Goal: Task Accomplishment & Management: Manage account settings

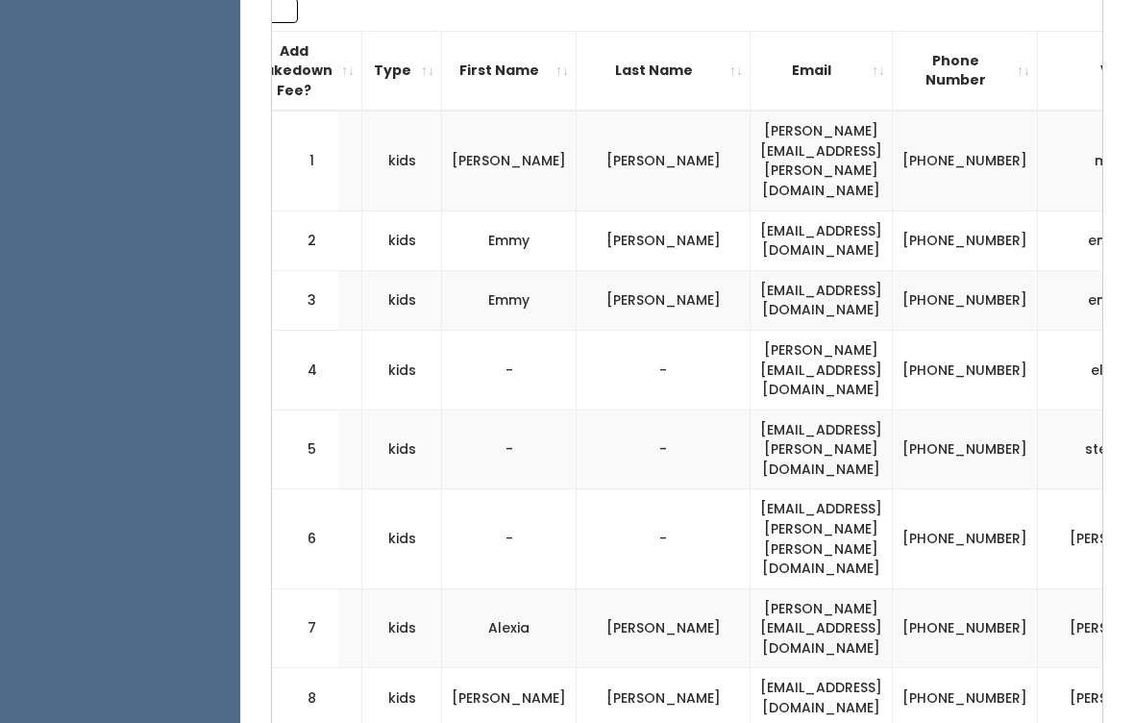
scroll to position [0, 300]
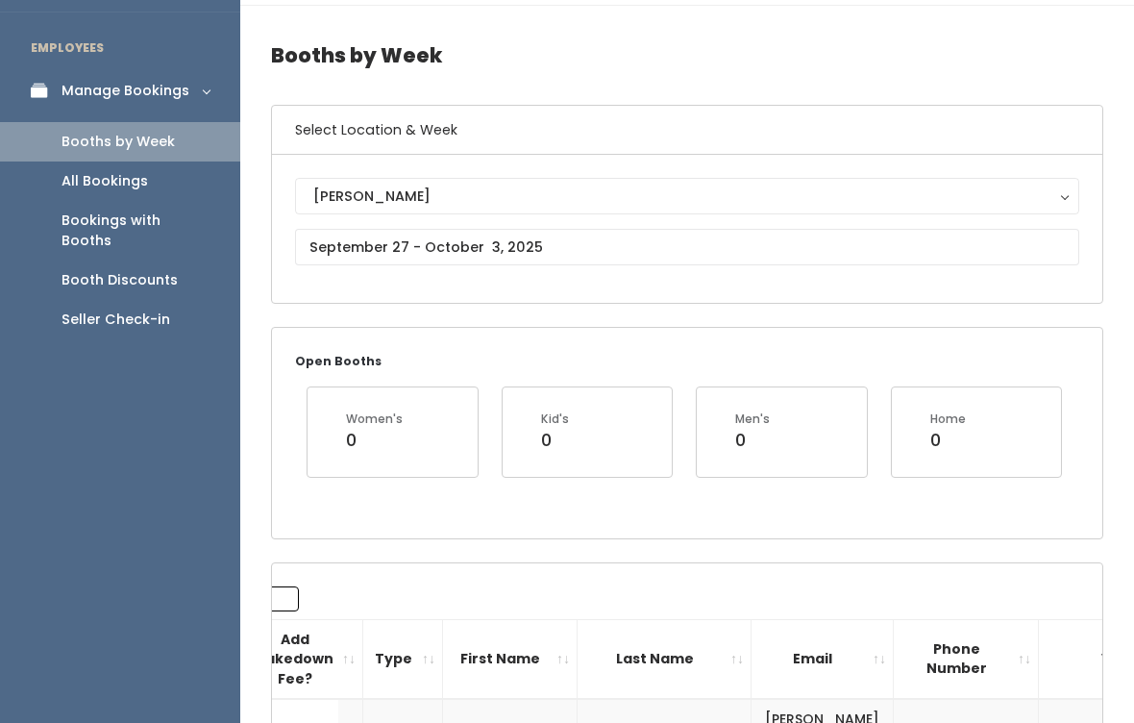
scroll to position [50, 0]
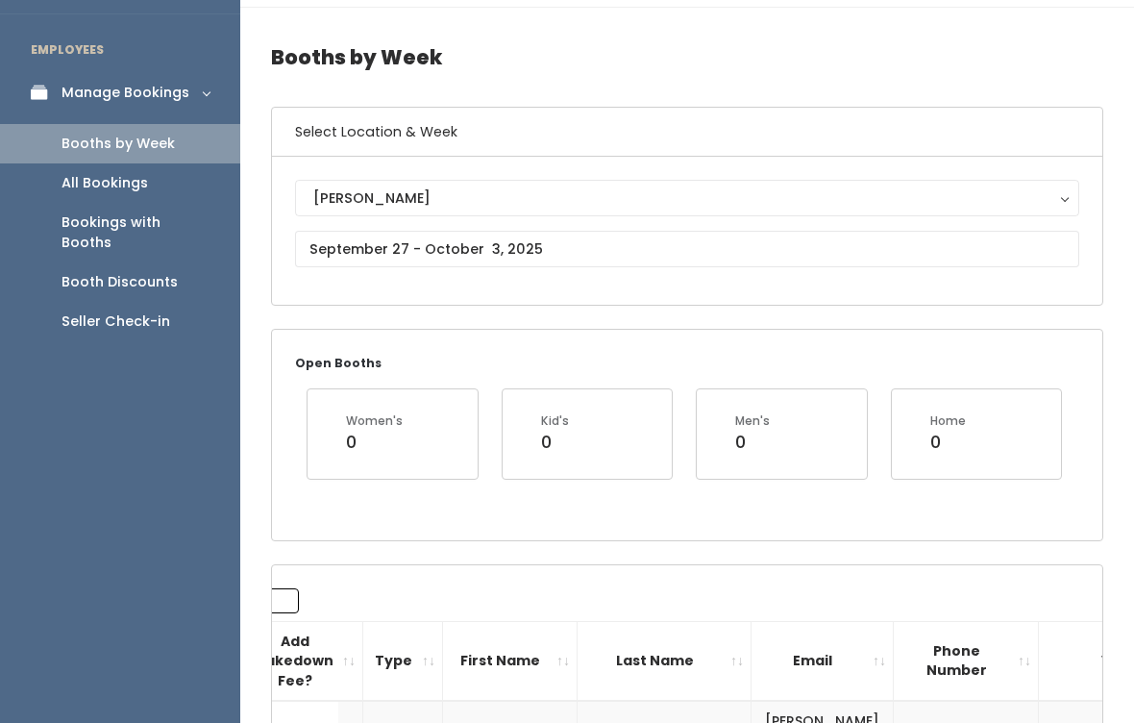
click at [132, 311] on div "Seller Check-in" at bounding box center [115, 321] width 109 height 20
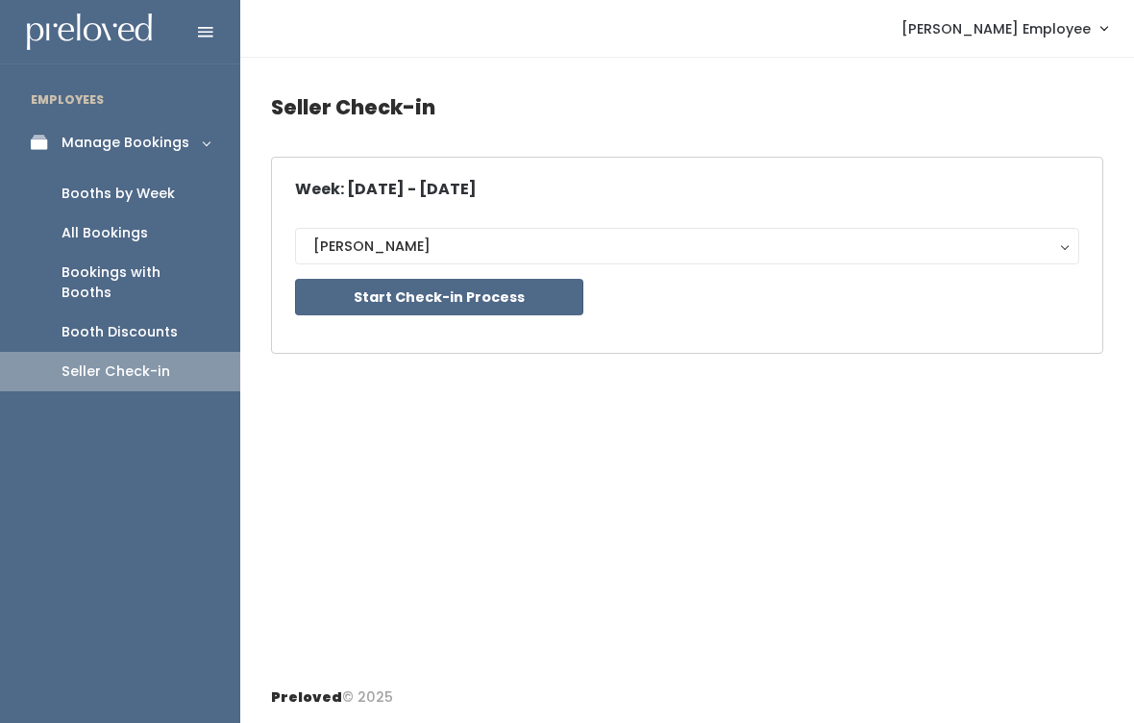
click at [513, 298] on button "Start Check-in Process" at bounding box center [439, 297] width 288 height 37
click at [492, 290] on button "Start Check-in Process" at bounding box center [439, 297] width 288 height 37
click at [122, 181] on link "Booths by Week" at bounding box center [120, 193] width 240 height 39
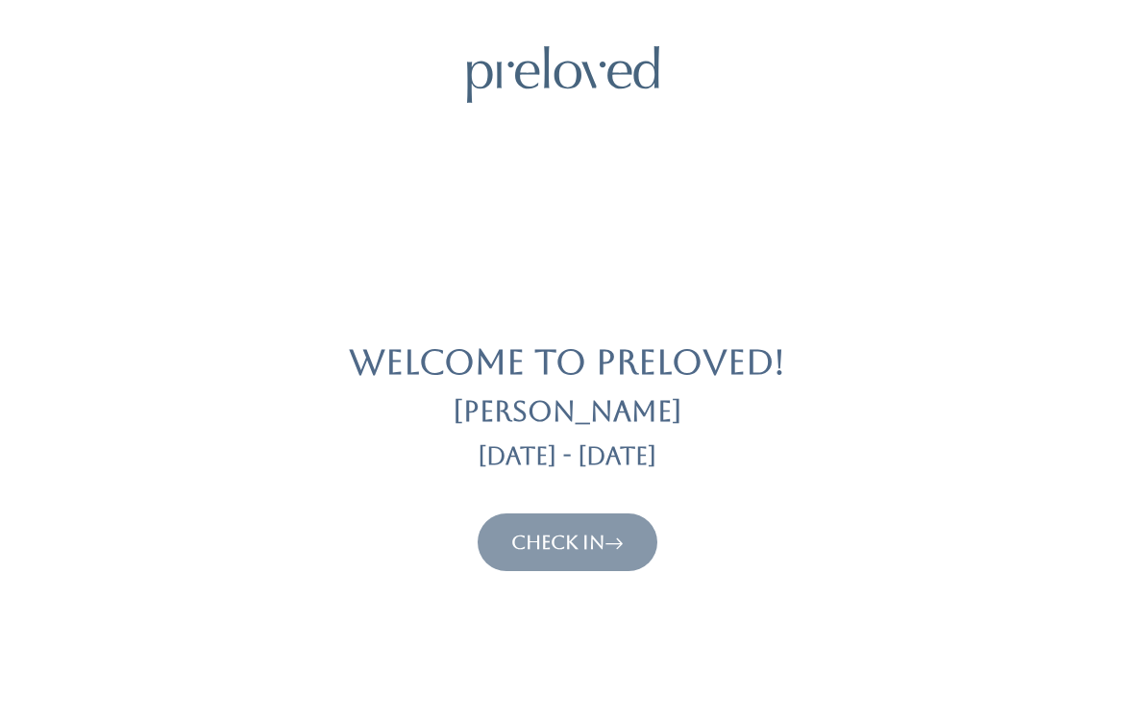
click at [609, 538] on link "Check In" at bounding box center [567, 541] width 112 height 23
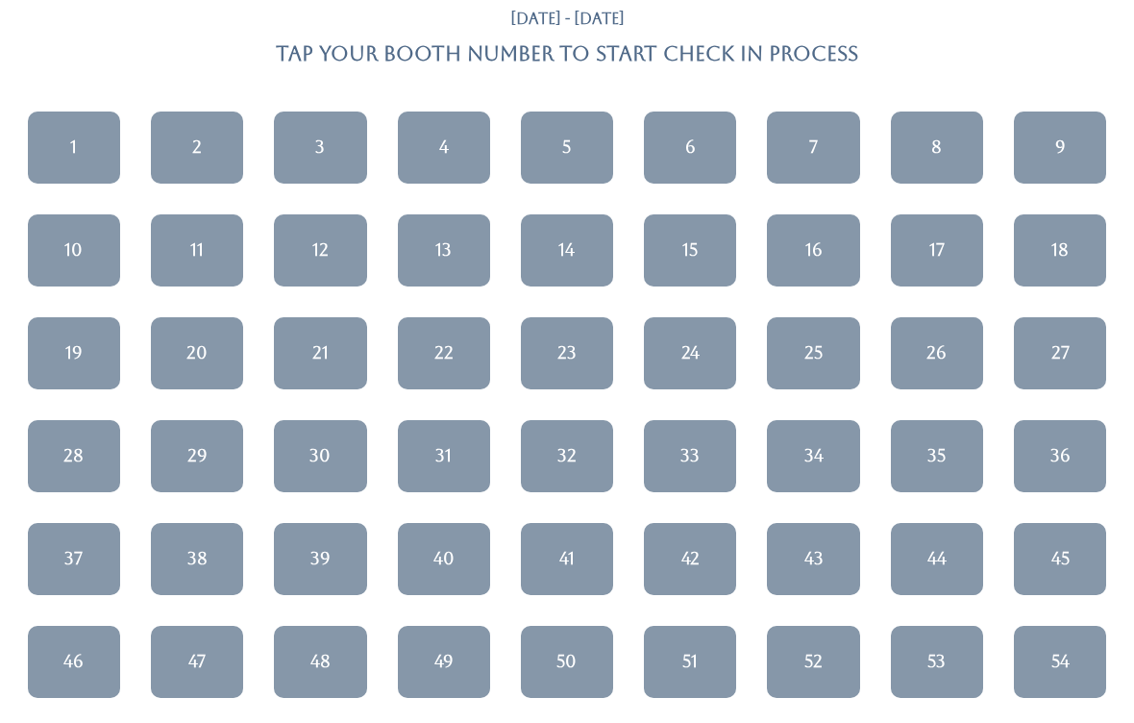
scroll to position [170, 0]
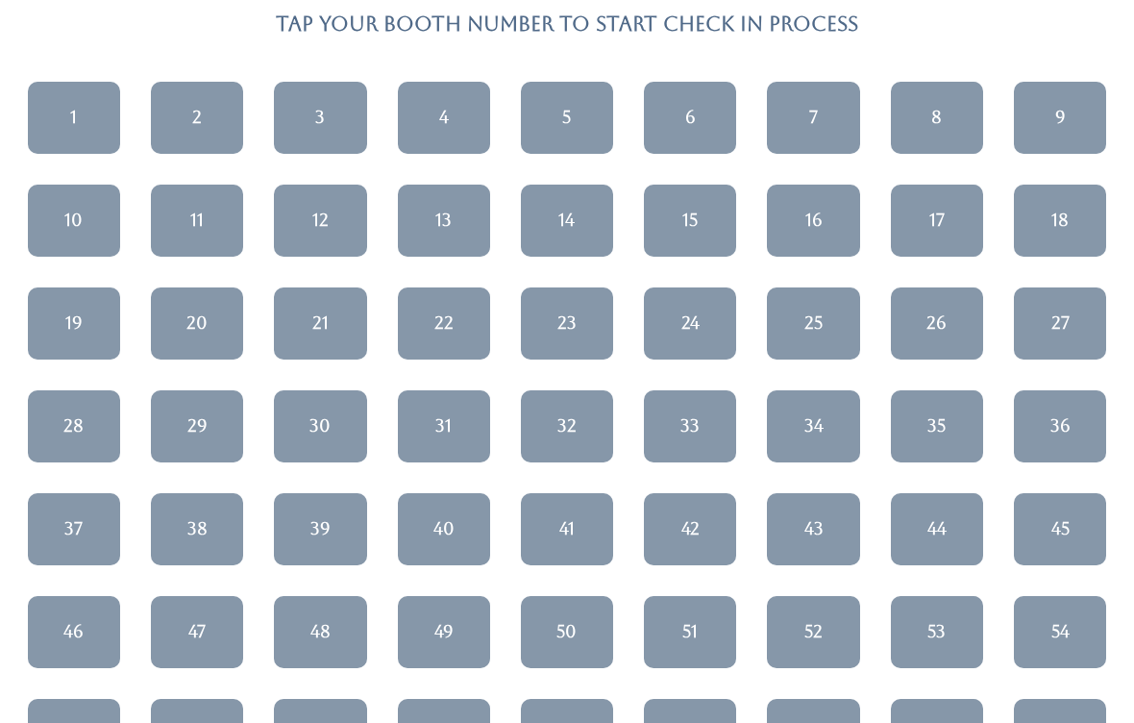
click at [809, 530] on div "43" at bounding box center [813, 528] width 19 height 25
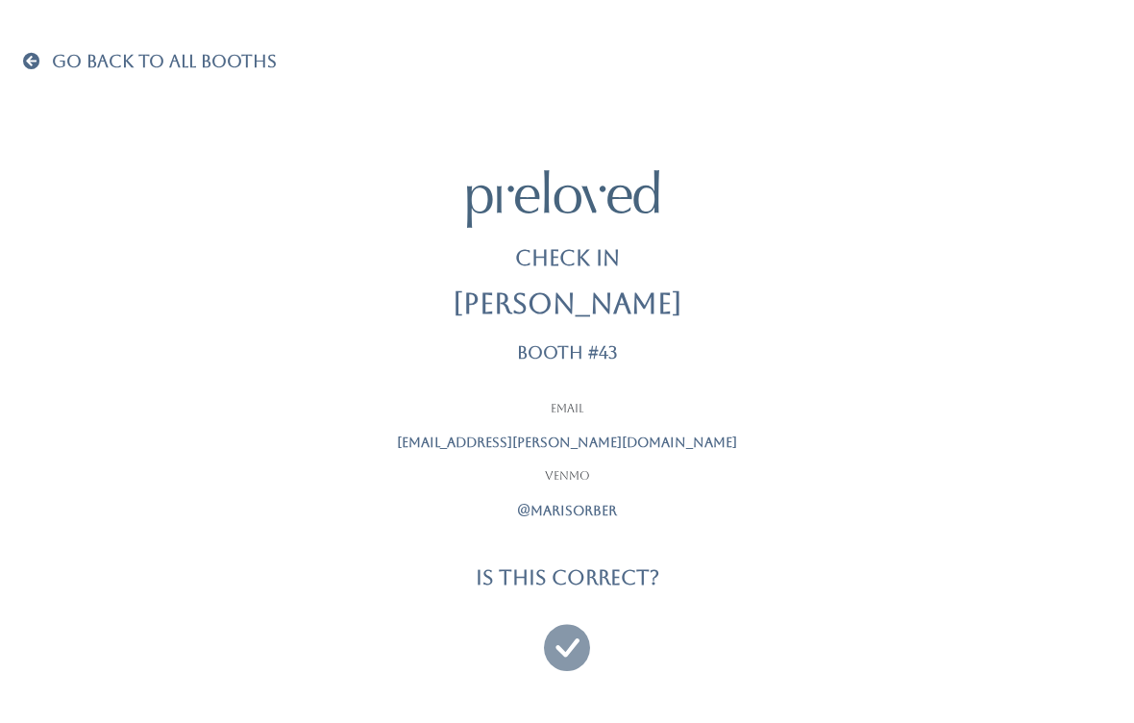
scroll to position [12, 0]
click at [570, 636] on icon at bounding box center [567, 638] width 46 height 64
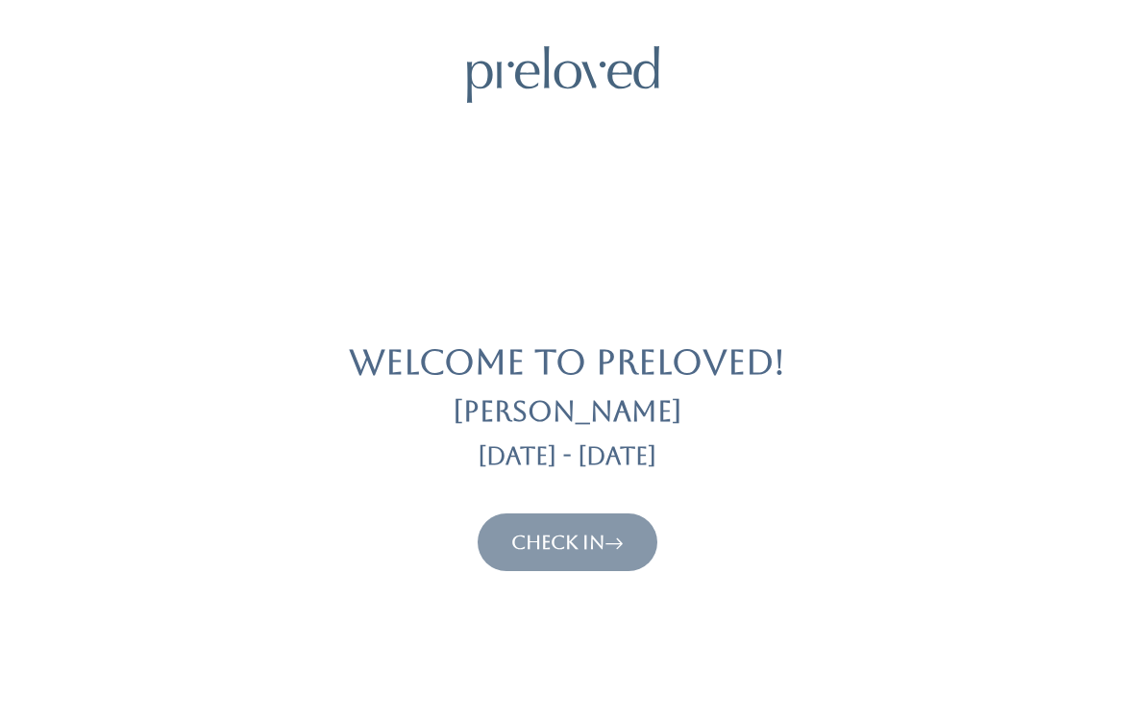
click at [611, 544] on icon at bounding box center [613, 541] width 19 height 23
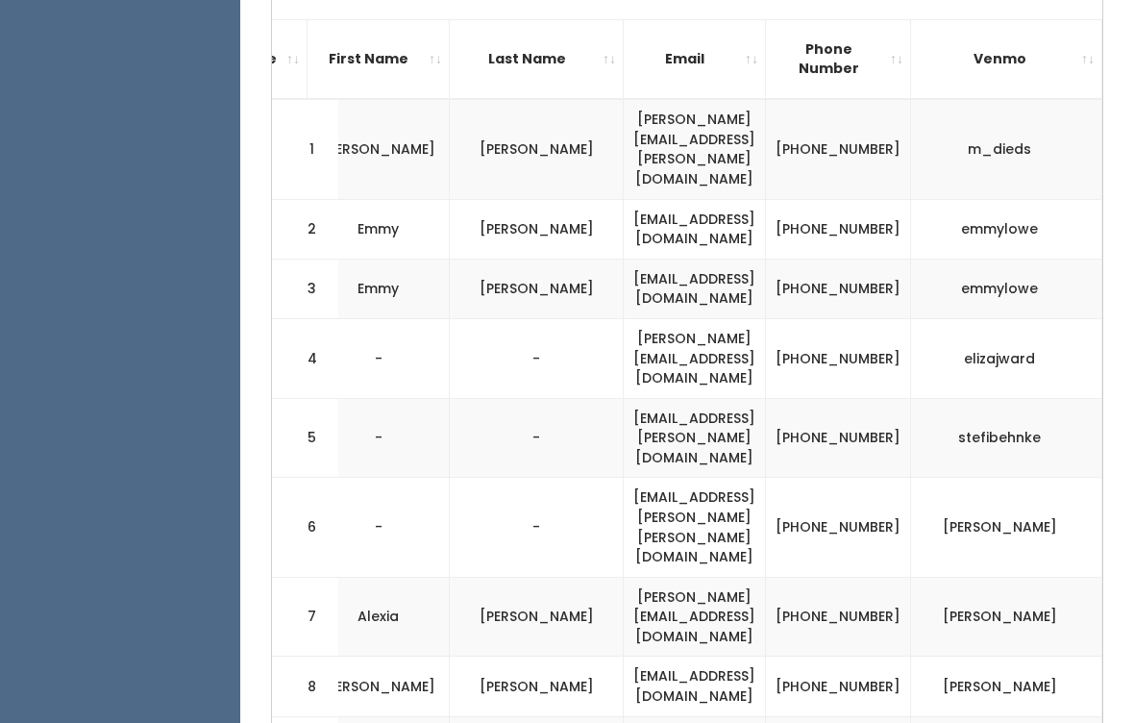
scroll to position [650, 0]
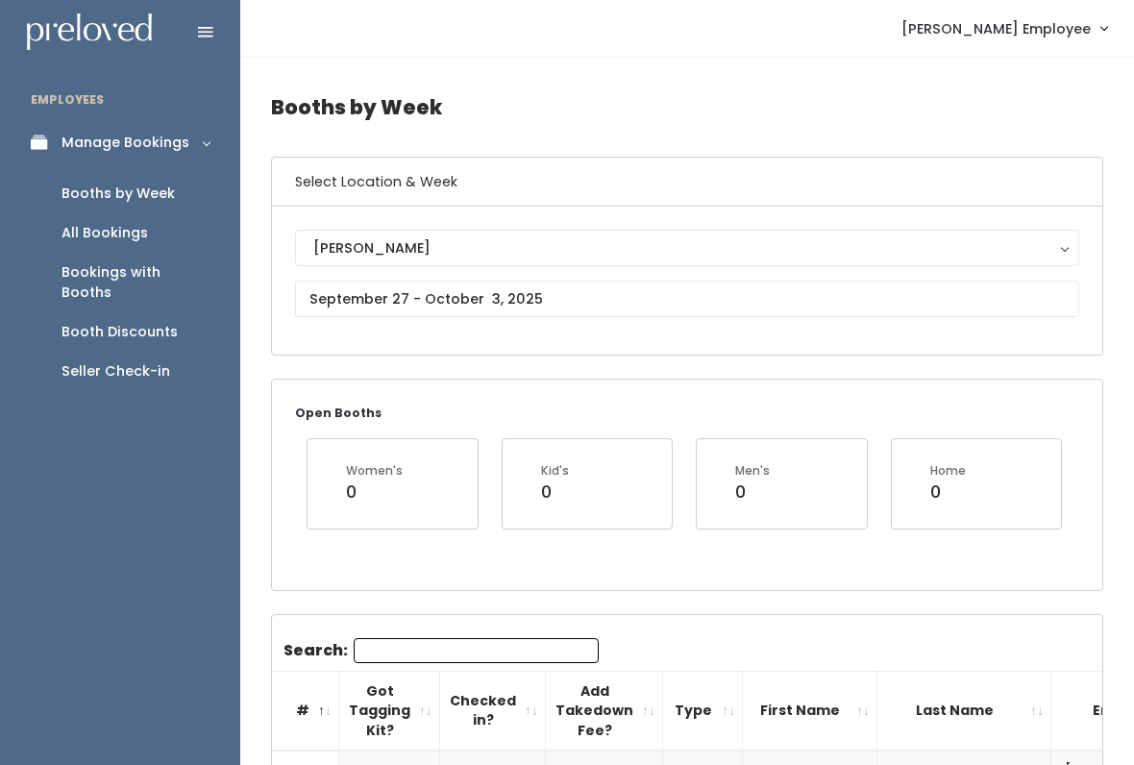
click at [132, 361] on div "Seller Check-in" at bounding box center [115, 371] width 109 height 20
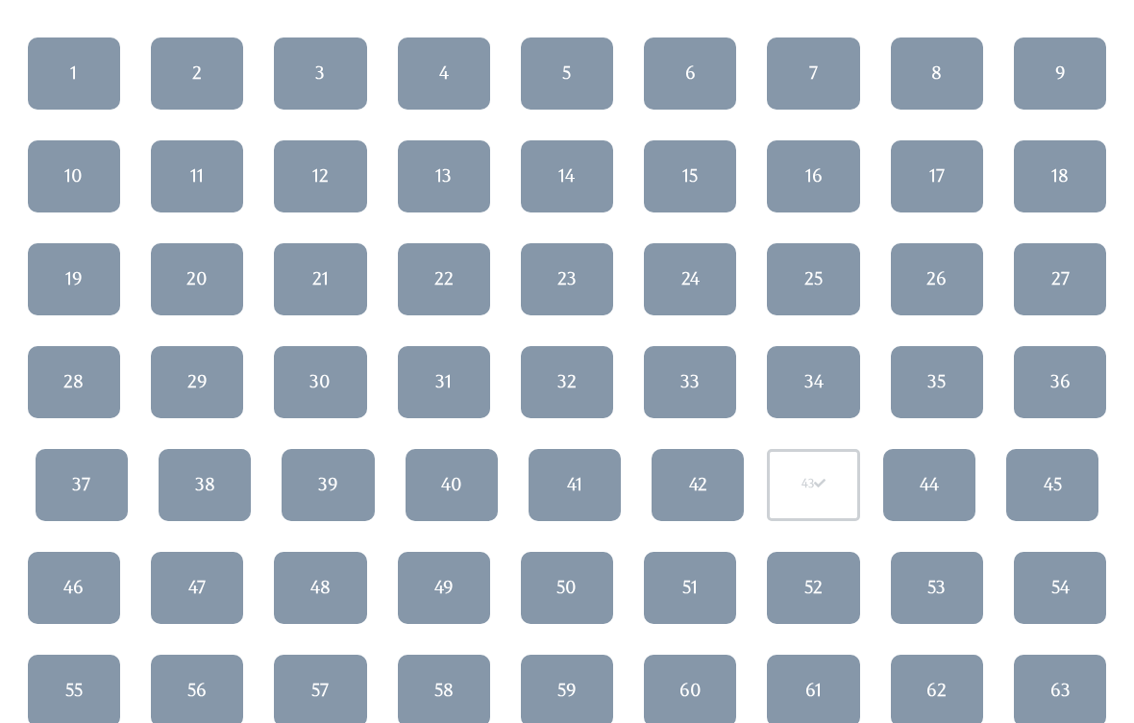
click at [450, 66] on link "4" at bounding box center [444, 73] width 92 height 72
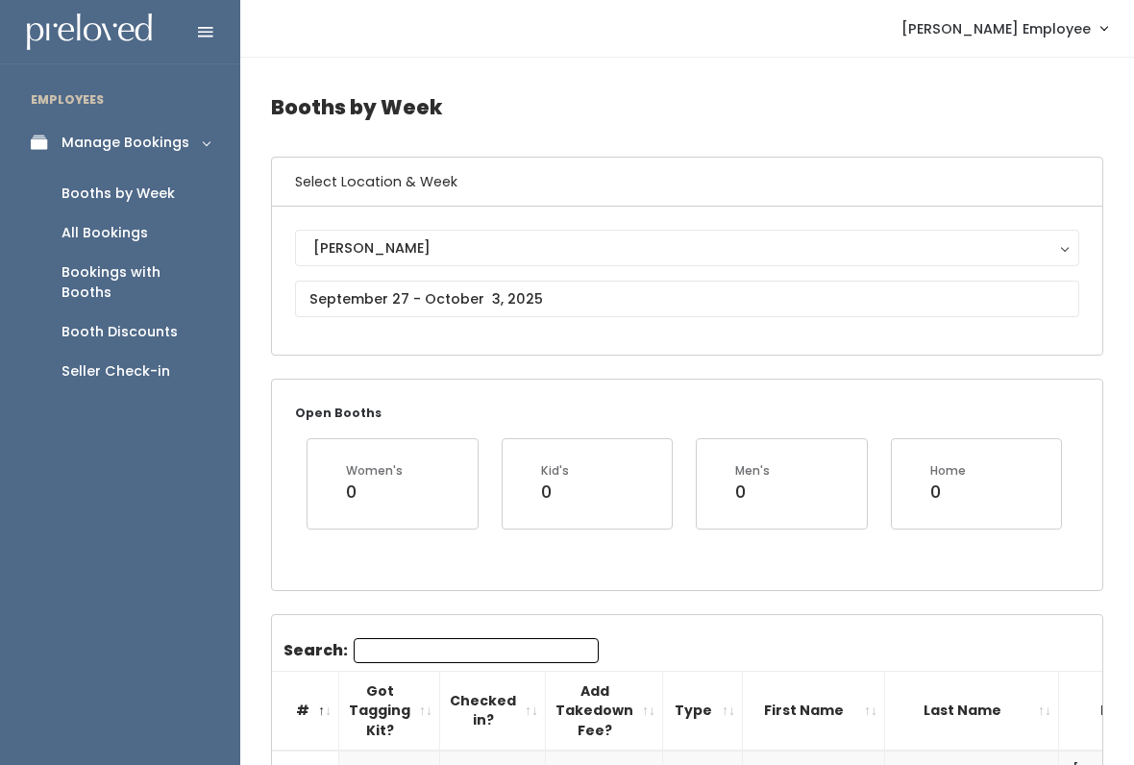
click at [153, 361] on div "Seller Check-in" at bounding box center [115, 371] width 109 height 20
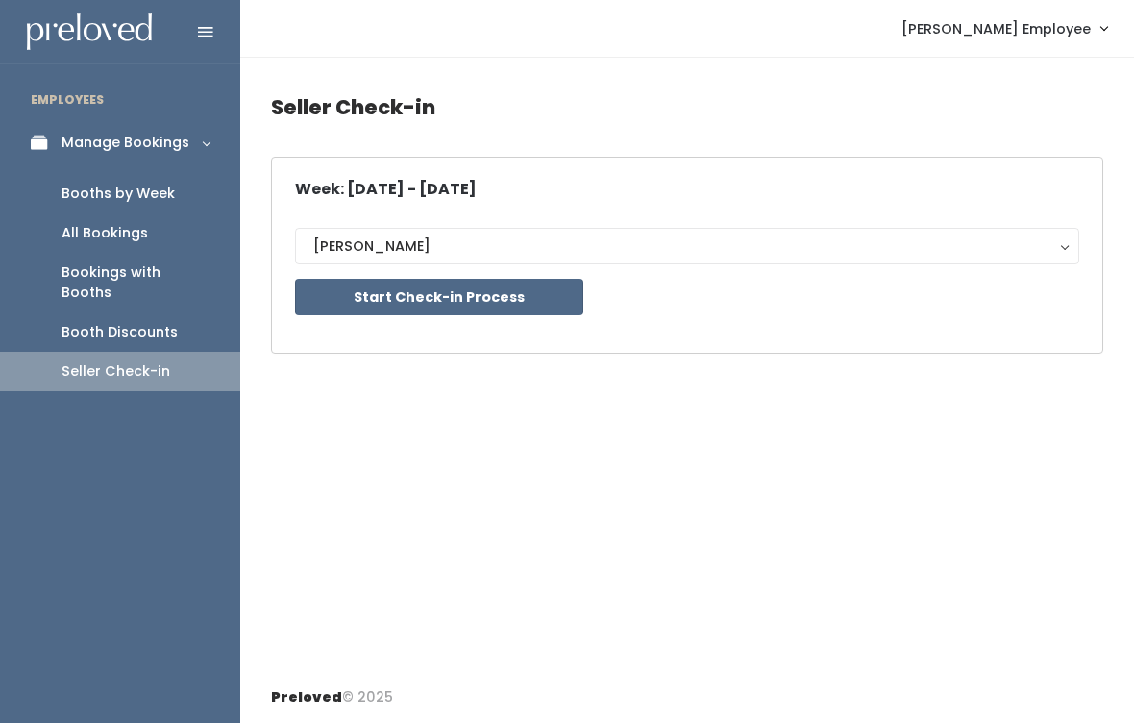
click at [538, 294] on button "Start Check-in Process" at bounding box center [439, 297] width 288 height 37
click at [161, 184] on div "Booths by Week" at bounding box center [117, 194] width 113 height 20
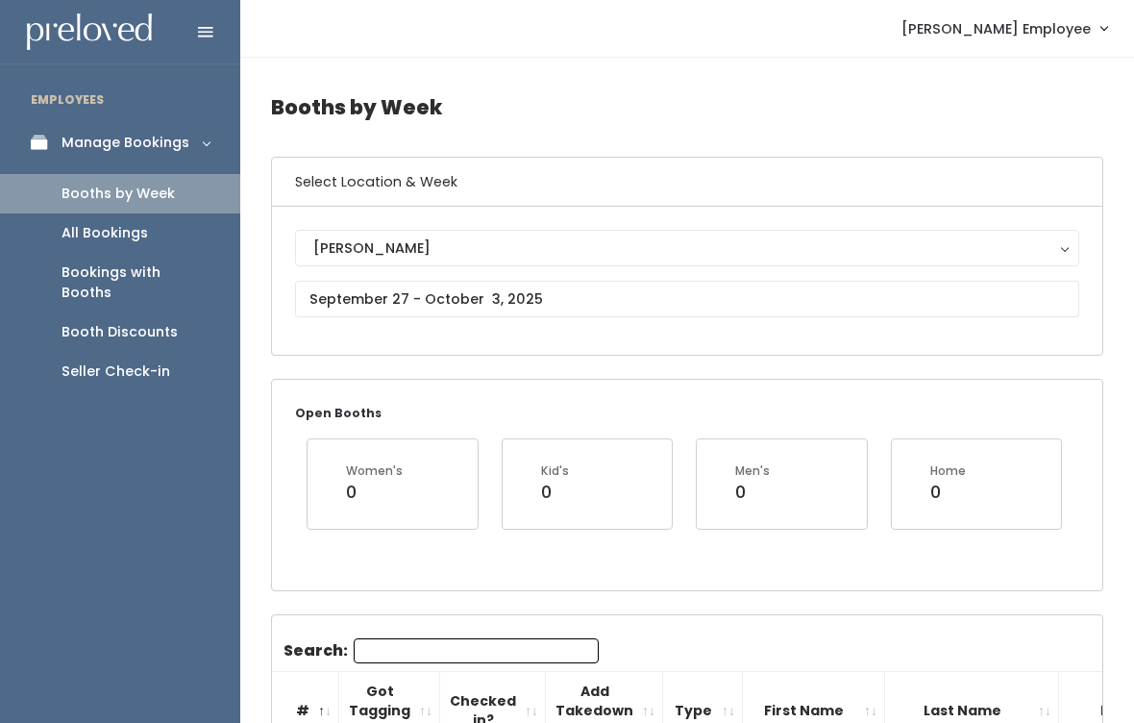
click at [125, 361] on div "Seller Check-in" at bounding box center [115, 371] width 109 height 20
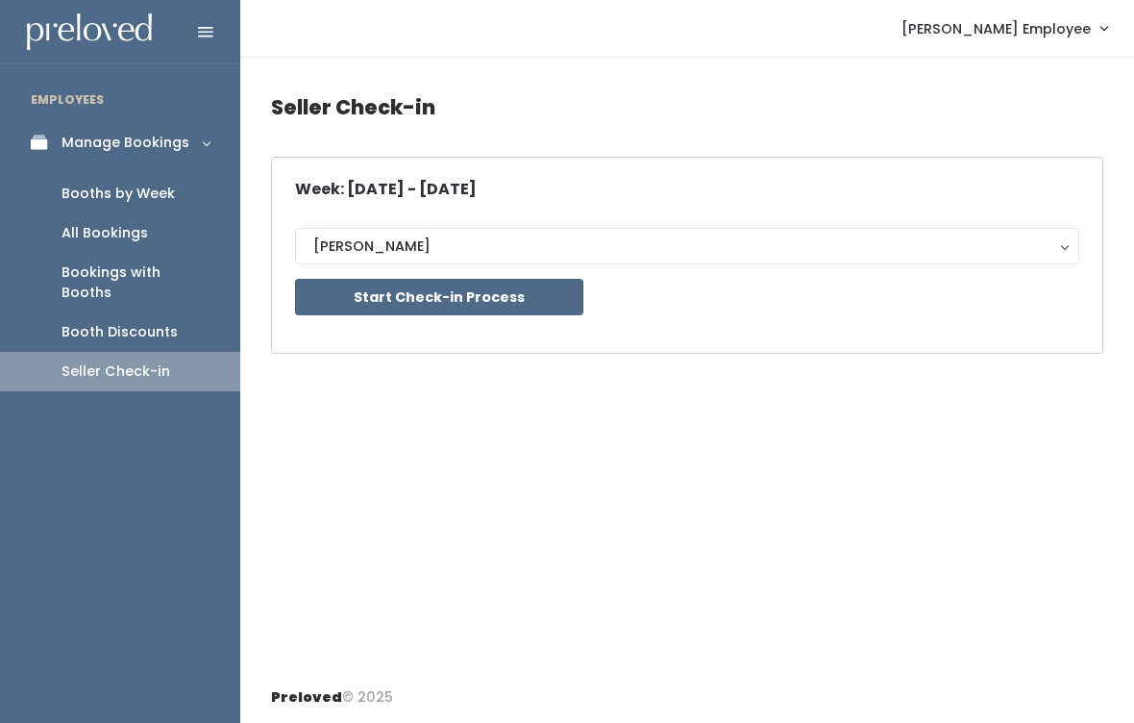
click at [527, 280] on button "Start Check-in Process" at bounding box center [439, 297] width 288 height 37
click at [81, 189] on div "Booths by Week" at bounding box center [117, 194] width 113 height 20
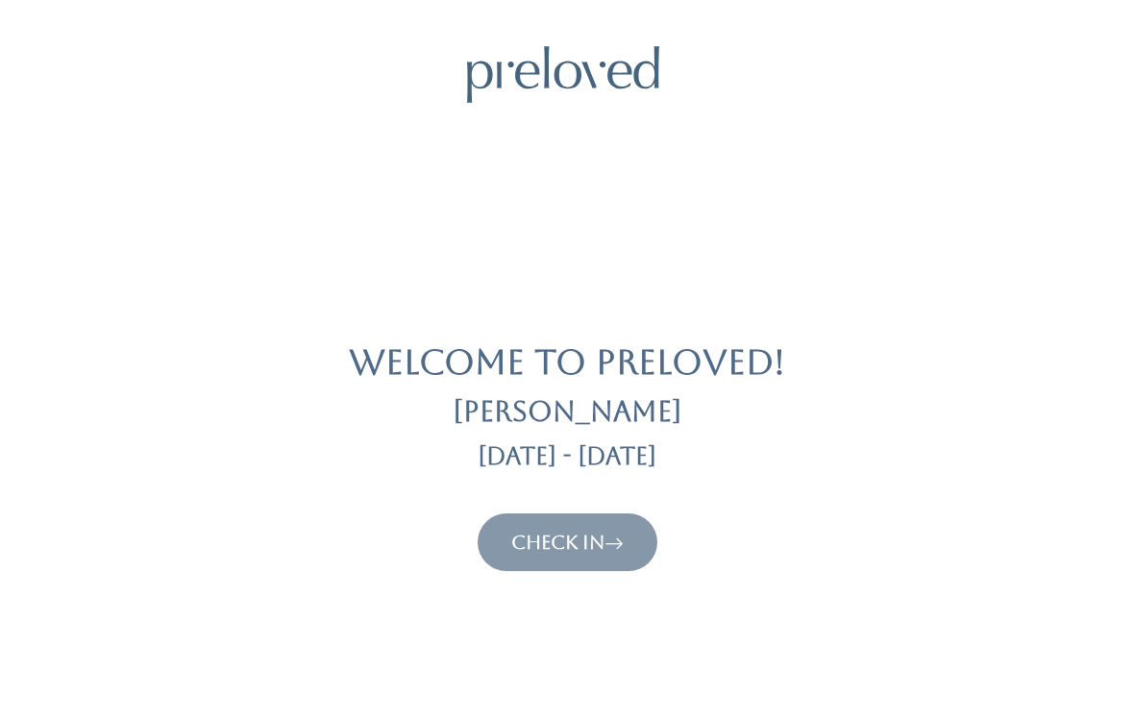
click at [579, 531] on link "Check In" at bounding box center [567, 541] width 112 height 23
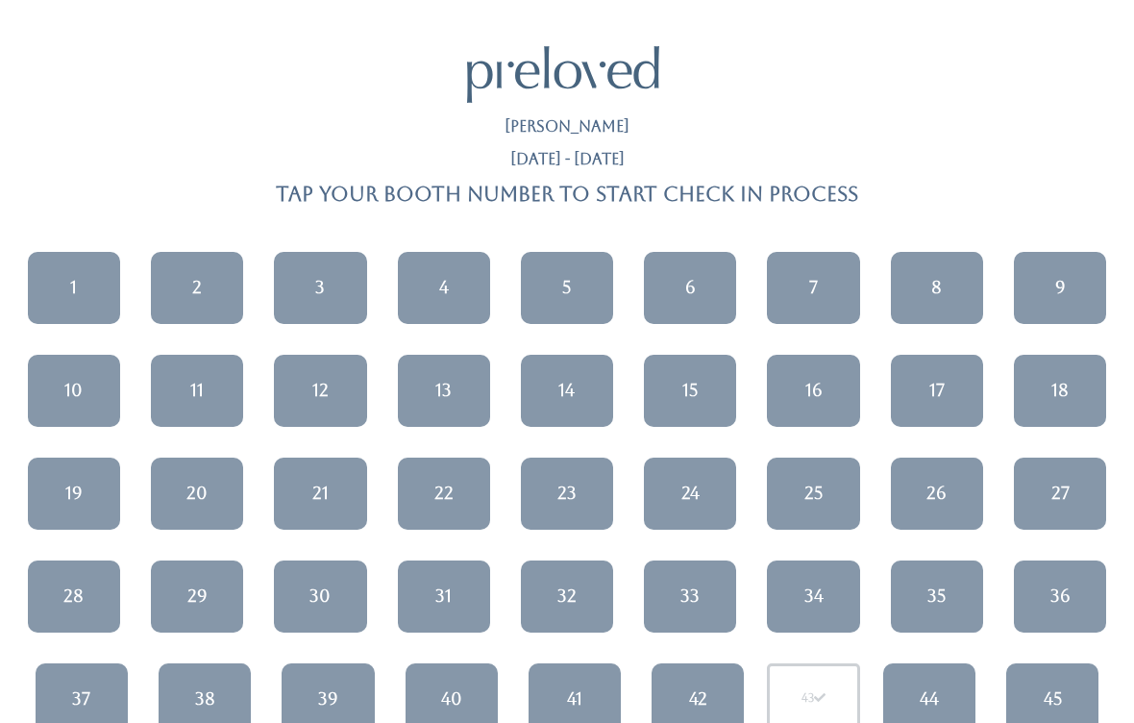
click at [438, 271] on link "4" at bounding box center [444, 288] width 92 height 72
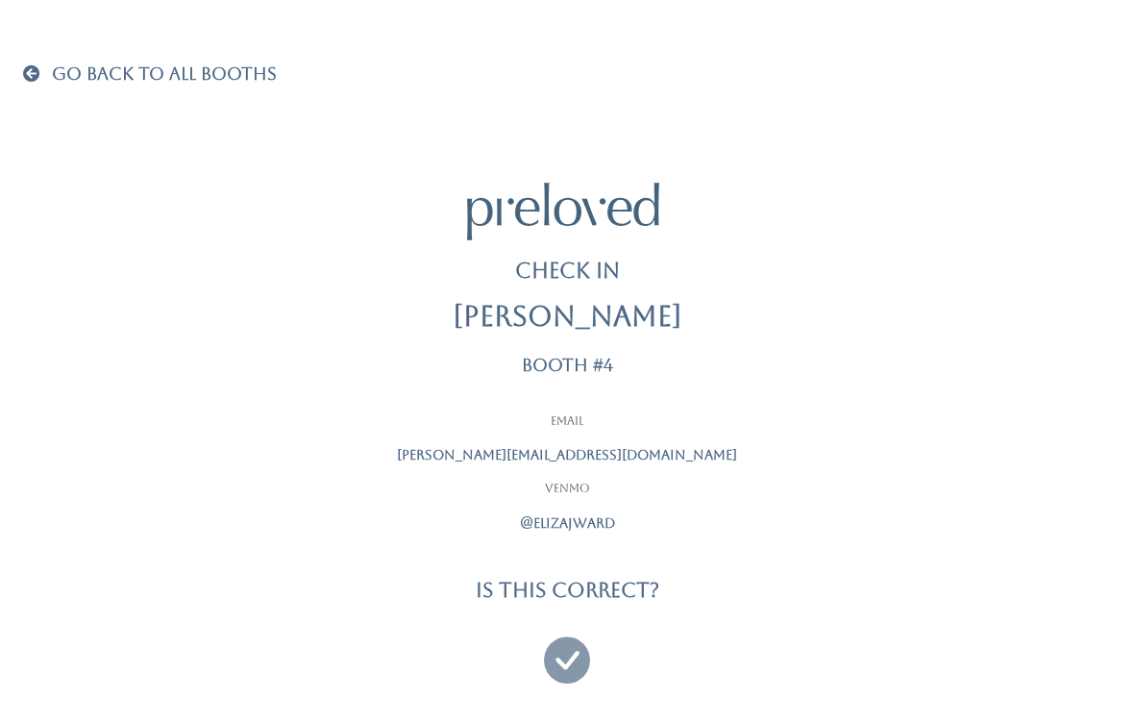
scroll to position [12, 0]
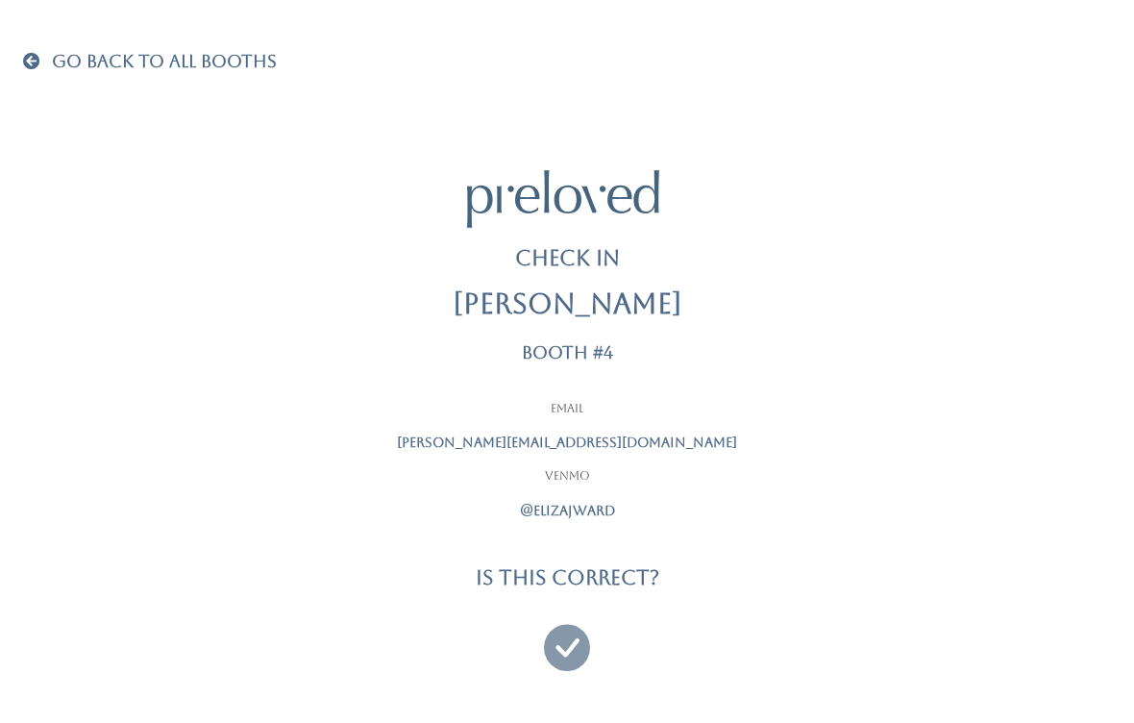
click at [564, 645] on icon at bounding box center [567, 638] width 46 height 64
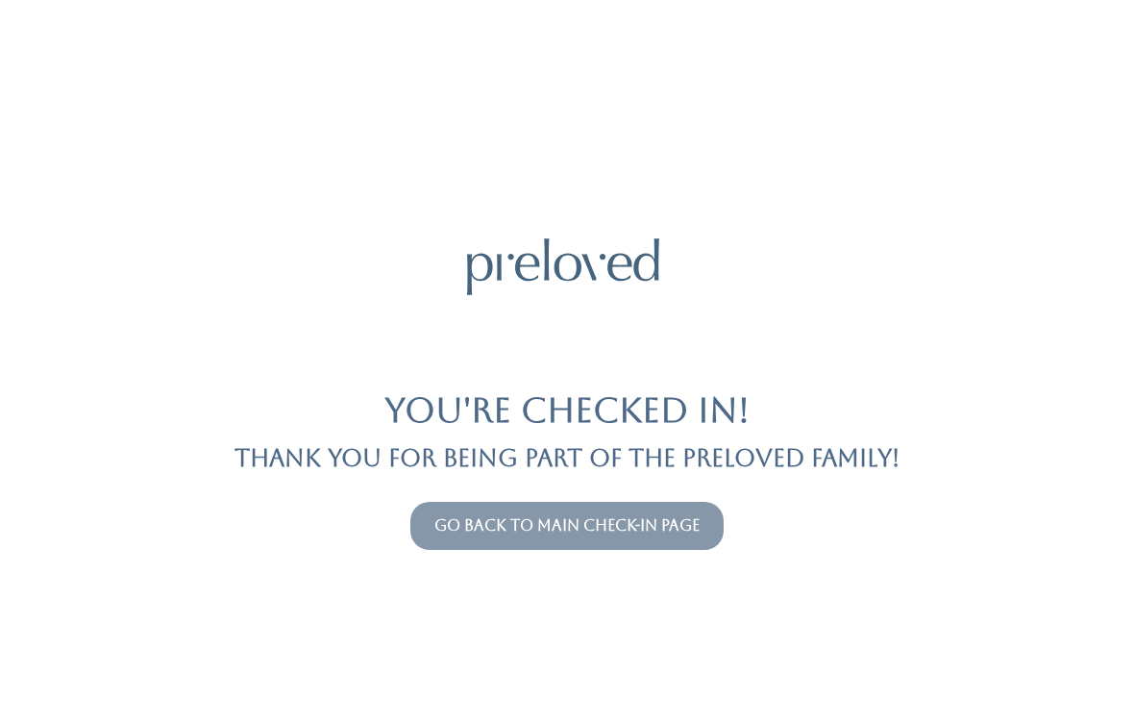
click at [671, 519] on link "Go back to main check-in page" at bounding box center [566, 525] width 265 height 18
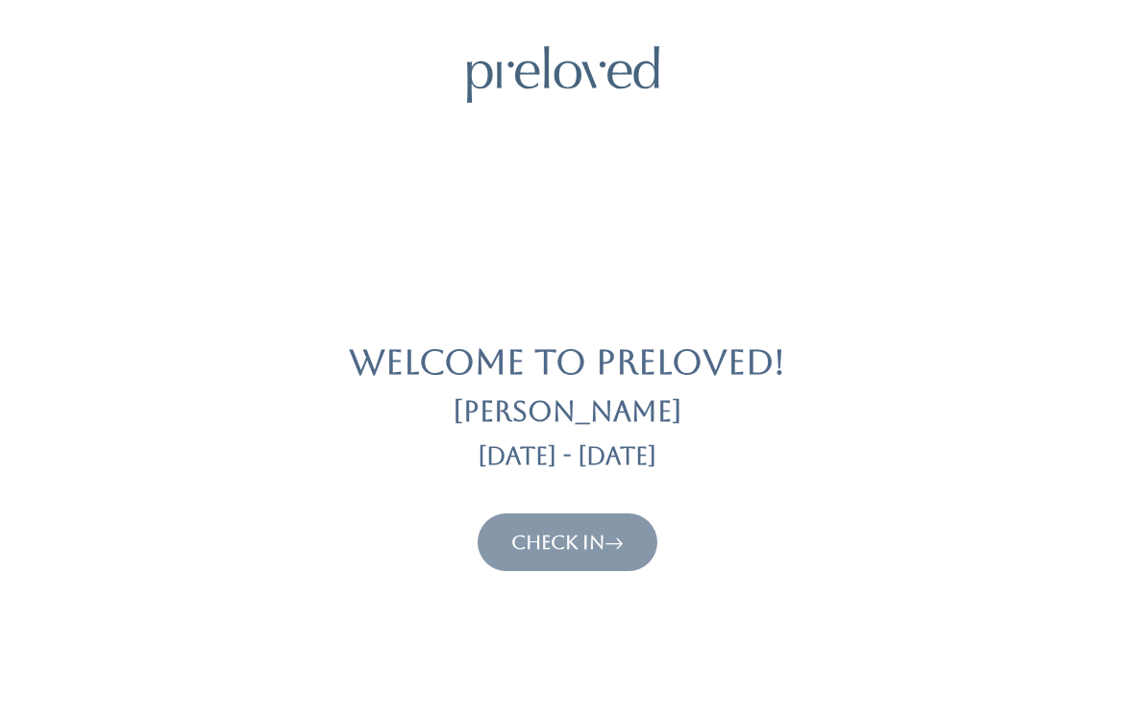
click at [612, 546] on icon at bounding box center [613, 541] width 19 height 23
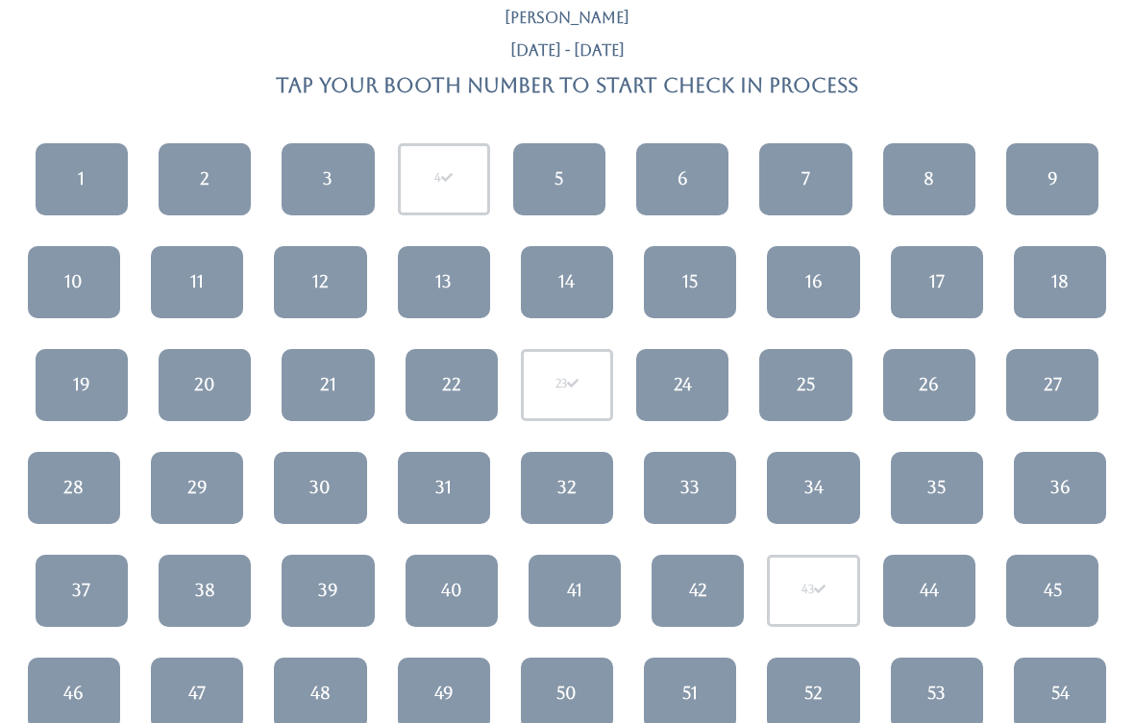
scroll to position [98, 0]
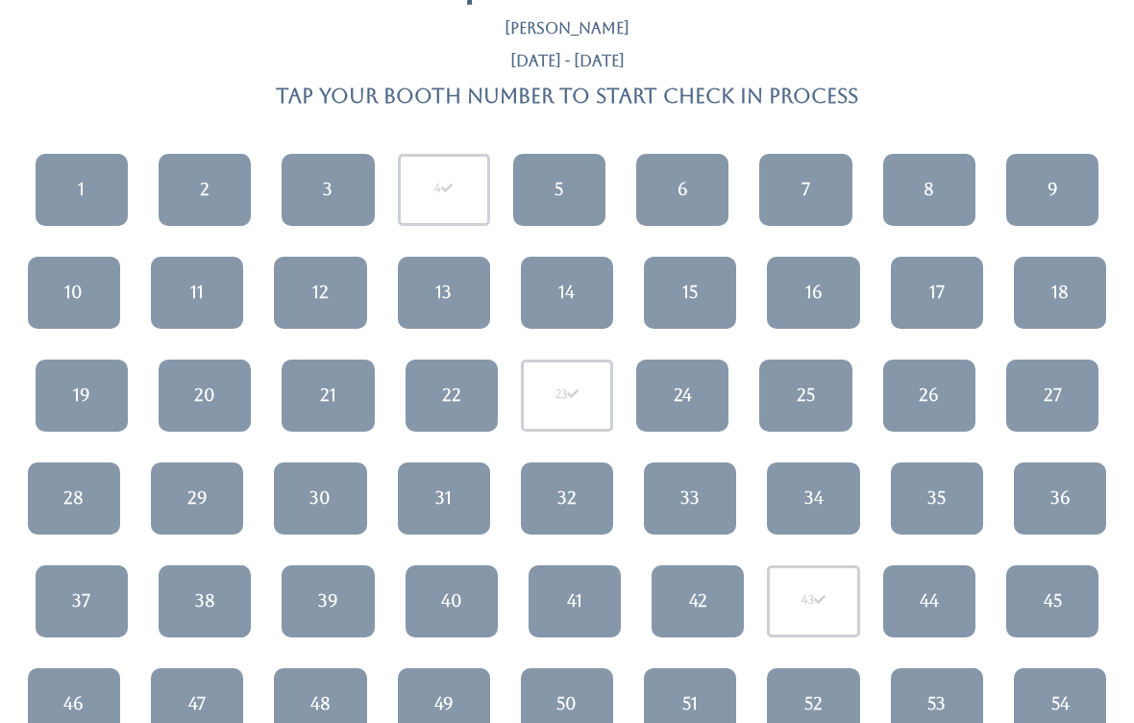
click at [330, 292] on link "12" at bounding box center [320, 293] width 92 height 72
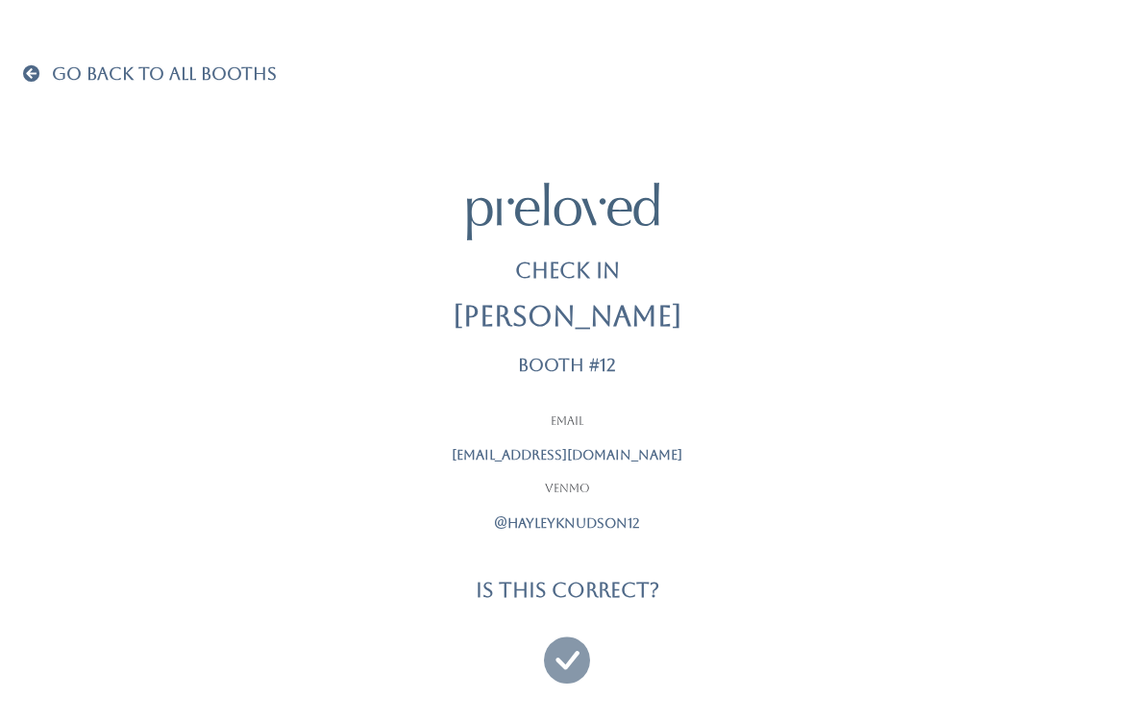
click at [578, 653] on icon at bounding box center [567, 651] width 46 height 64
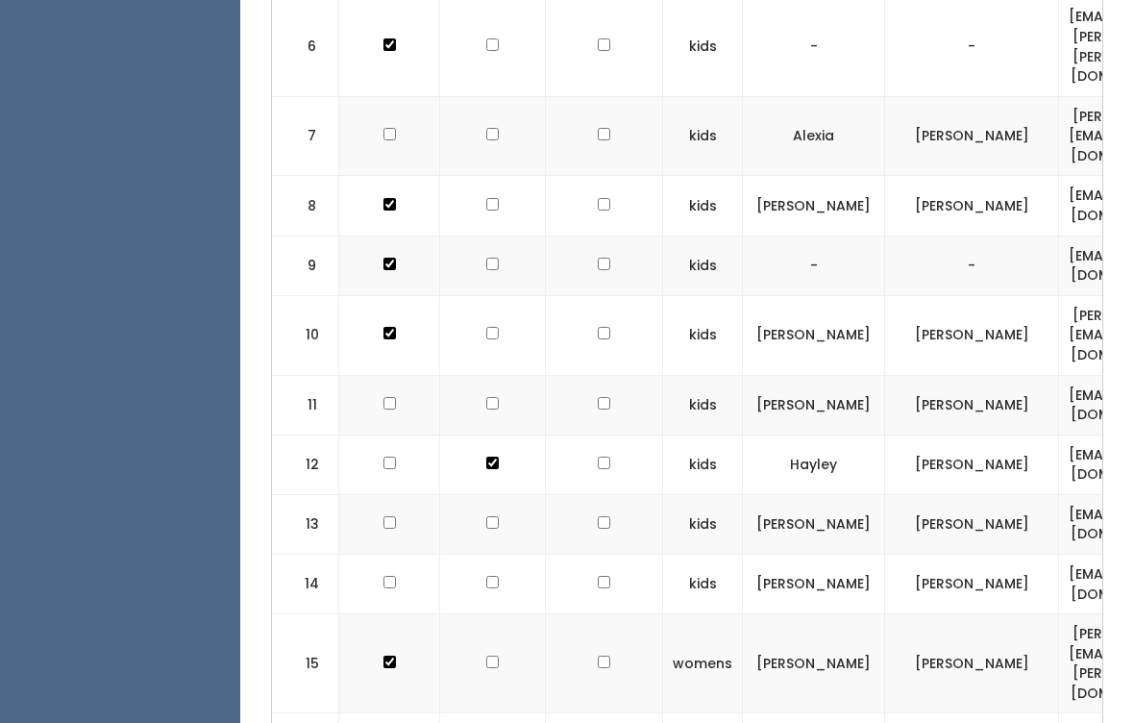
click at [389, 456] on input "checkbox" at bounding box center [389, 462] width 12 height 12
checkbox input "true"
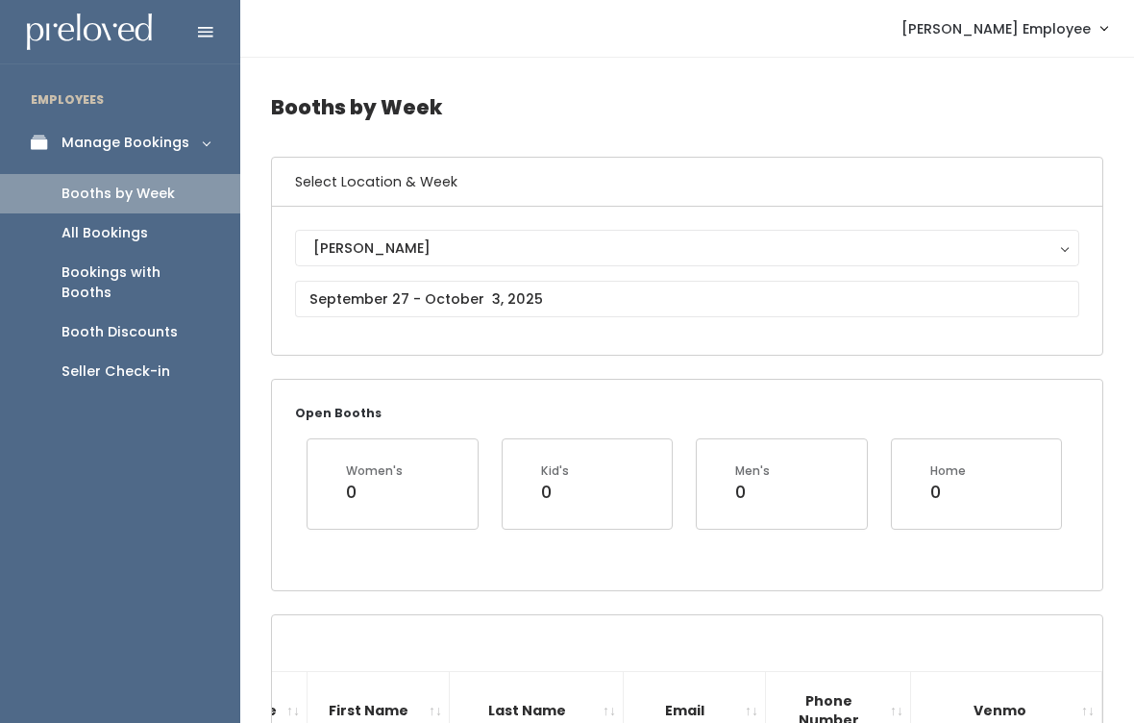
click at [136, 361] on div "Seller Check-in" at bounding box center [115, 371] width 109 height 20
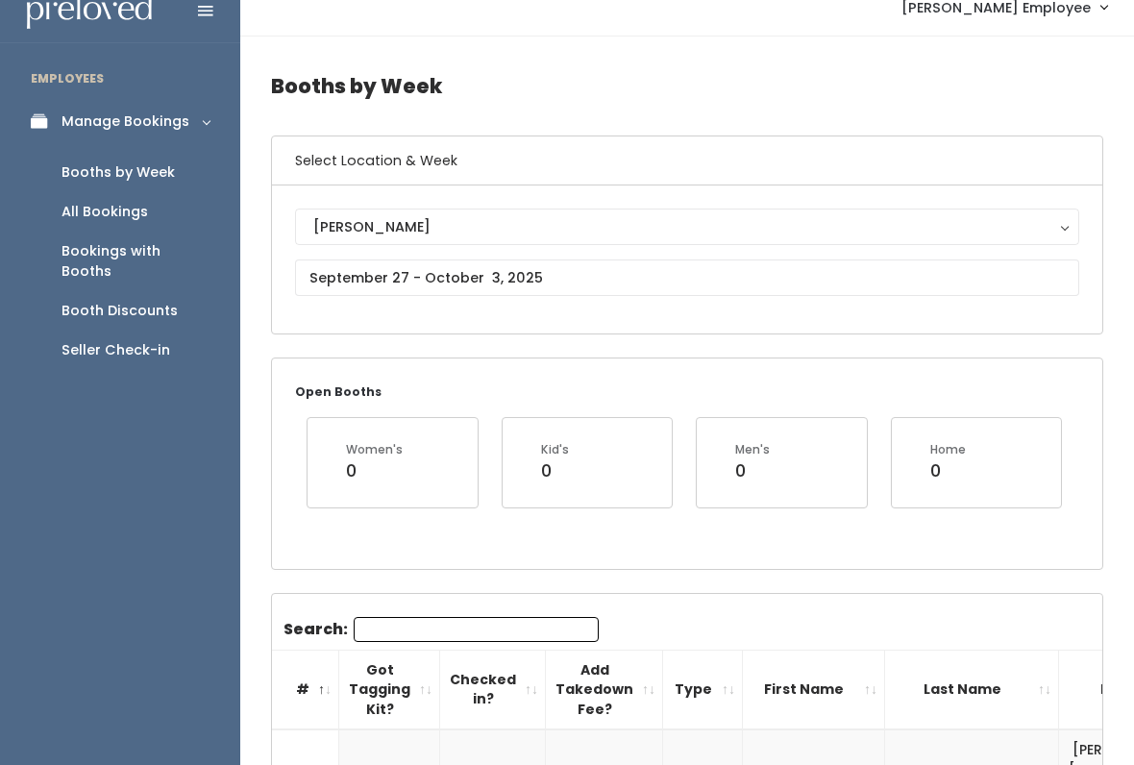
click at [155, 153] on link "Booths by Week" at bounding box center [120, 172] width 240 height 39
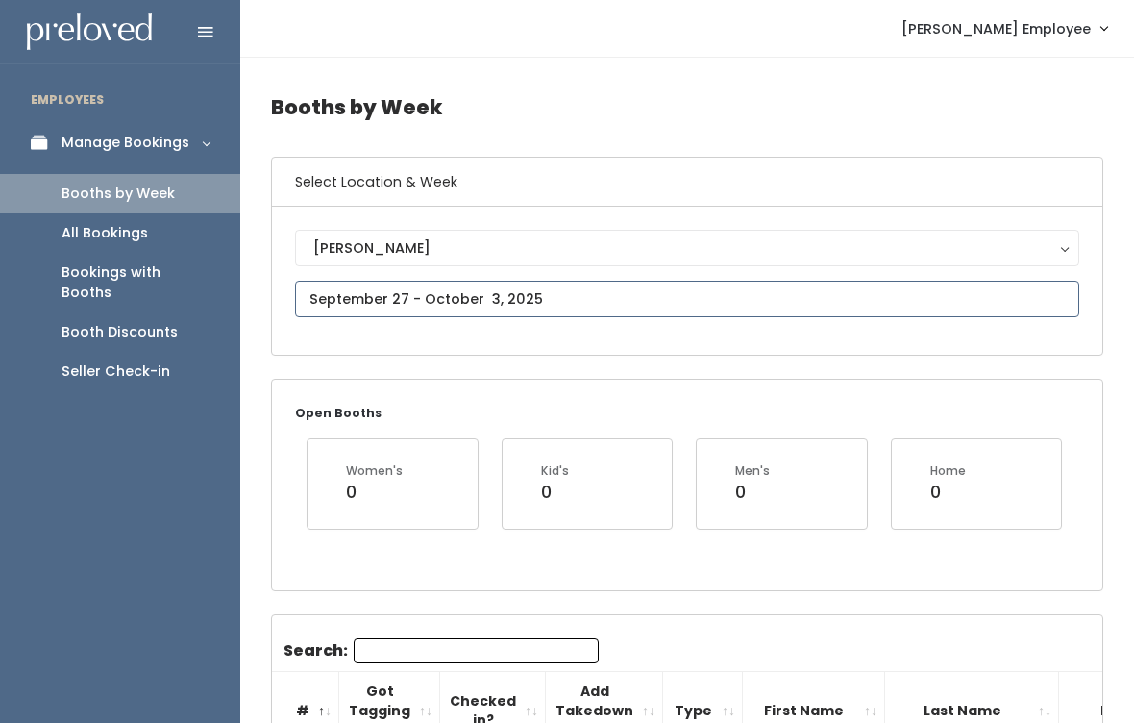
click at [631, 289] on input "text" at bounding box center [687, 299] width 784 height 37
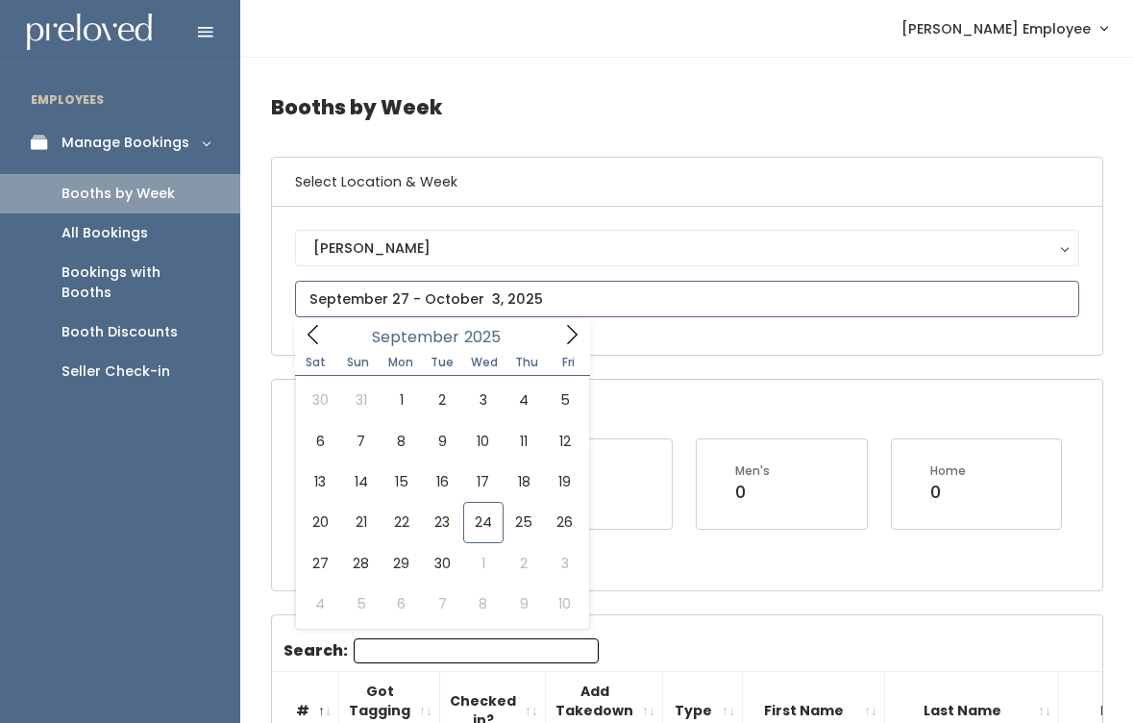
type input "October 4 to October 10"
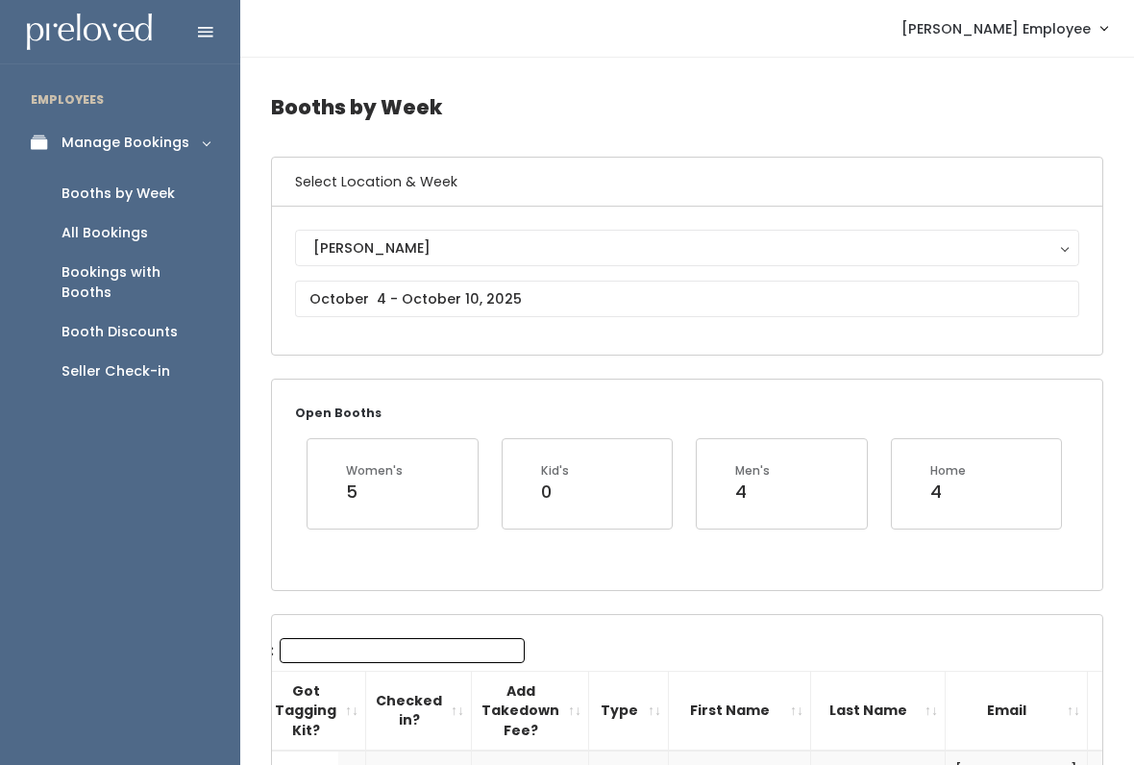
click at [149, 199] on div "Booths by Week" at bounding box center [117, 194] width 113 height 20
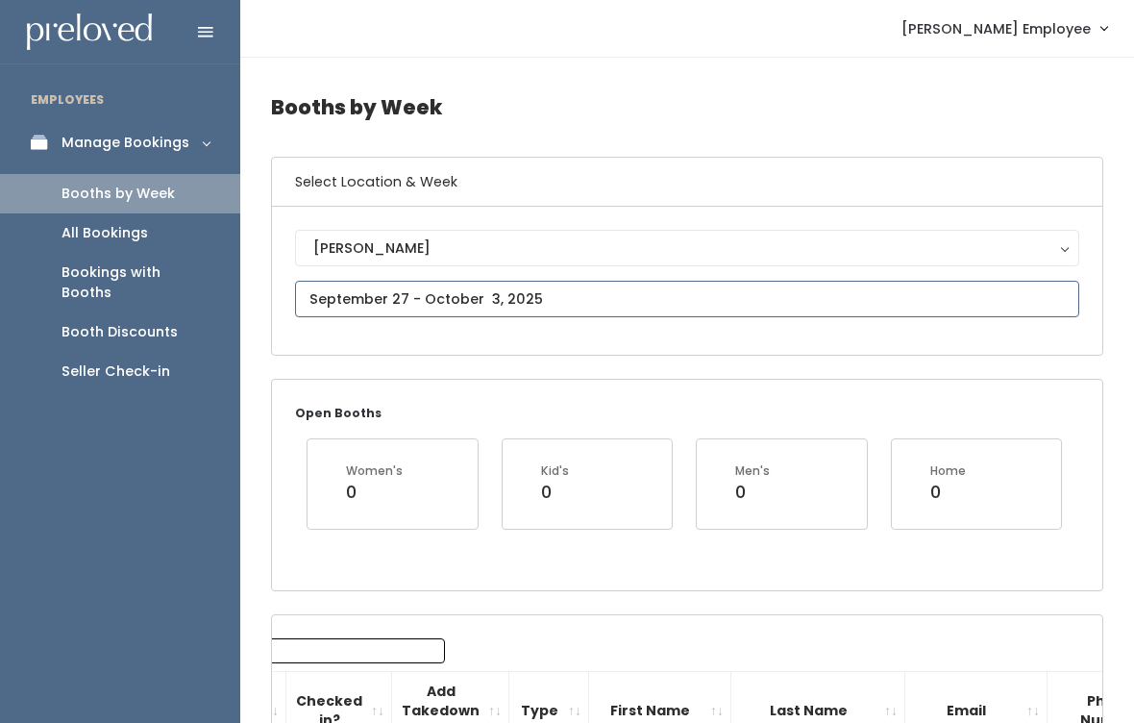
click at [547, 296] on input "text" at bounding box center [687, 299] width 784 height 37
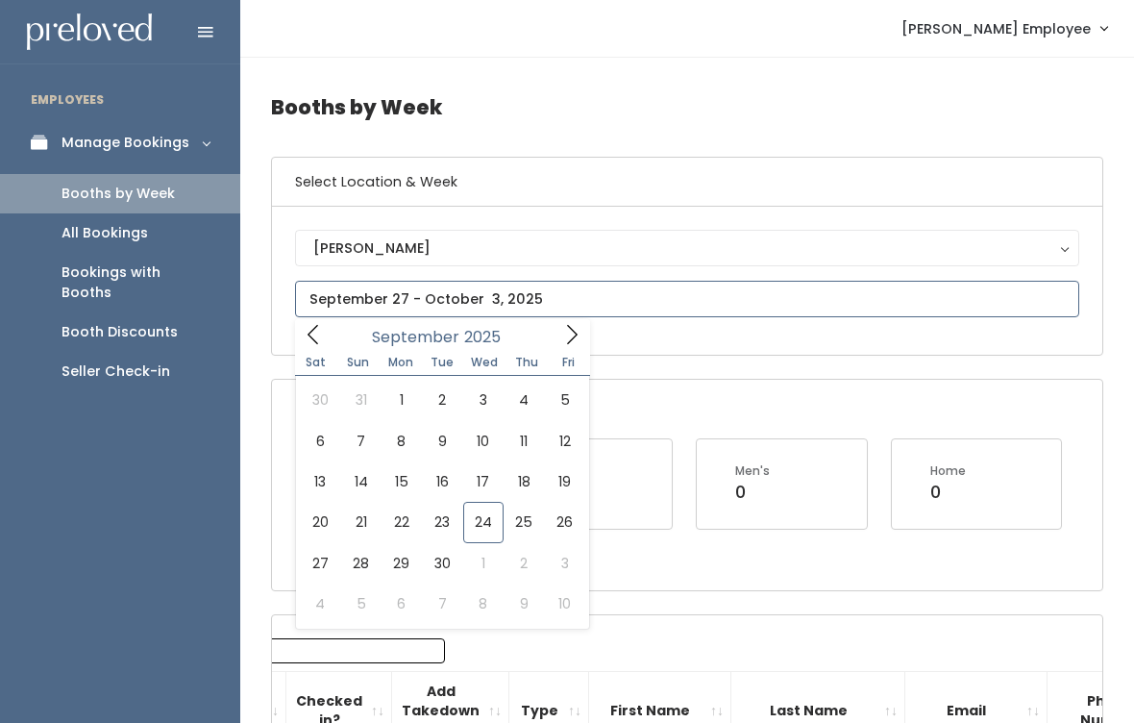
type input "September 27 to October 3"
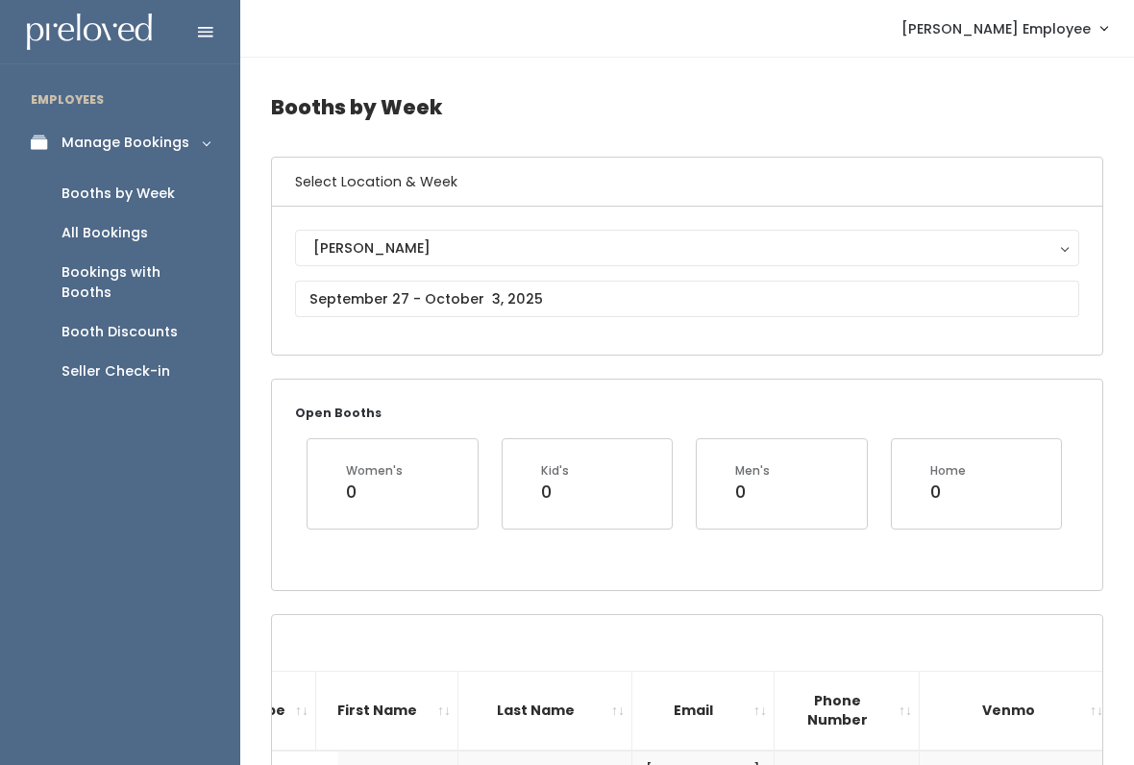
scroll to position [0, 416]
click at [96, 361] on div "Seller Check-in" at bounding box center [115, 371] width 109 height 20
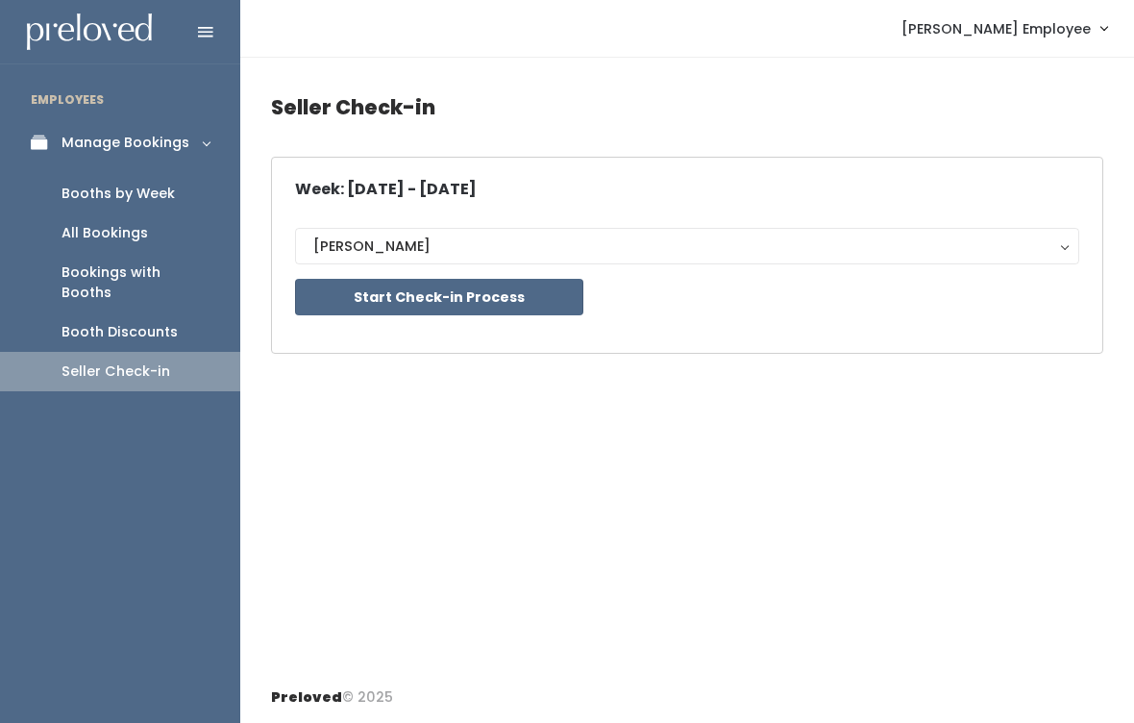
click at [339, 301] on button "Start Check-in Process" at bounding box center [439, 297] width 288 height 37
click at [552, 305] on button "Start Check-in Process" at bounding box center [439, 297] width 288 height 37
click at [151, 194] on div "Booths by Week" at bounding box center [117, 194] width 113 height 20
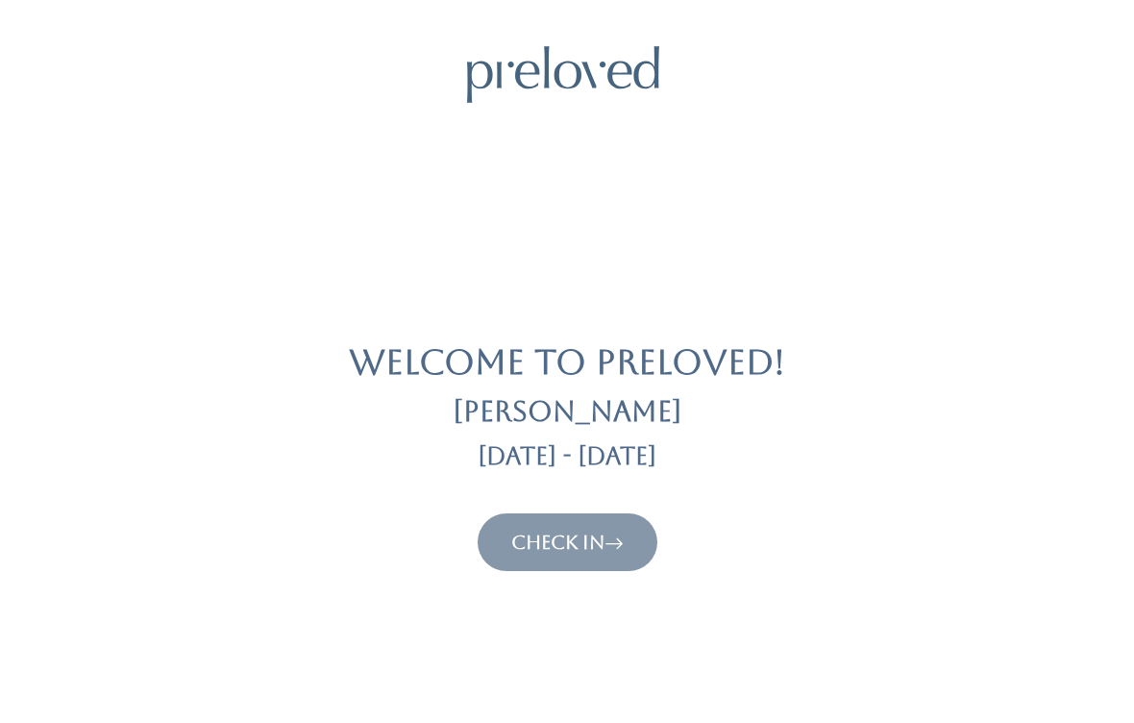
click at [586, 569] on button "Check In" at bounding box center [568, 542] width 180 height 58
click at [574, 530] on link "Check In" at bounding box center [567, 541] width 112 height 23
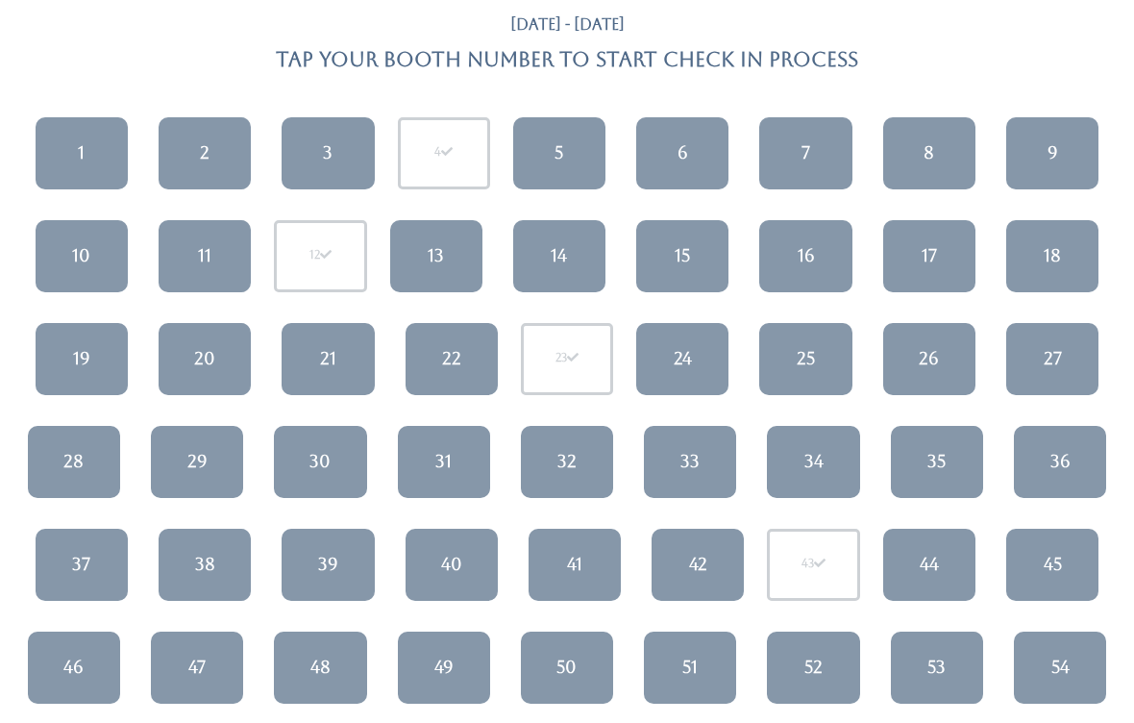
scroll to position [135, 0]
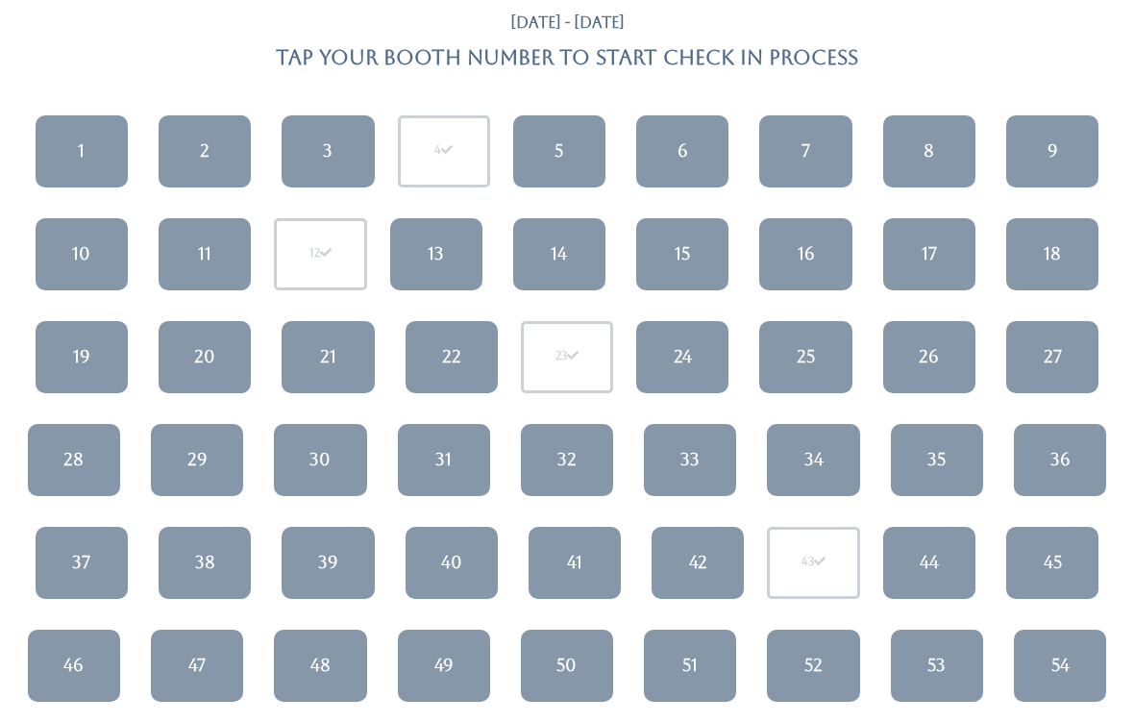
click at [424, 464] on link "31" at bounding box center [444, 461] width 92 height 72
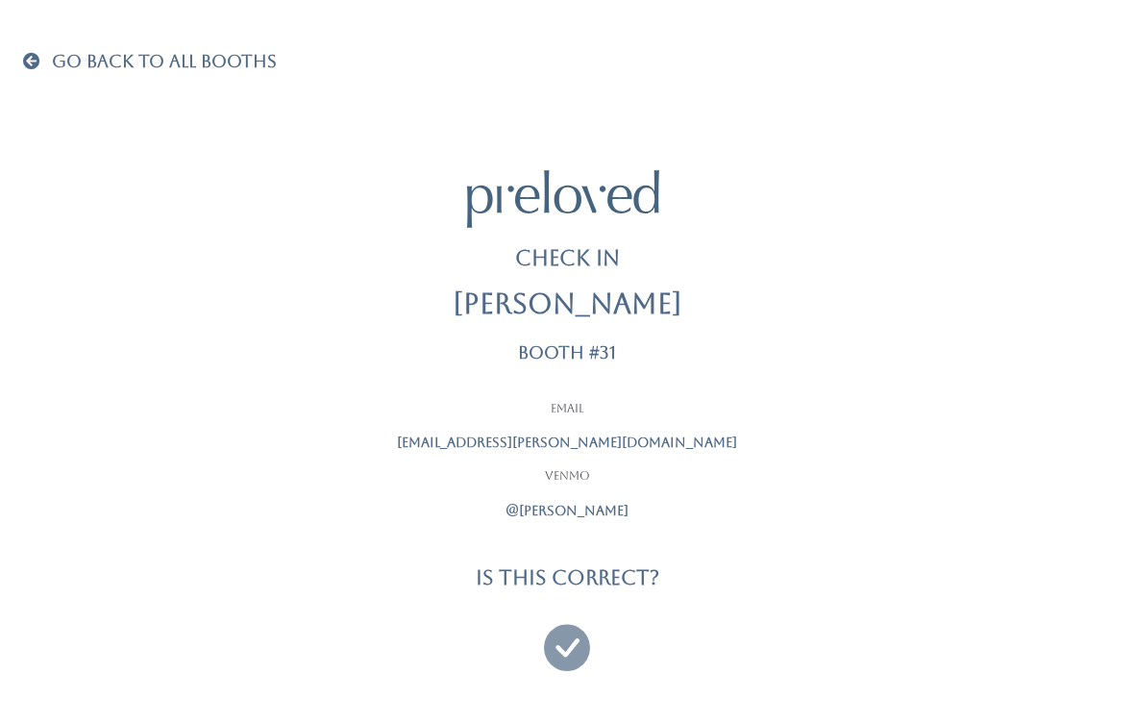
scroll to position [12, 0]
click at [586, 636] on icon at bounding box center [567, 638] width 46 height 64
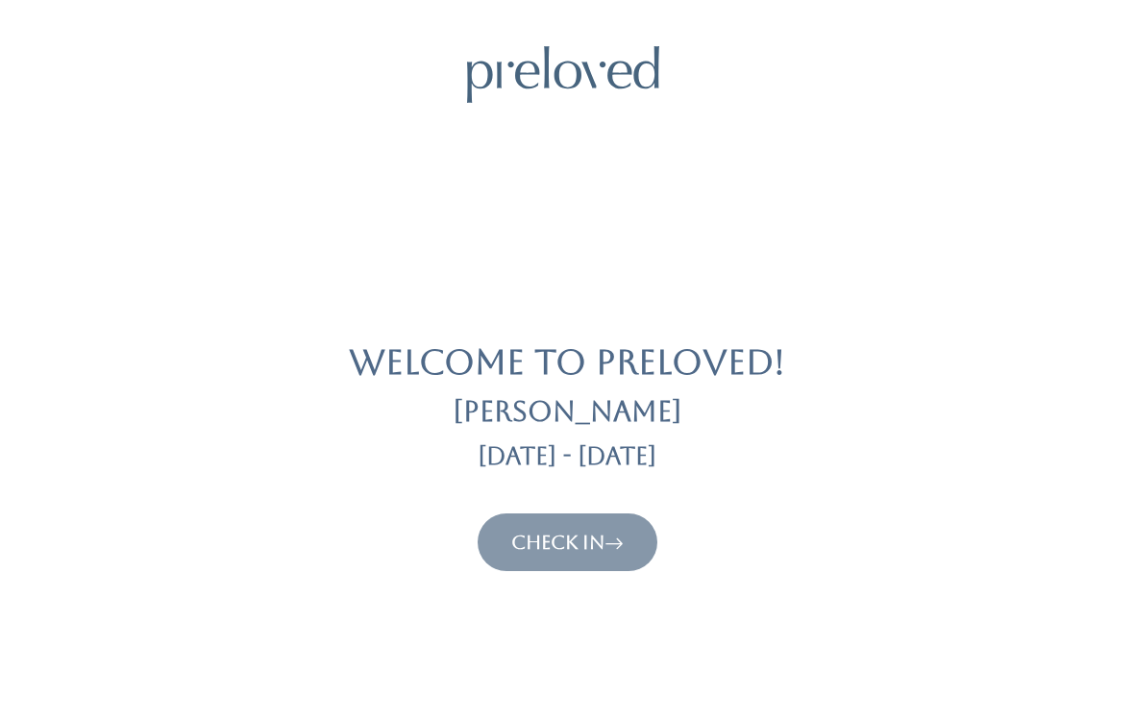
click at [540, 533] on link "Check In" at bounding box center [567, 541] width 112 height 23
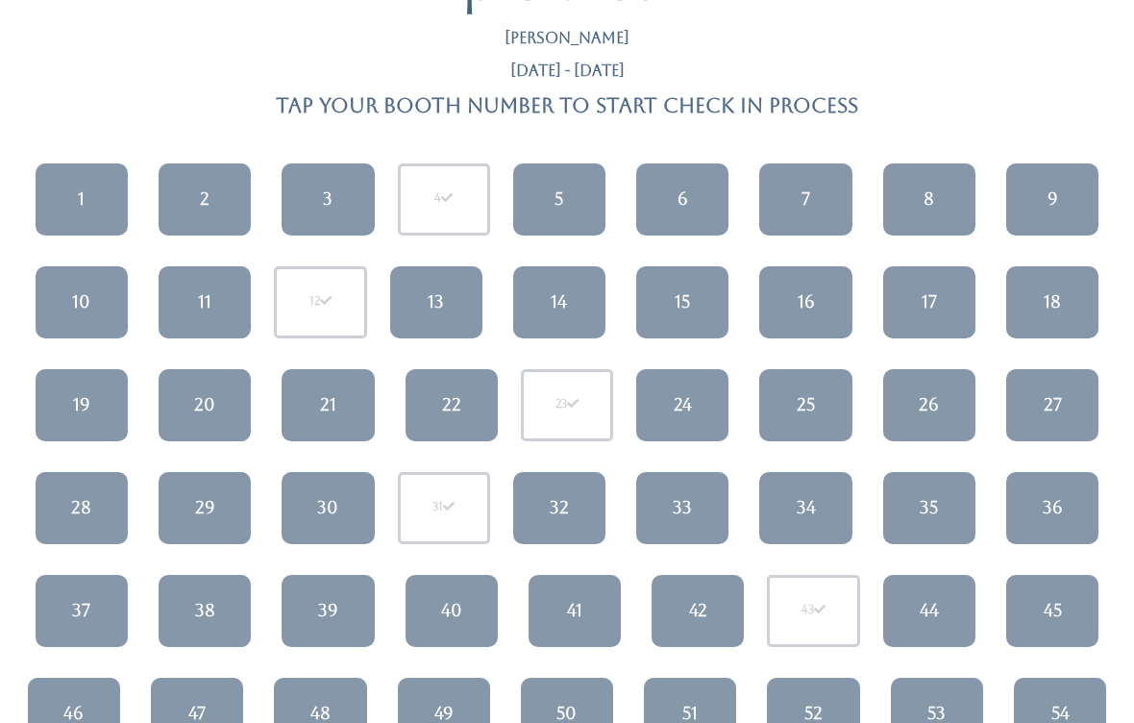
scroll to position [92, 0]
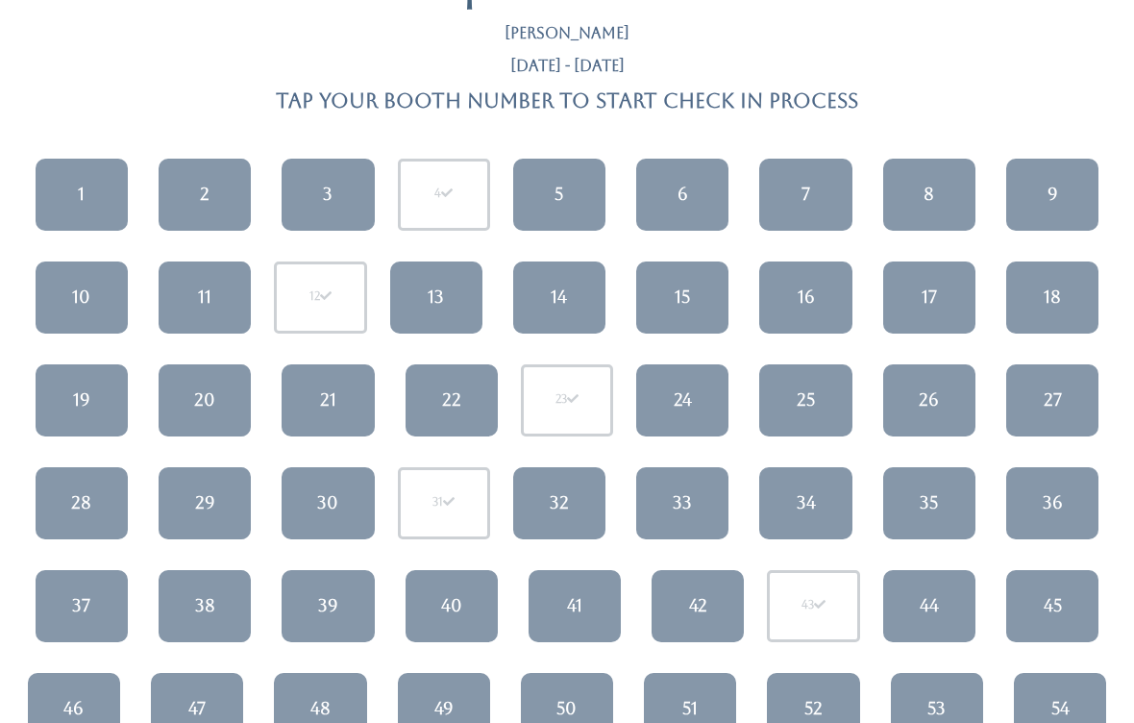
click at [435, 289] on div "13" at bounding box center [436, 297] width 16 height 25
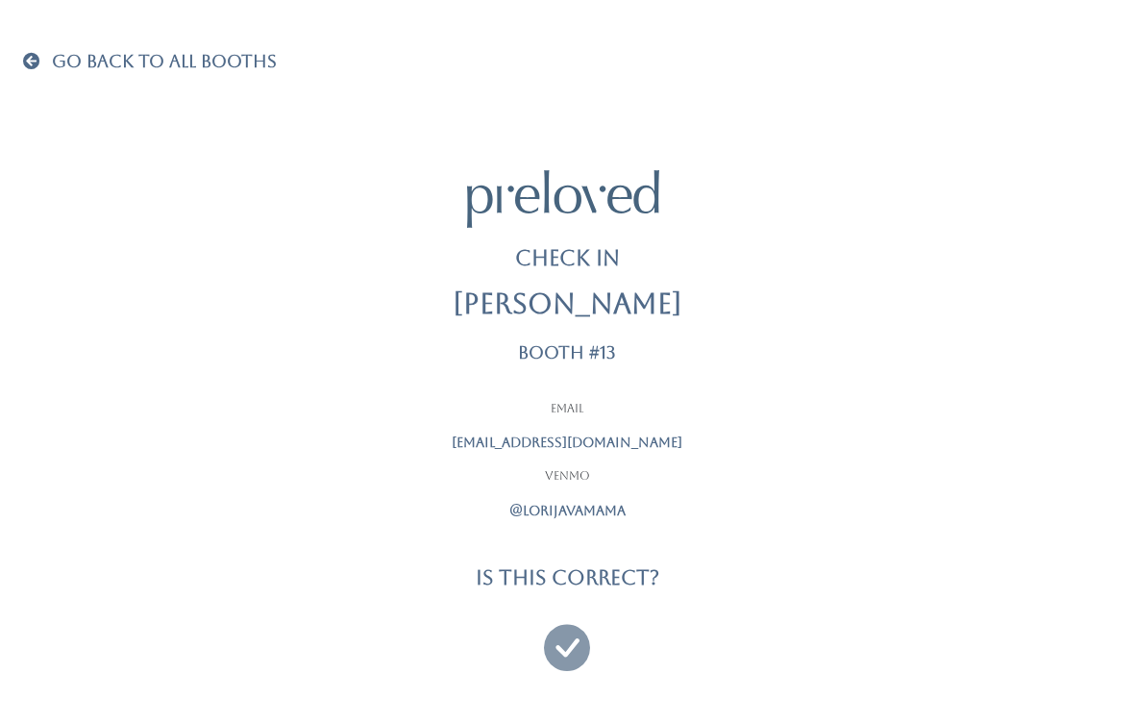
click at [571, 648] on icon at bounding box center [567, 638] width 46 height 64
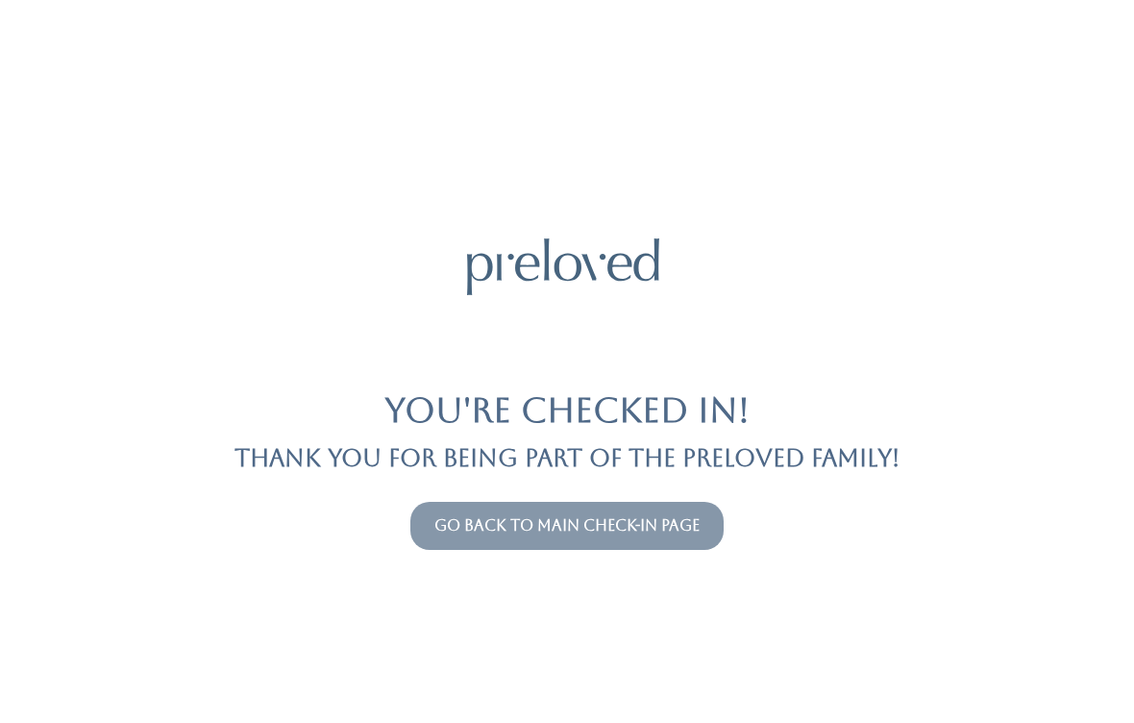
click at [601, 503] on button "Go back to main check-in page" at bounding box center [566, 526] width 313 height 48
click at [508, 527] on link "Go back to main check-in page" at bounding box center [566, 525] width 265 height 18
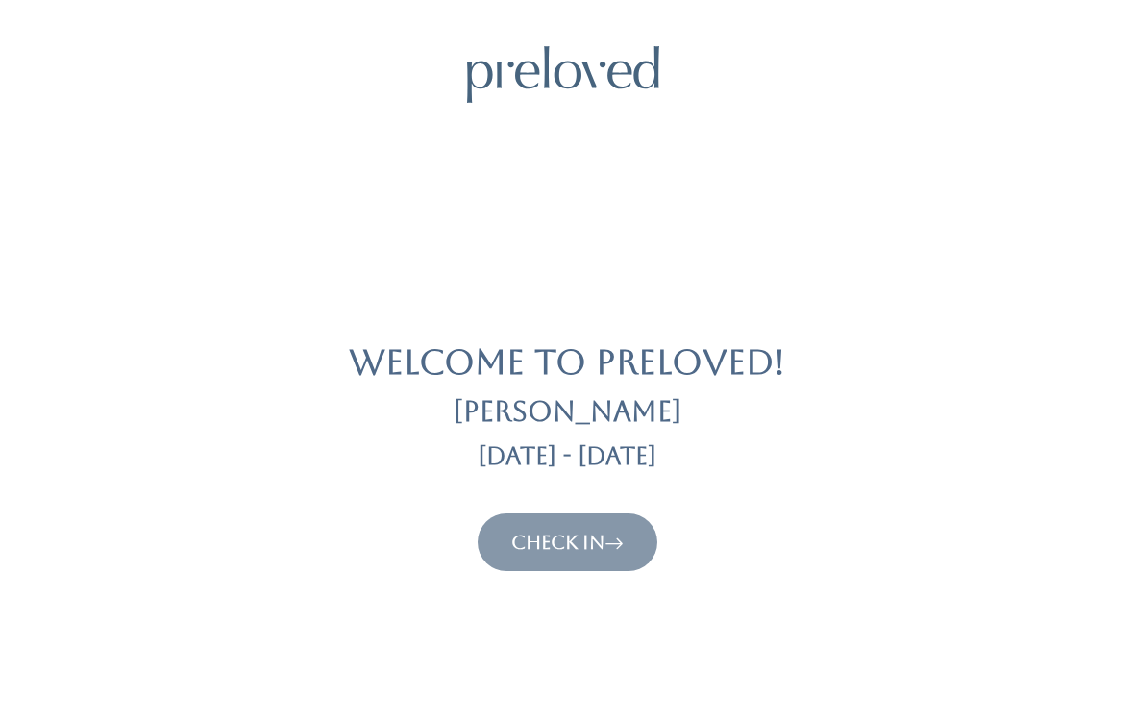
click at [548, 542] on link "Check In" at bounding box center [567, 541] width 112 height 23
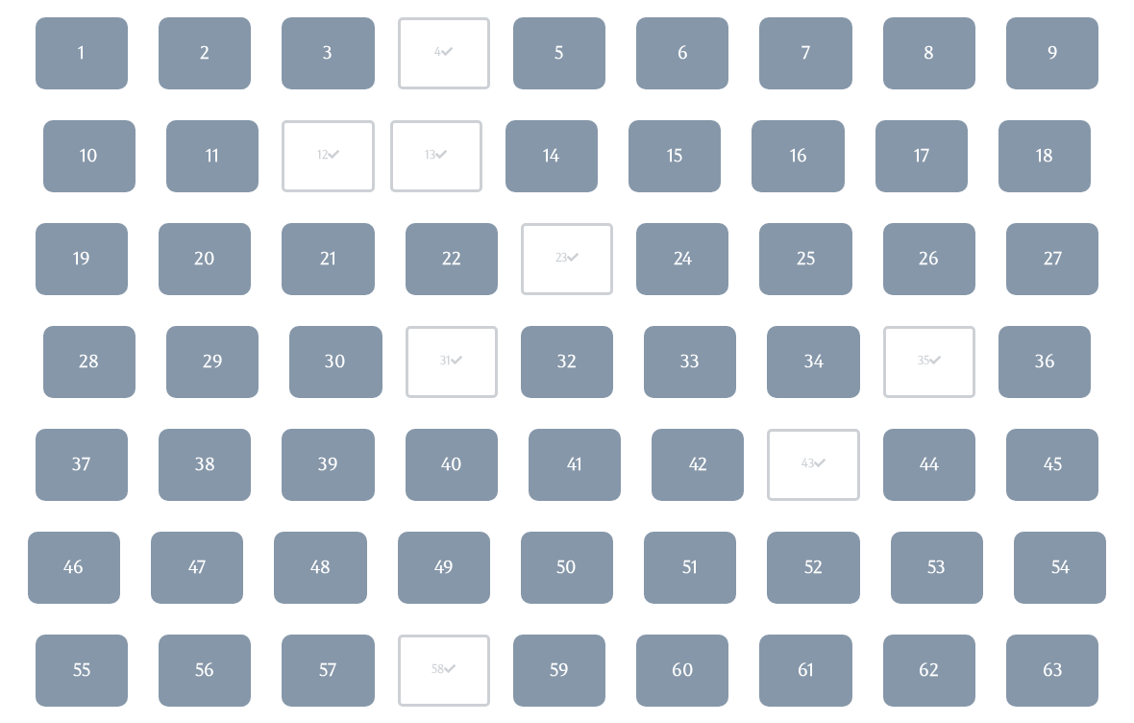
scroll to position [233, 0]
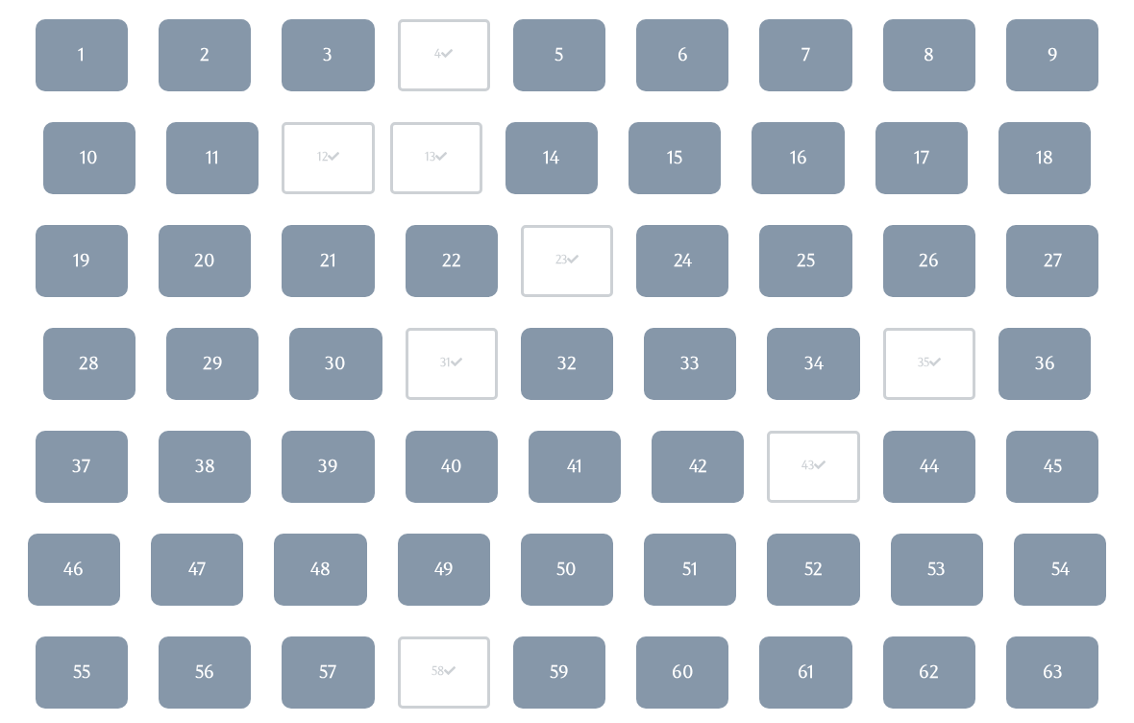
click at [6, 596] on body "[PERSON_NAME] [DATE] - [DATE] Tap your booth number to start check in process 1…" at bounding box center [567, 538] width 1134 height 1448
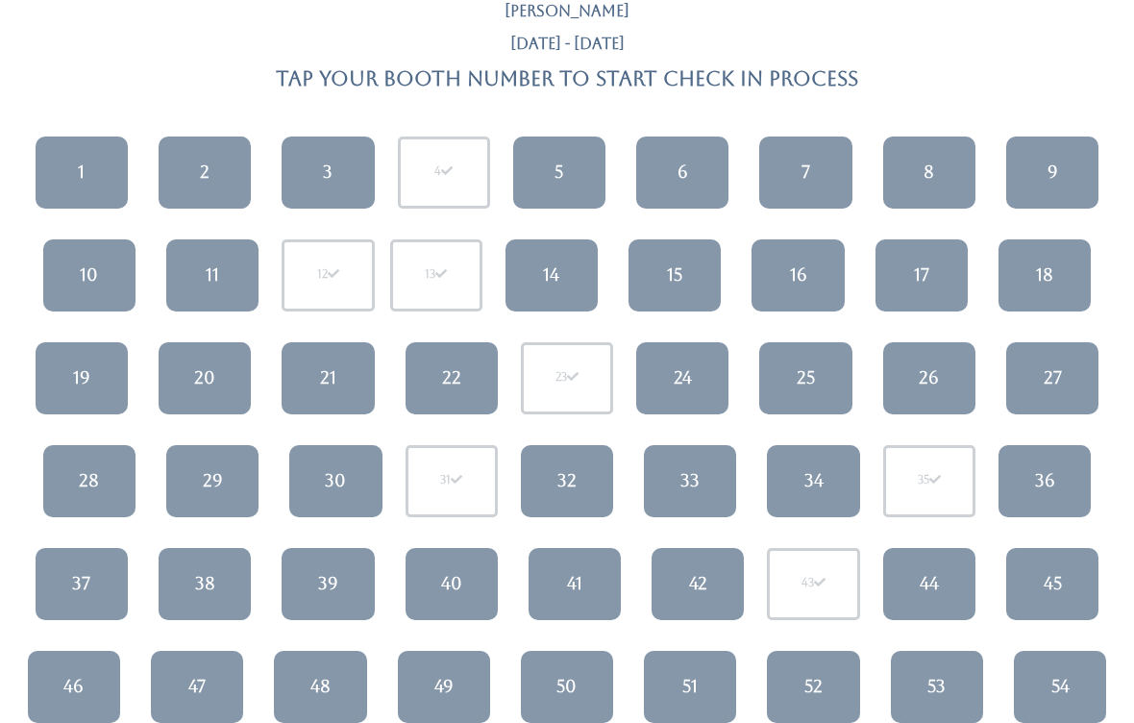
scroll to position [0, 0]
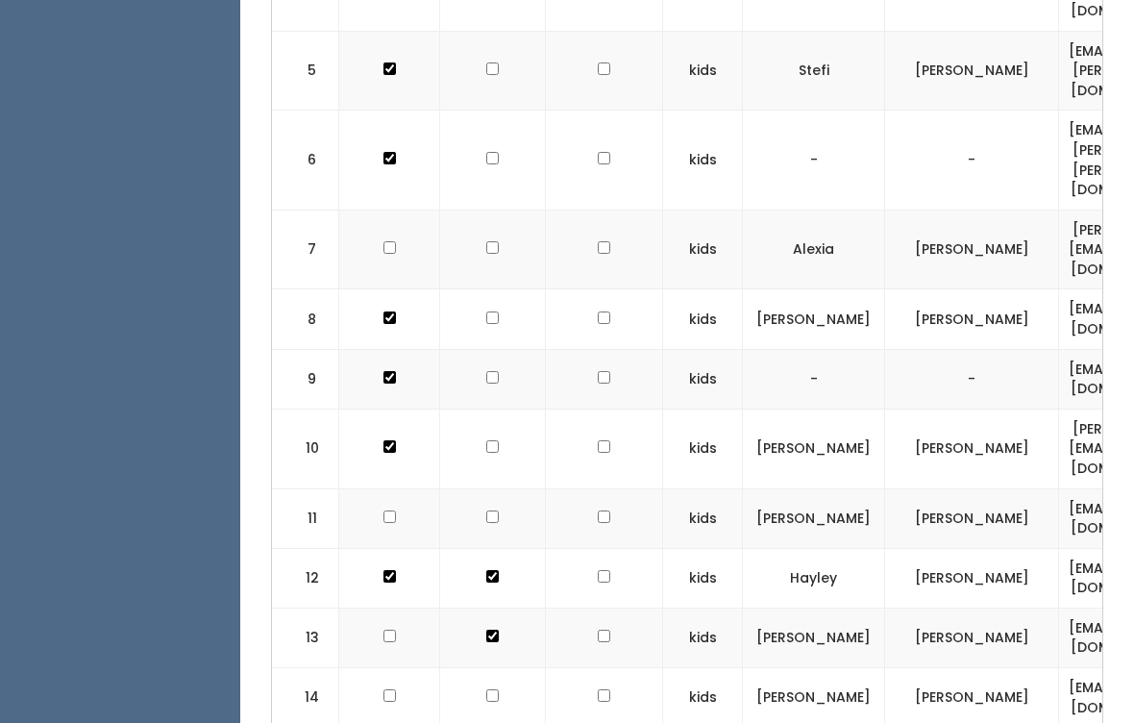
scroll to position [1018, 0]
click at [388, 629] on input "checkbox" at bounding box center [389, 635] width 12 height 12
checkbox input "true"
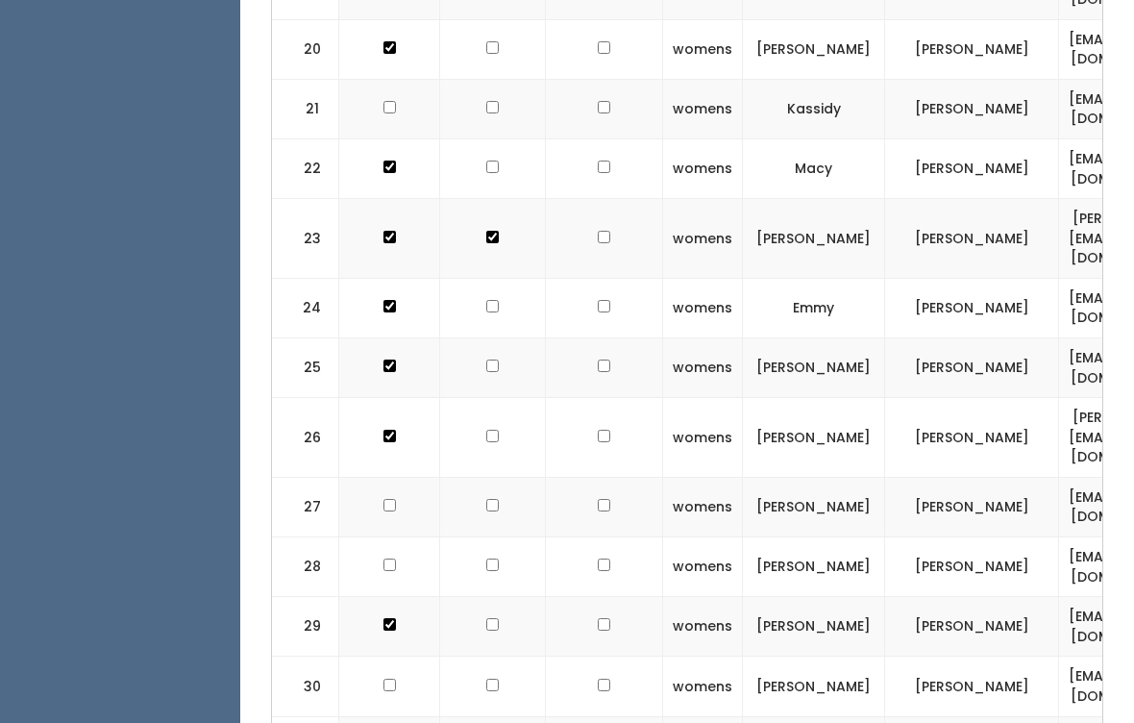
scroll to position [0, 0]
checkbox input "true"
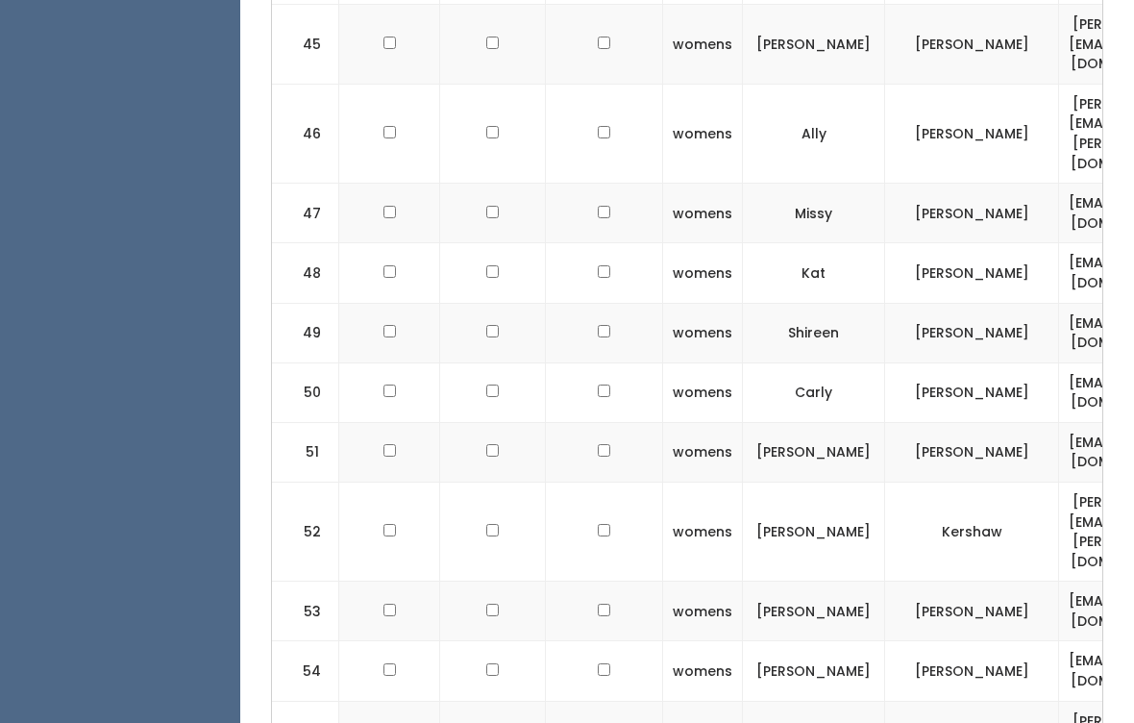
scroll to position [3756, 0]
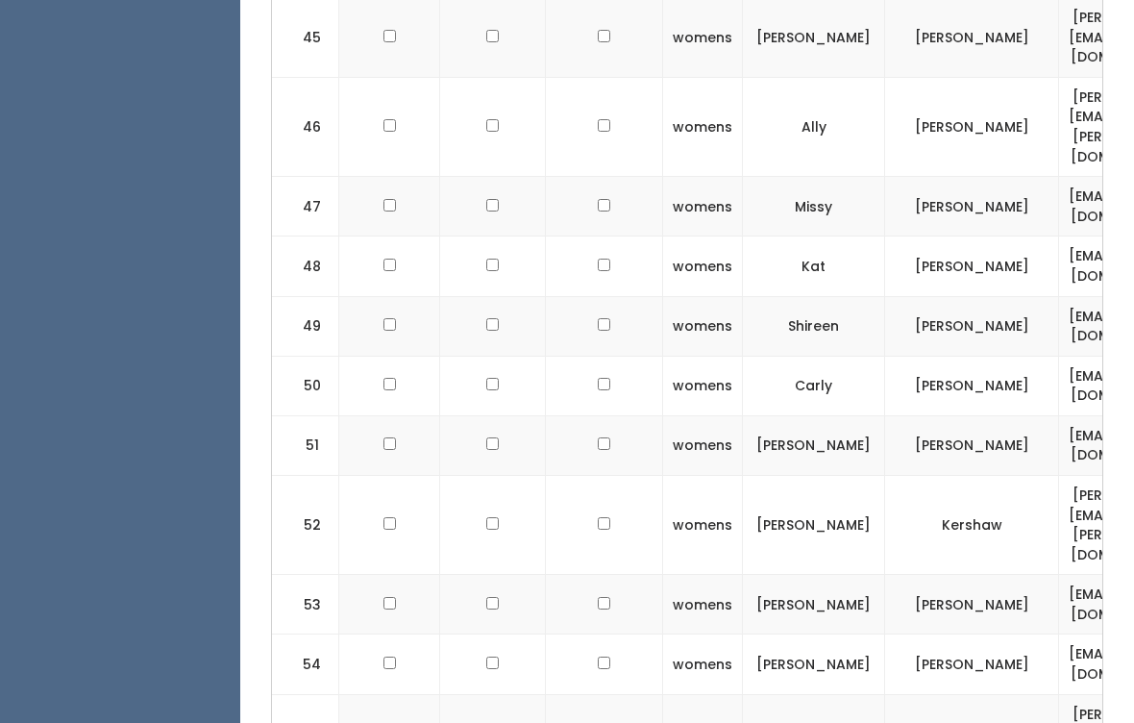
checkbox input "true"
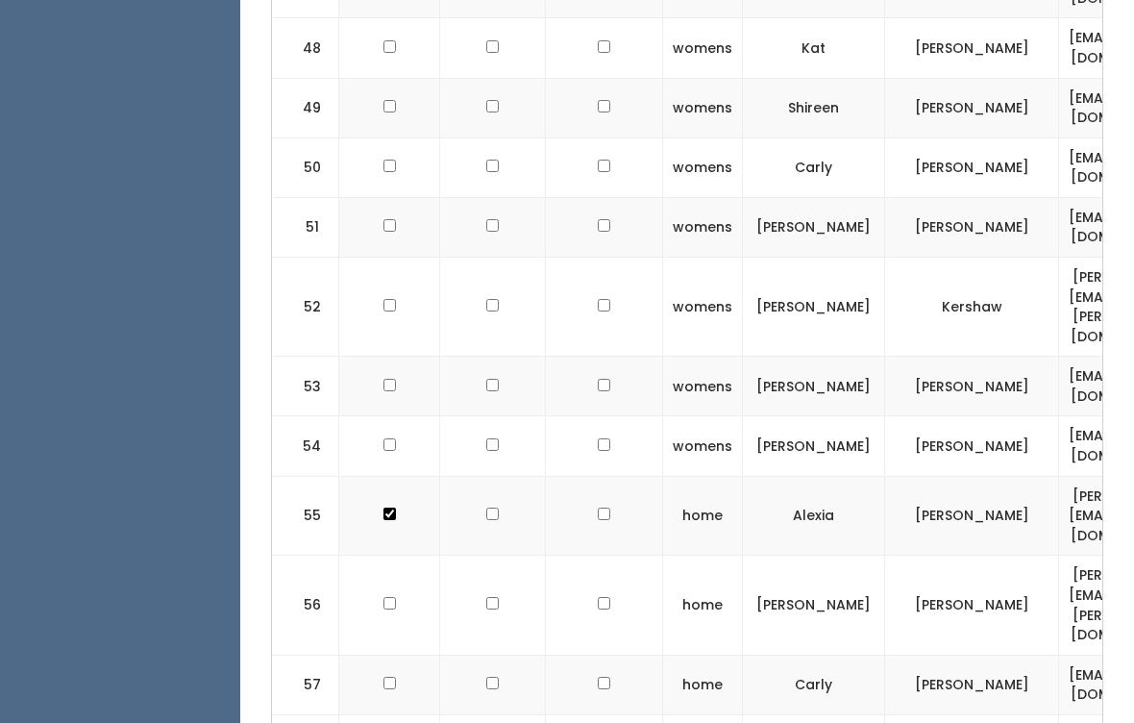
scroll to position [4014, 0]
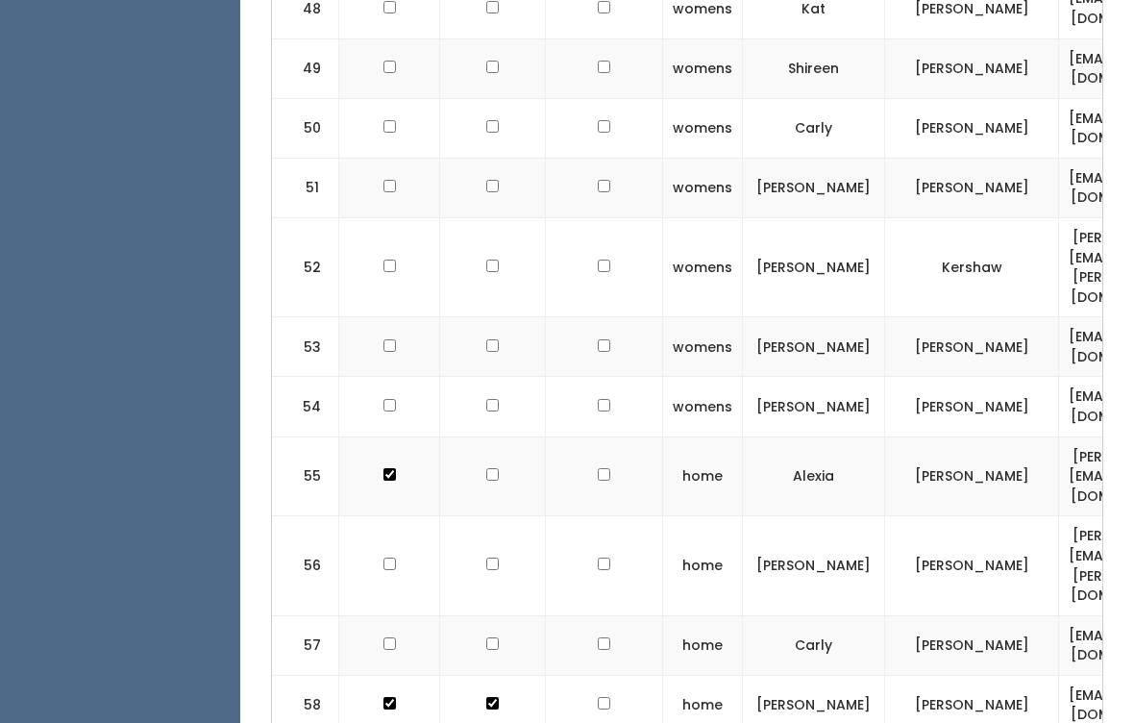
checkbox input "true"
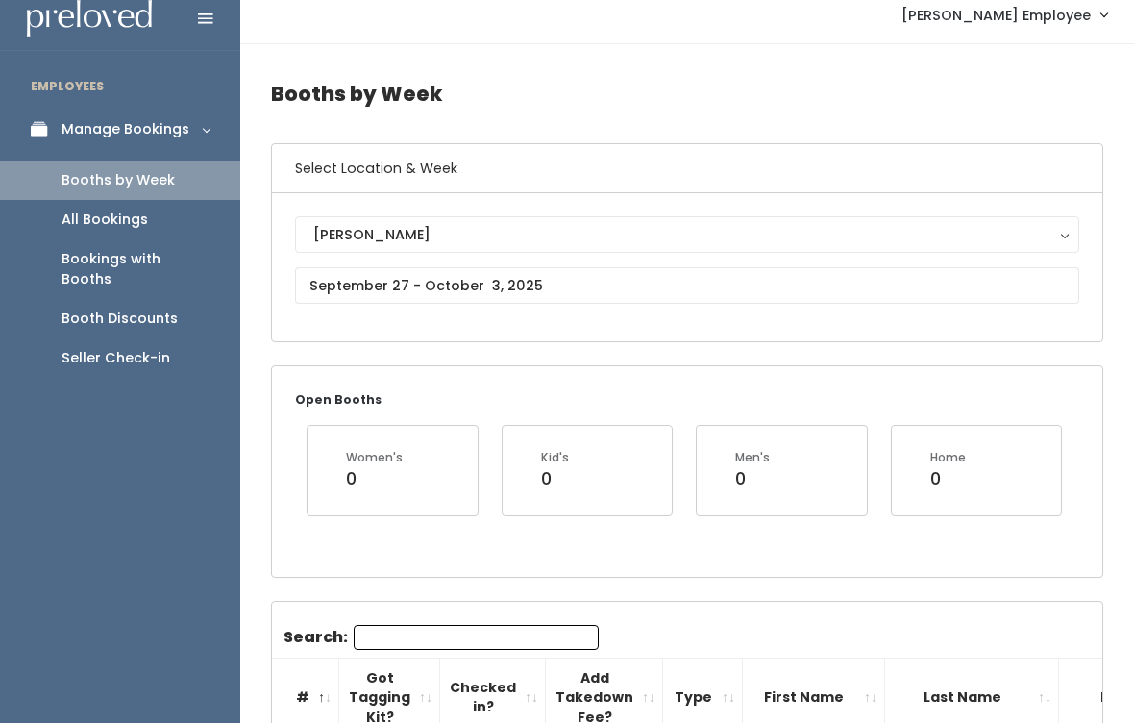
scroll to position [0, 0]
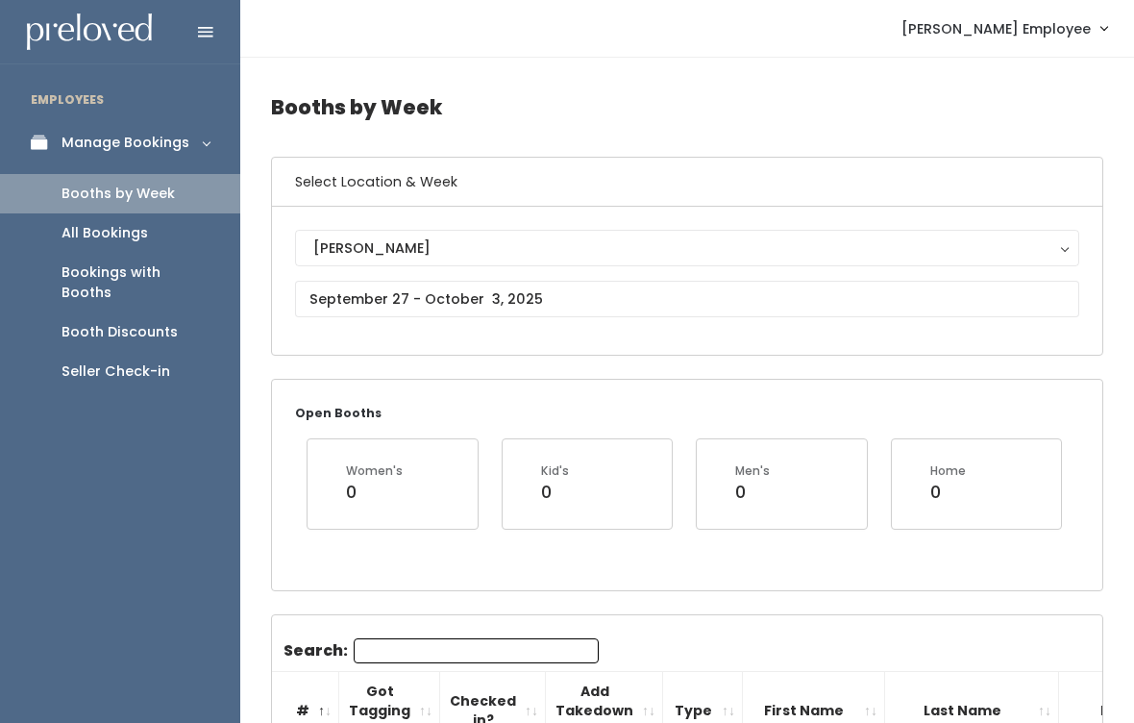
click at [1002, 23] on span "[PERSON_NAME] Employee" at bounding box center [995, 28] width 189 height 21
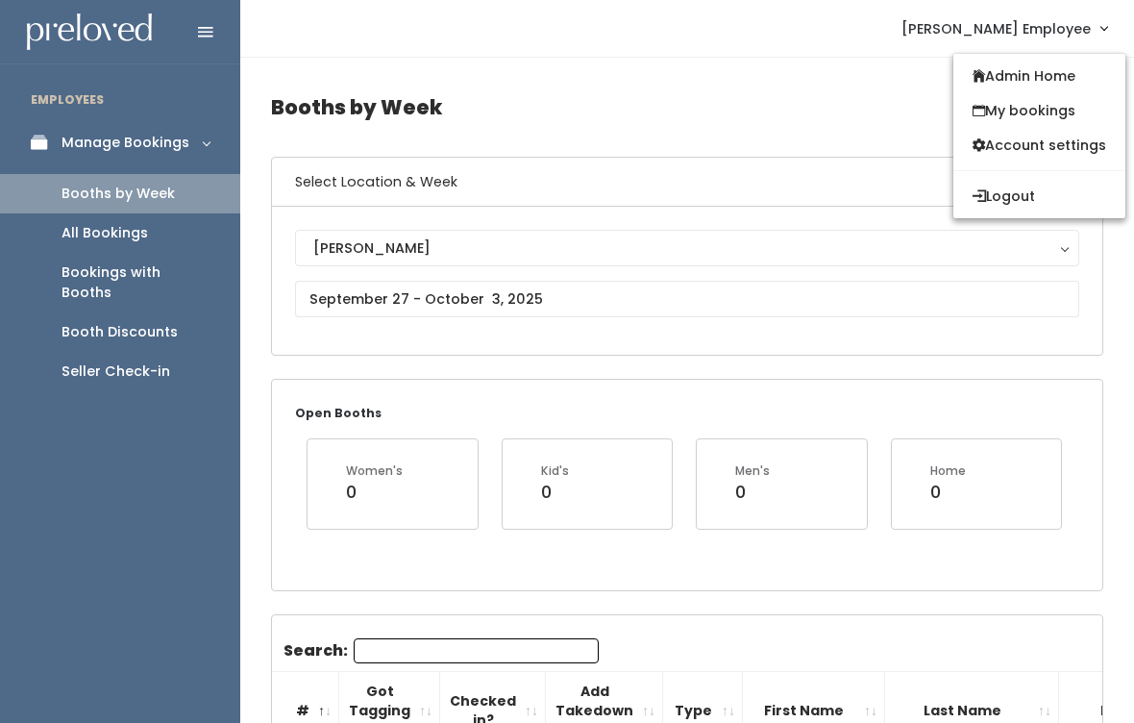
click at [1053, 70] on link "Admin Home" at bounding box center [1039, 76] width 172 height 35
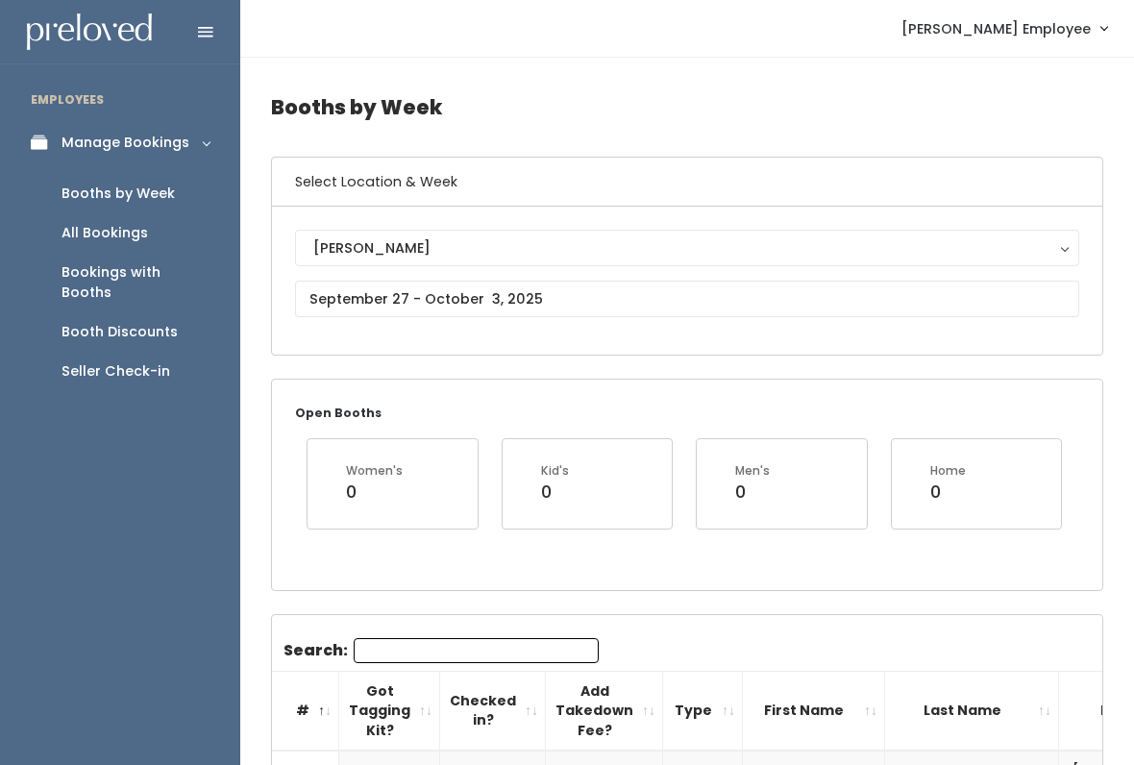
click at [163, 322] on div "Booth Discounts" at bounding box center [119, 332] width 116 height 20
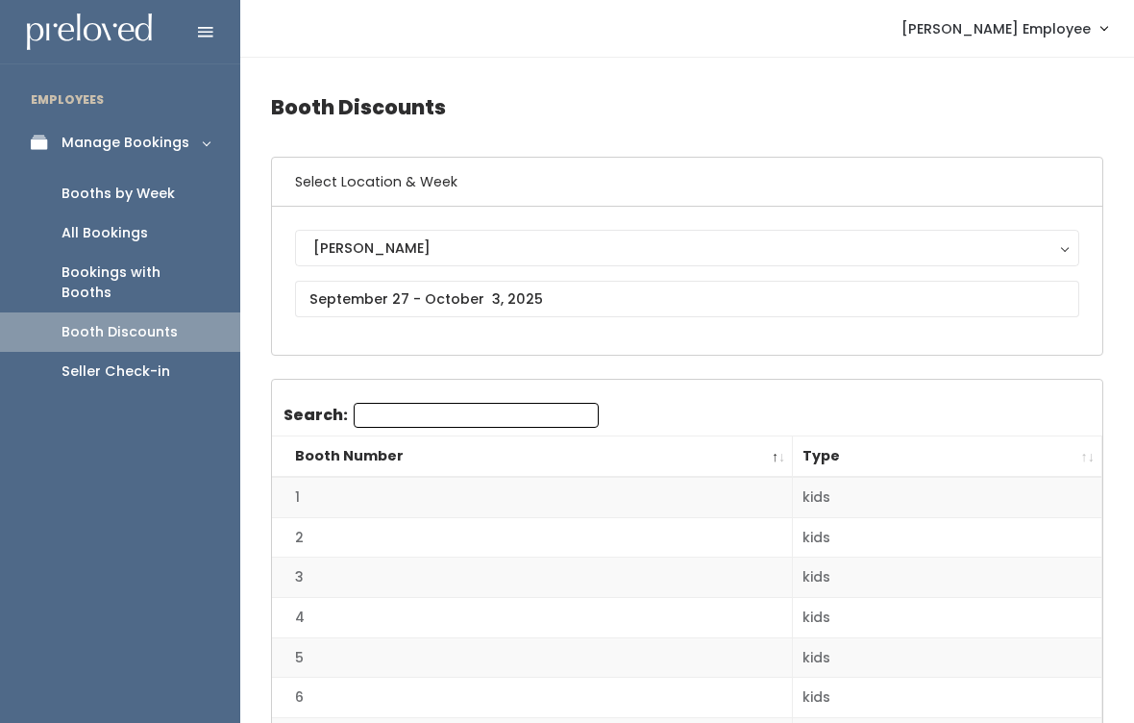
click at [154, 361] on div "Seller Check-in" at bounding box center [115, 371] width 109 height 20
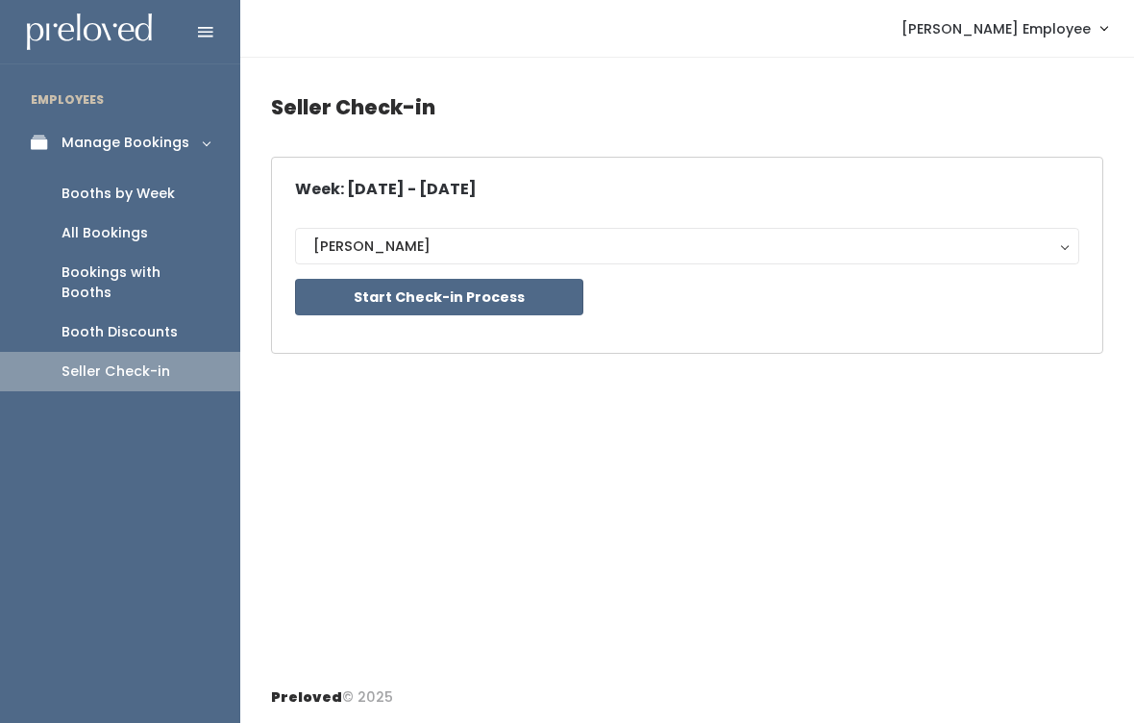
click at [392, 300] on button "Start Check-in Process" at bounding box center [439, 297] width 288 height 37
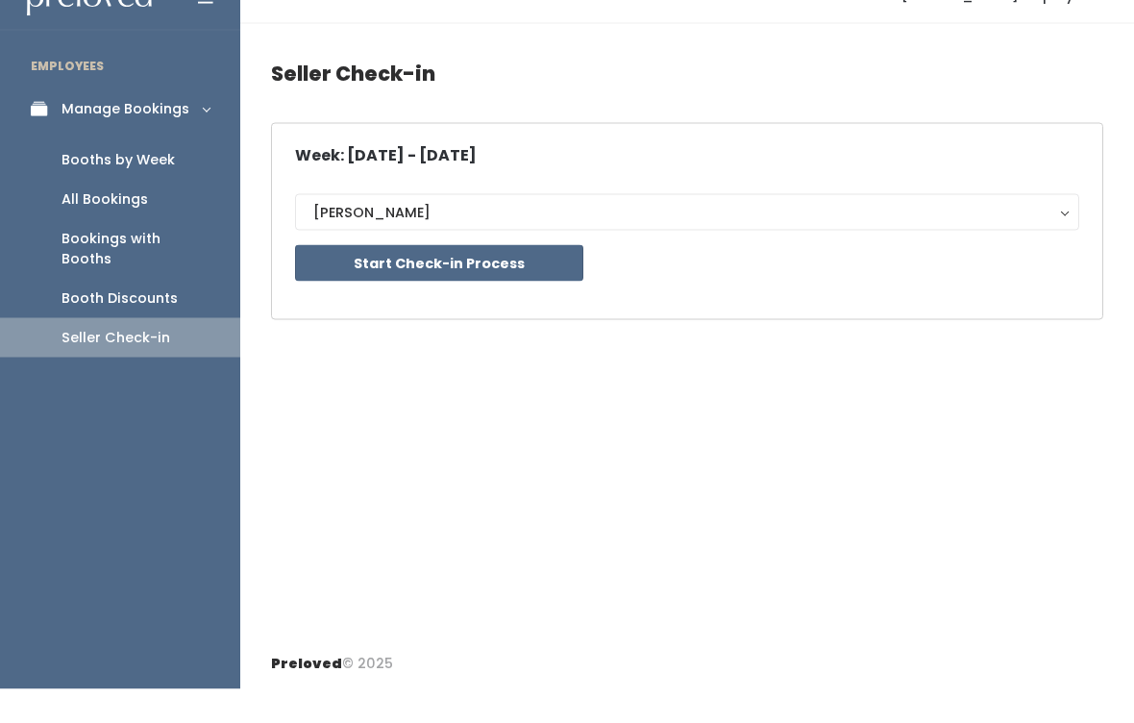
scroll to position [18, 0]
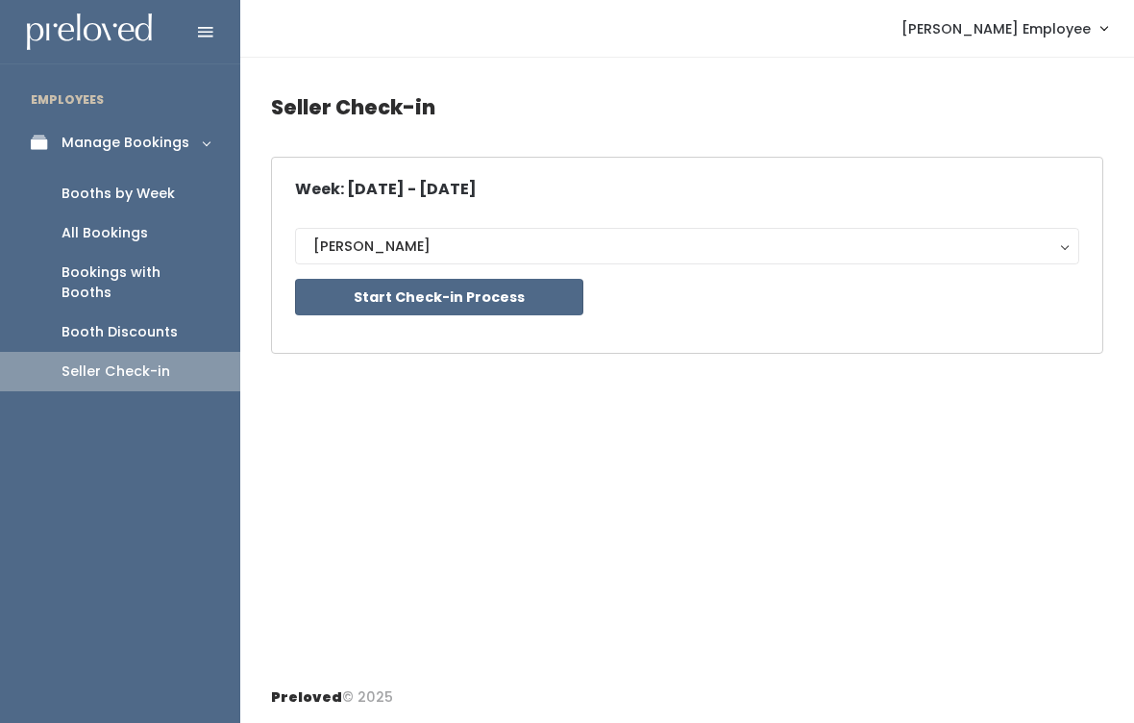
click at [505, 279] on button "Start Check-in Process" at bounding box center [439, 297] width 288 height 37
click at [164, 184] on div "Booths by Week" at bounding box center [117, 194] width 113 height 20
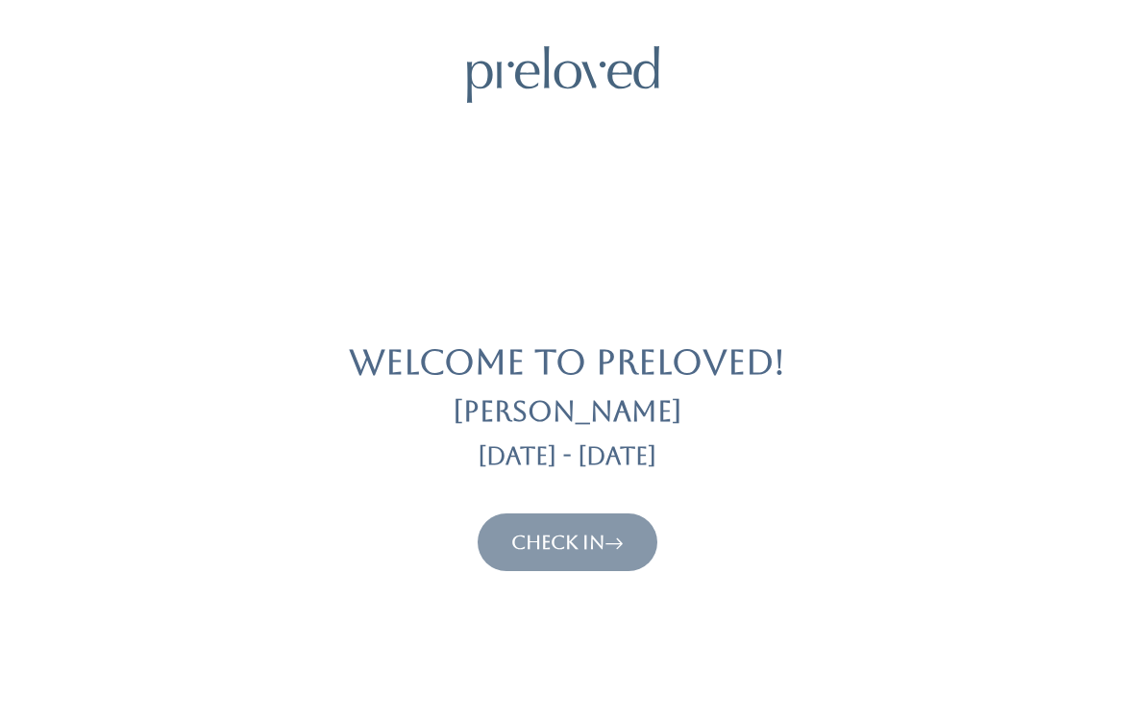
click at [523, 534] on link "Check In" at bounding box center [567, 541] width 112 height 23
click at [551, 546] on link "Check In" at bounding box center [567, 541] width 112 height 23
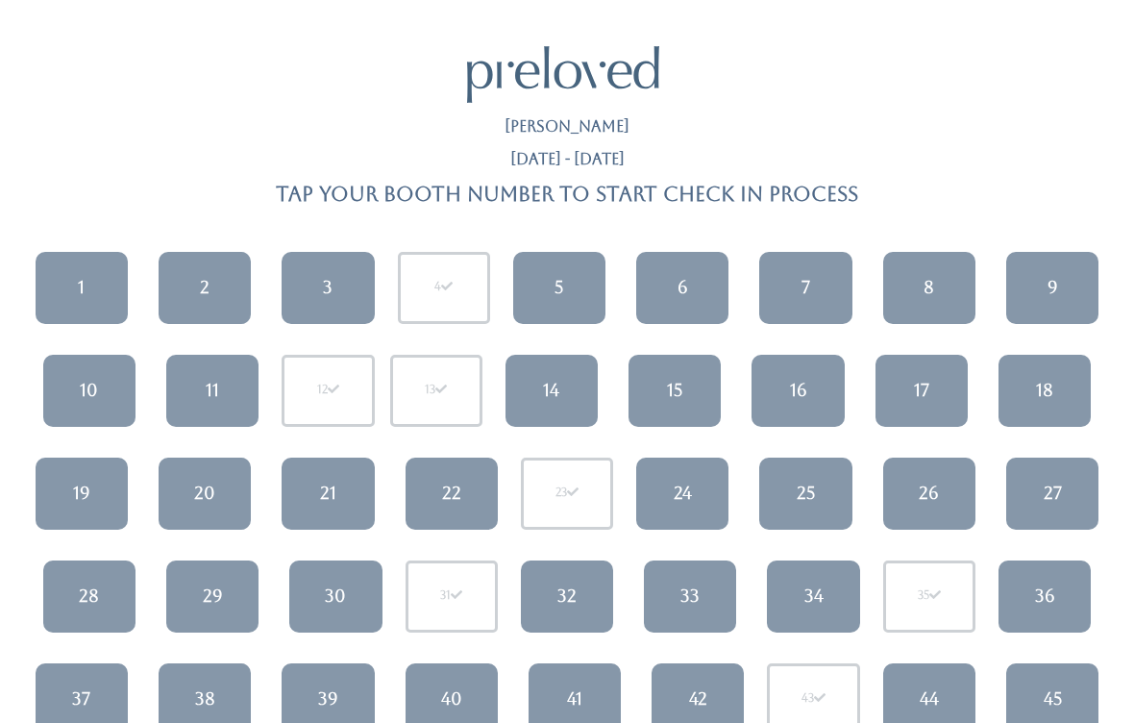
click at [604, 601] on link "32" at bounding box center [567, 596] width 92 height 72
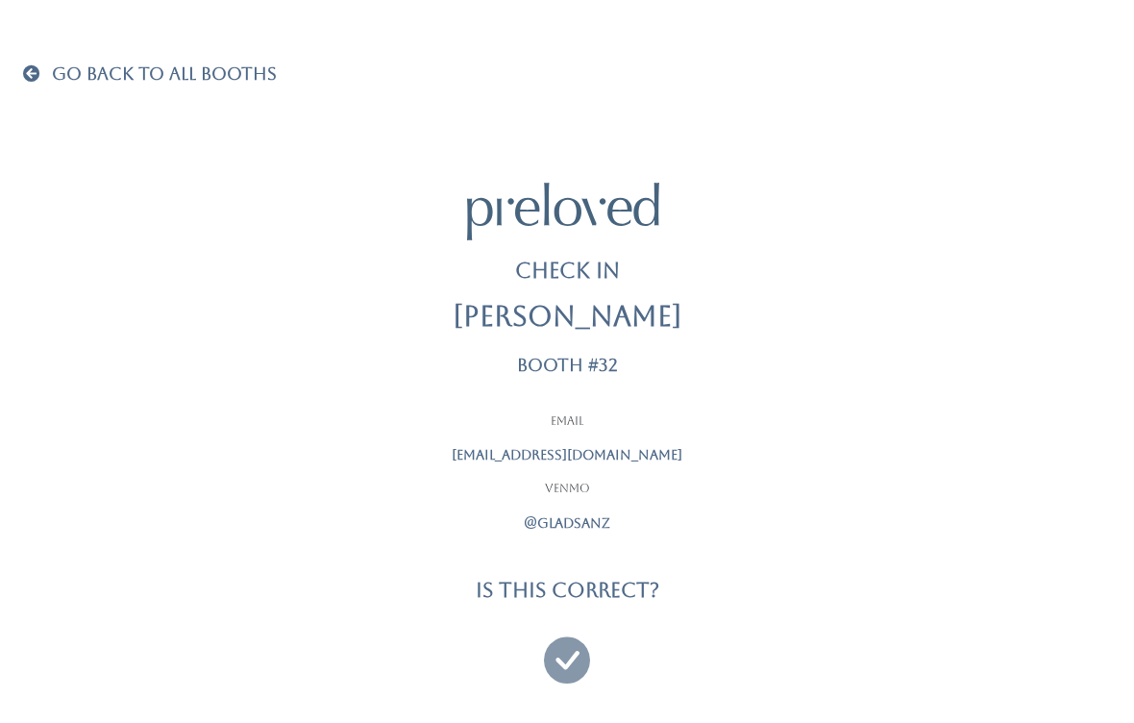
click at [562, 601] on div "Is this correct?" at bounding box center [567, 596] width 480 height 37
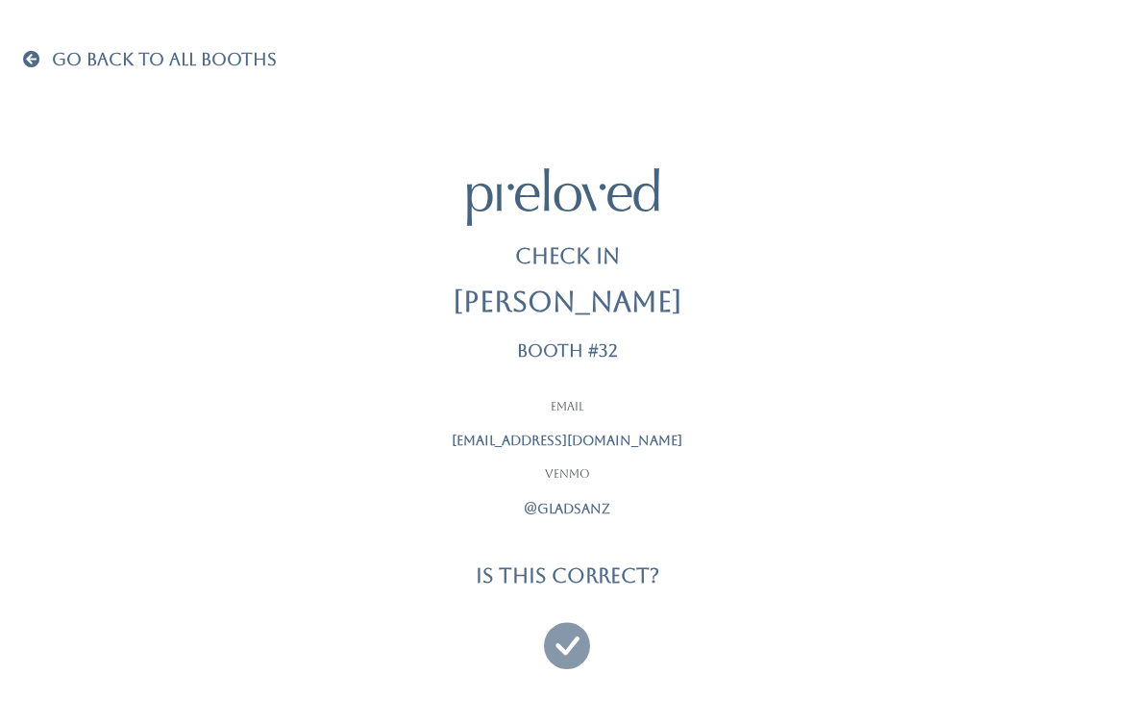
scroll to position [24, 0]
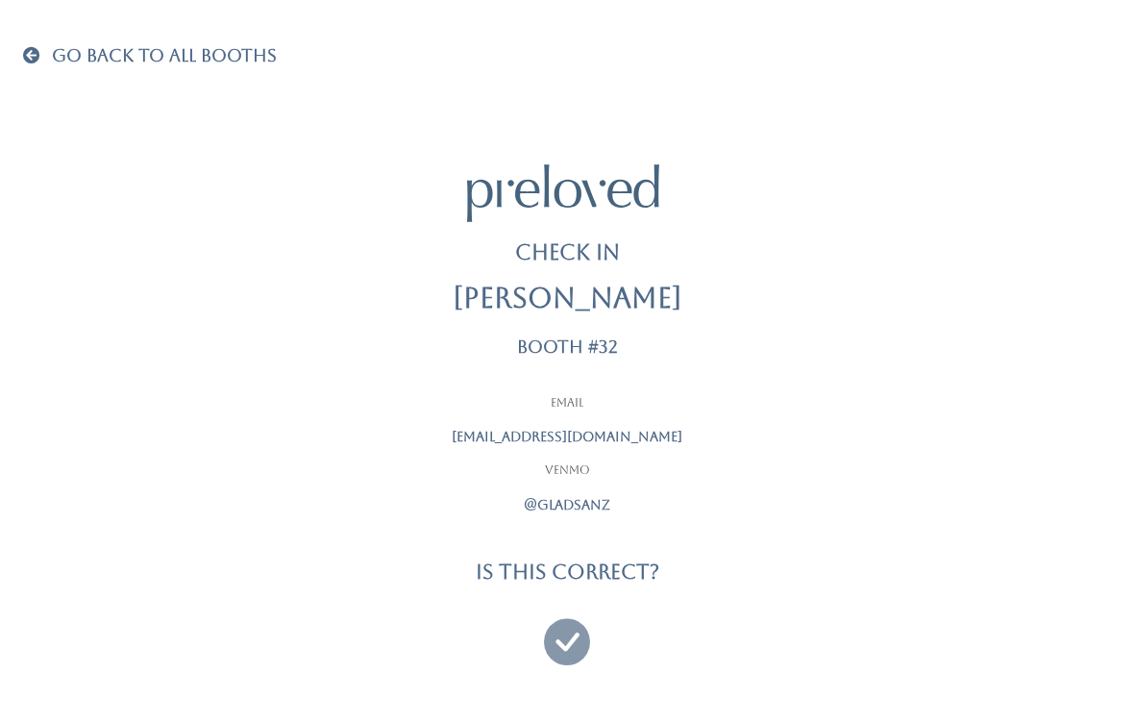
click at [585, 623] on icon at bounding box center [567, 633] width 46 height 64
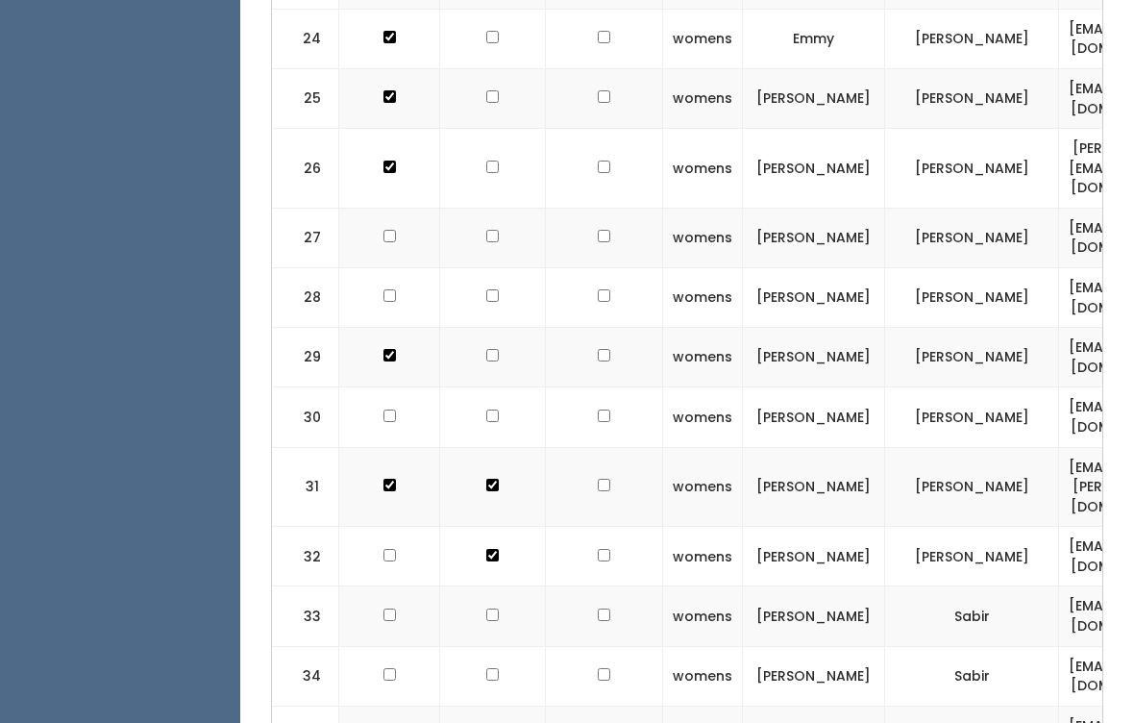
scroll to position [2357, 0]
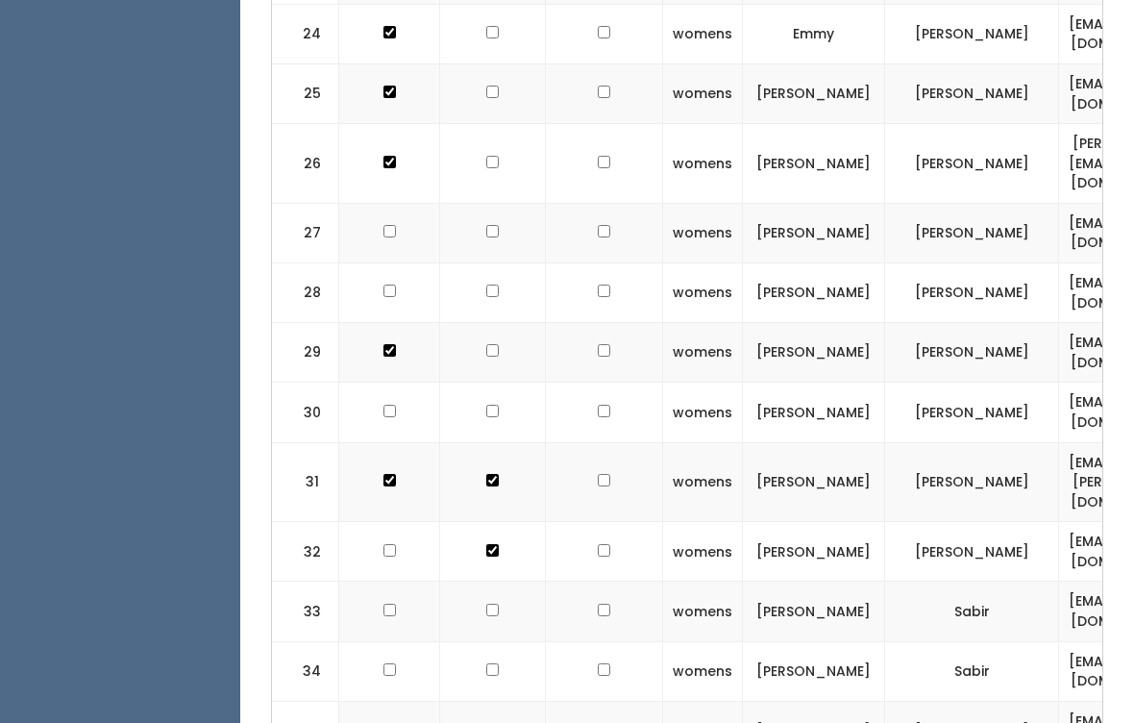
click at [383, 545] on input "checkbox" at bounding box center [389, 551] width 12 height 12
checkbox input "true"
click at [380, 701] on td at bounding box center [389, 731] width 101 height 60
click at [390, 722] on input "checkbox" at bounding box center [389, 729] width 12 height 12
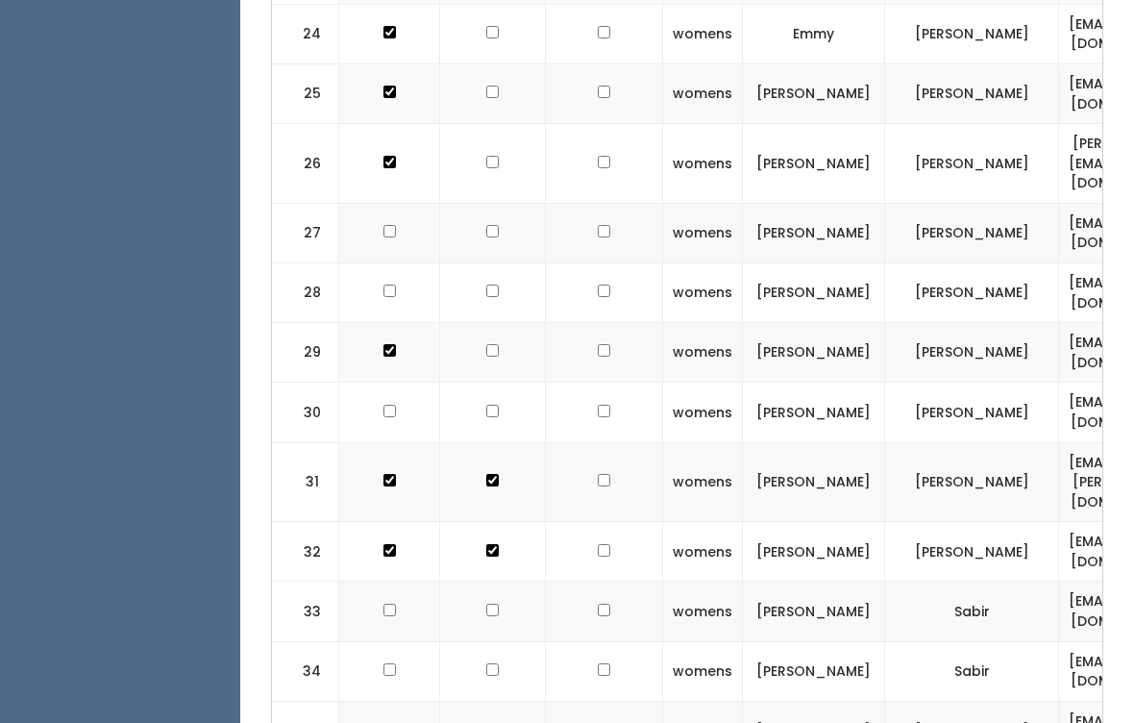
checkbox input "true"
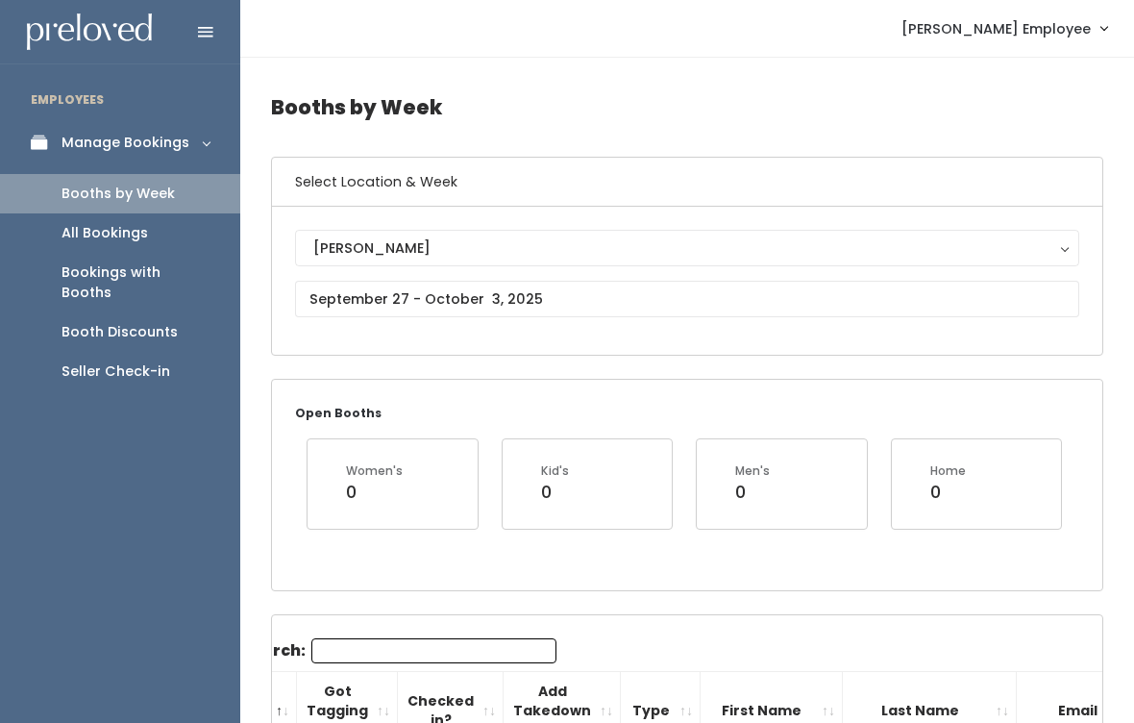
click at [167, 362] on link "Seller Check-in" at bounding box center [120, 371] width 240 height 39
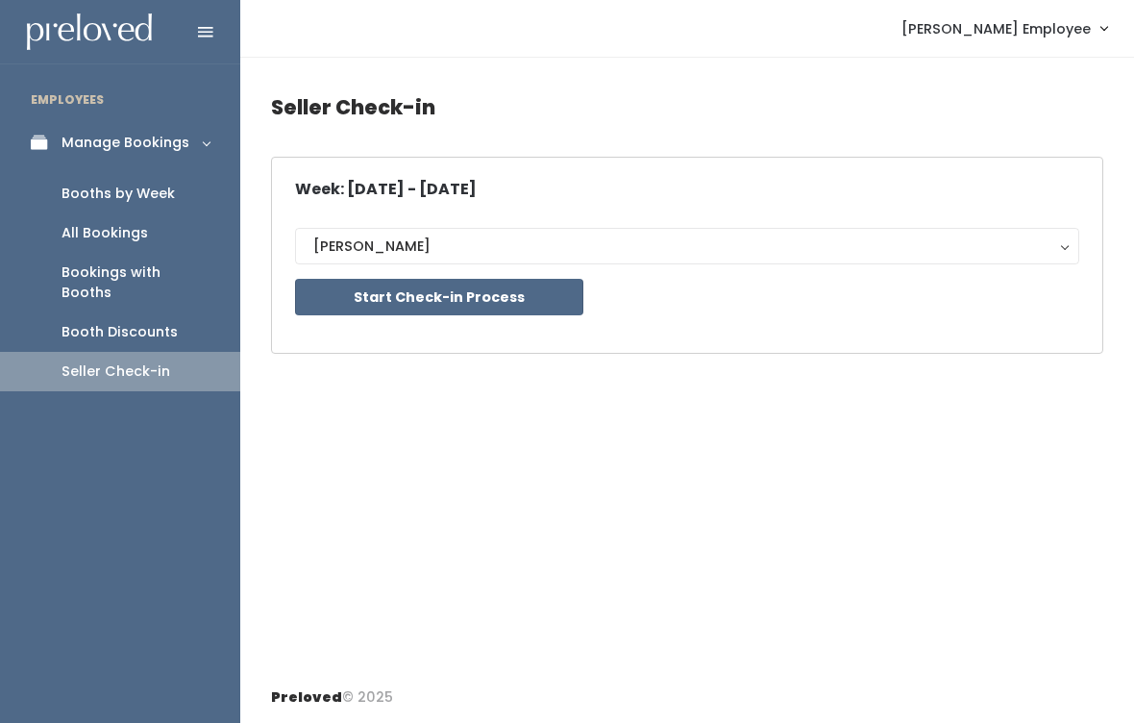
click at [506, 296] on button "Start Check-in Process" at bounding box center [439, 297] width 288 height 37
click at [143, 185] on div "Booths by Week" at bounding box center [117, 194] width 113 height 20
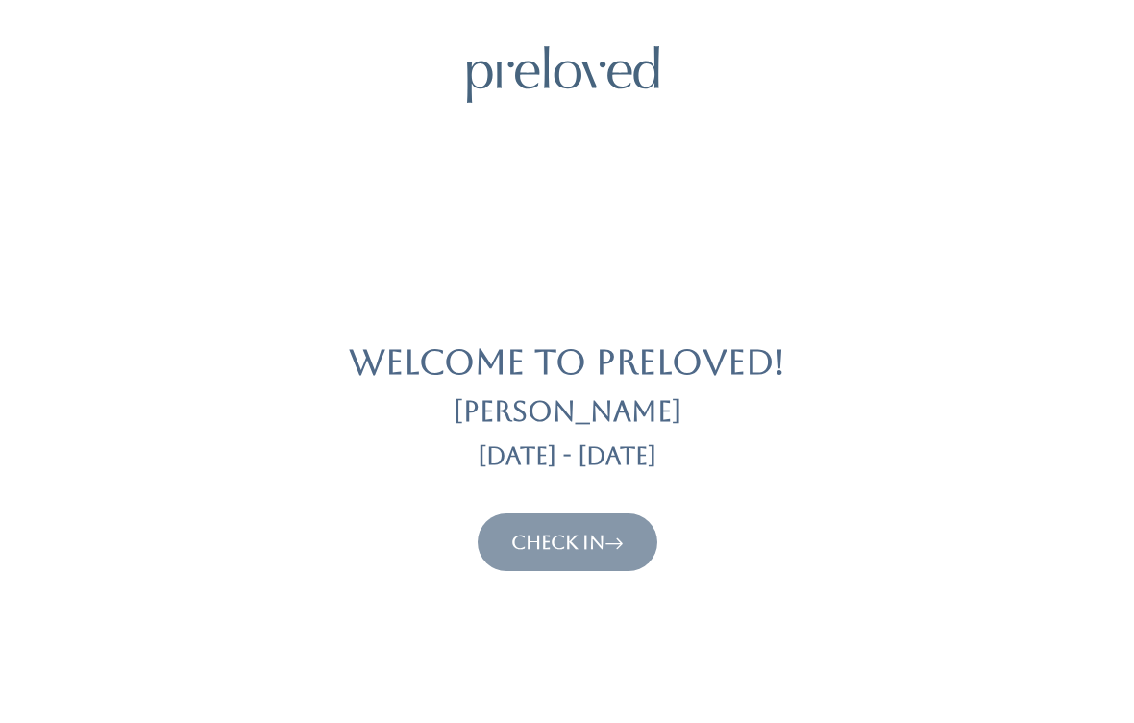
click at [577, 544] on link "Check In" at bounding box center [567, 541] width 112 height 23
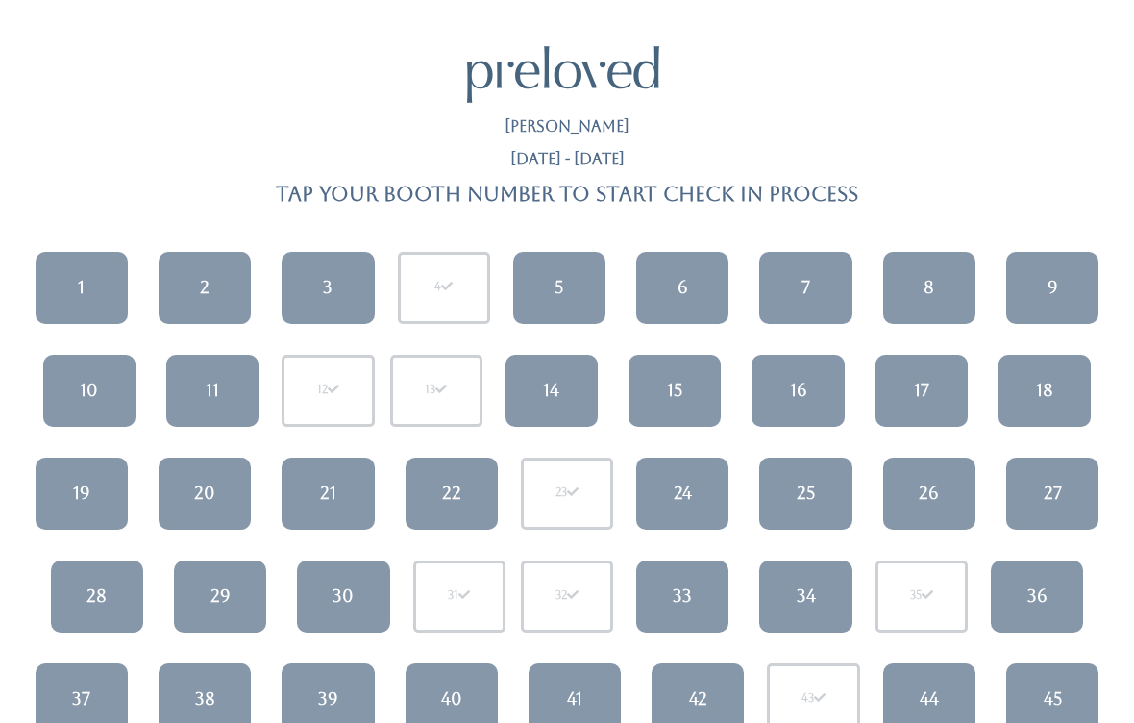
click at [99, 278] on link "1" at bounding box center [82, 288] width 92 height 72
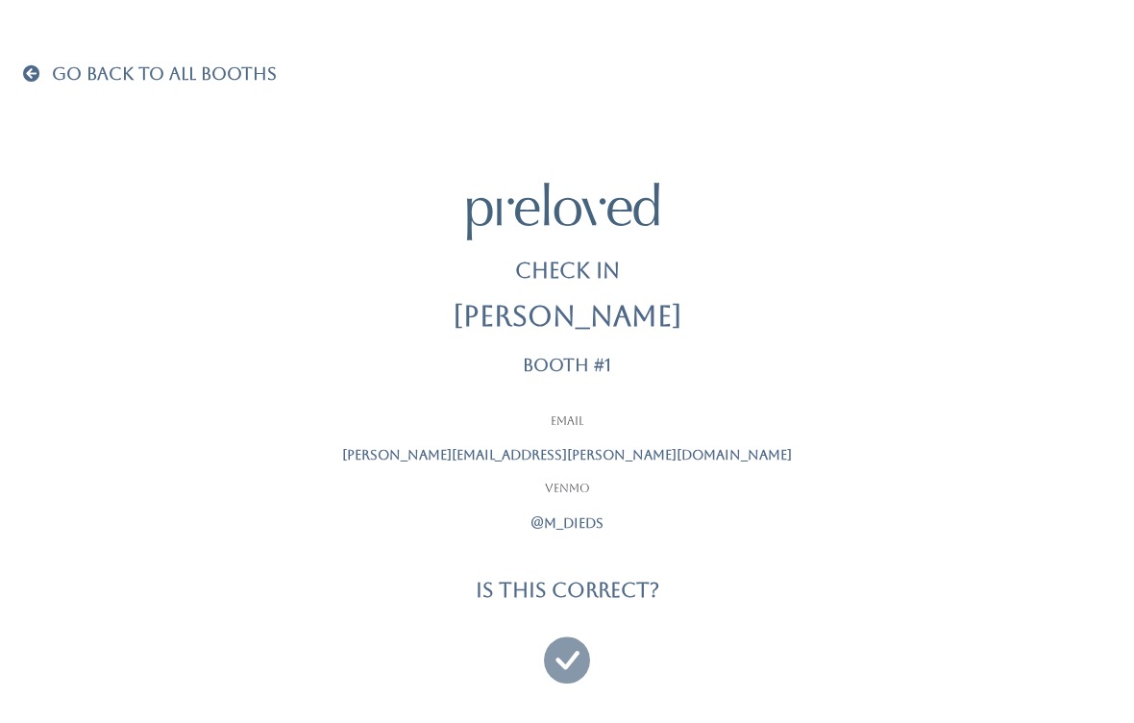
scroll to position [12, 0]
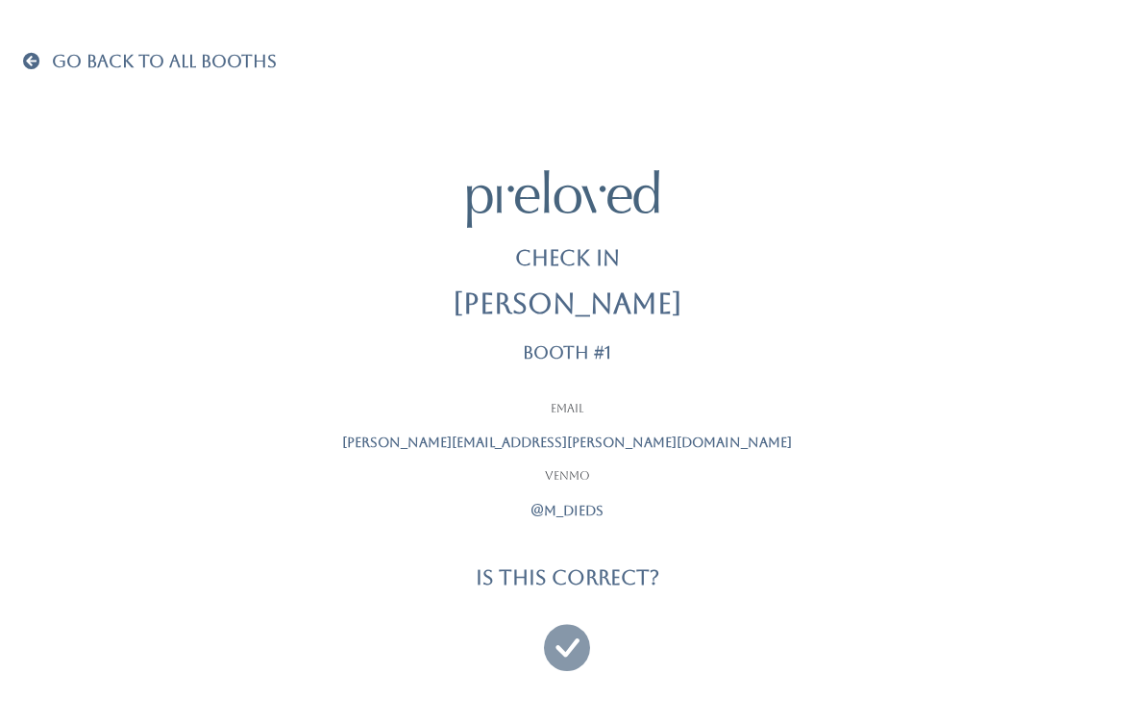
click at [37, 48] on div "Go Back To All Booths Check In Madie Diederich Booth #1 Email madie.diederich@g…" at bounding box center [567, 358] width 1088 height 741
click at [53, 62] on span "Go Back To All Booths" at bounding box center [164, 61] width 225 height 20
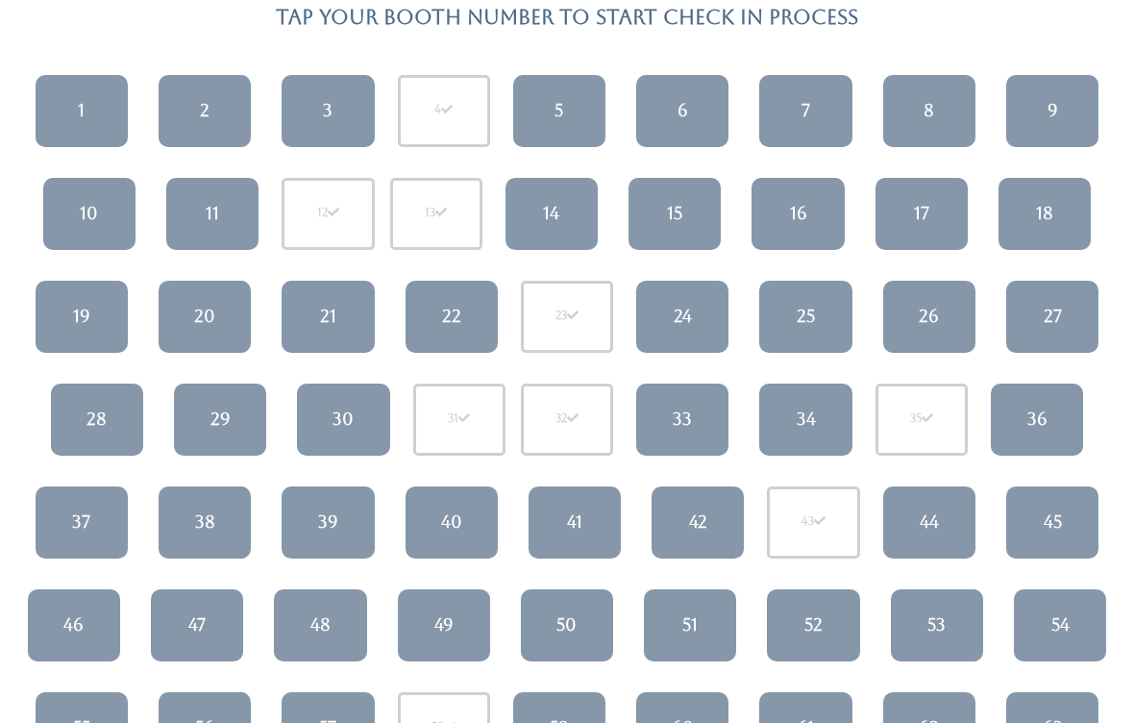
scroll to position [187, 0]
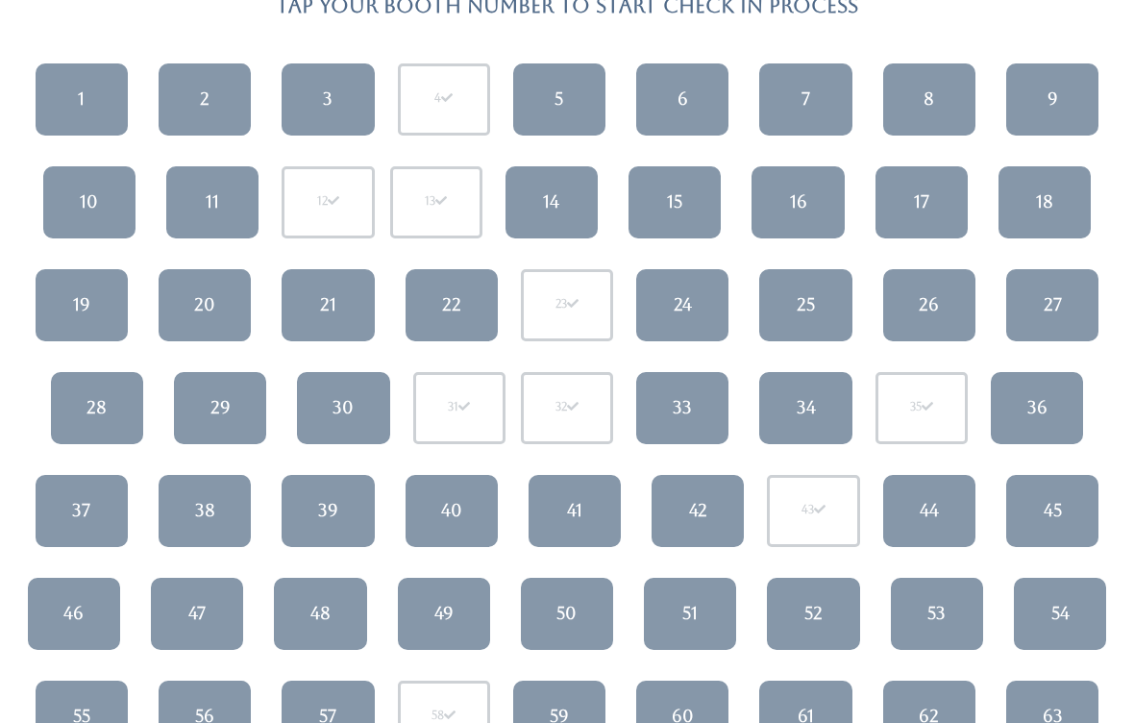
click at [73, 92] on link "1" at bounding box center [82, 100] width 92 height 72
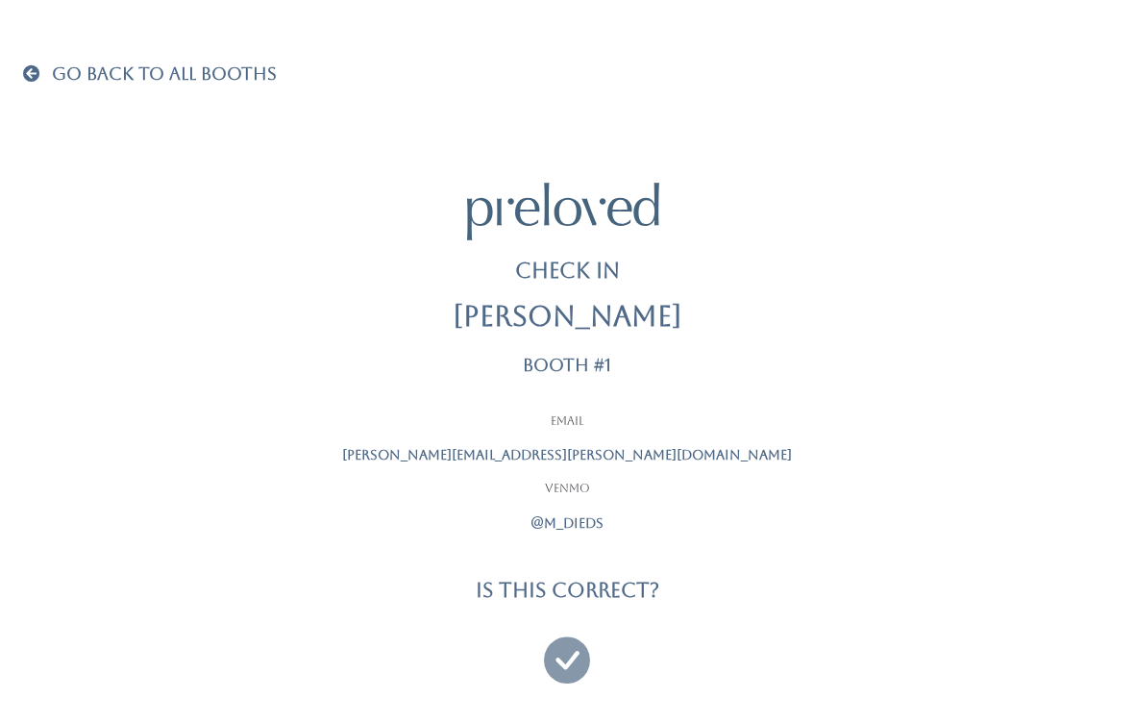
click at [576, 658] on icon at bounding box center [567, 651] width 46 height 64
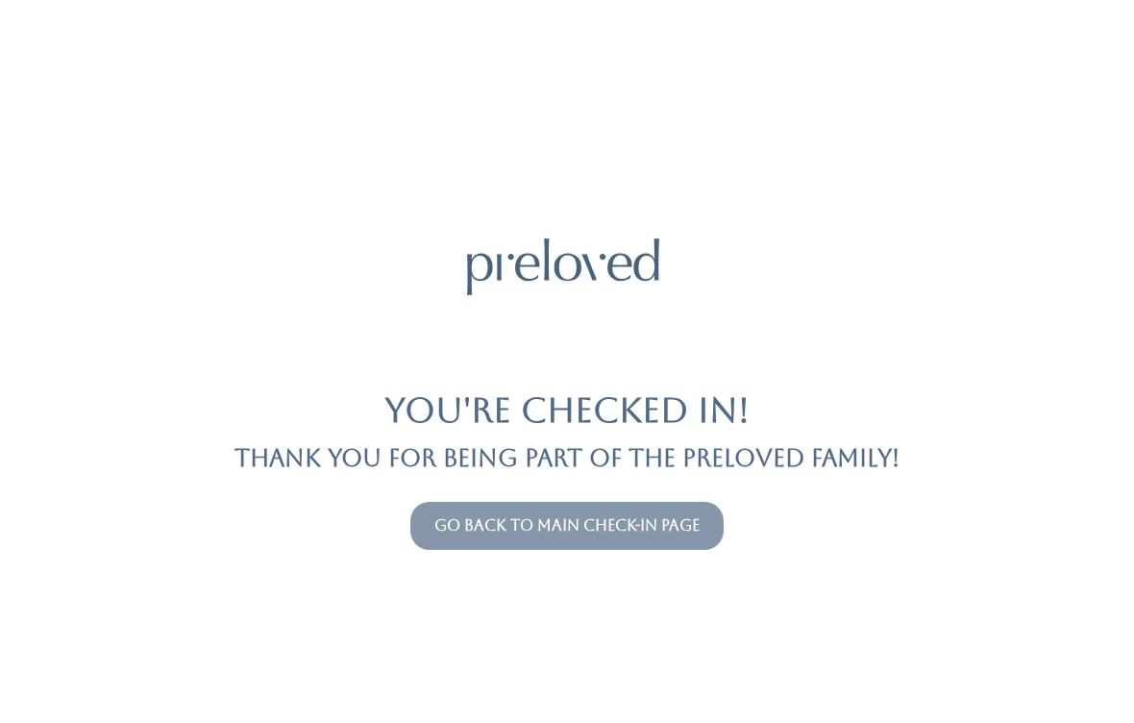
click at [674, 520] on link "Go back to main check-in page" at bounding box center [566, 525] width 265 height 18
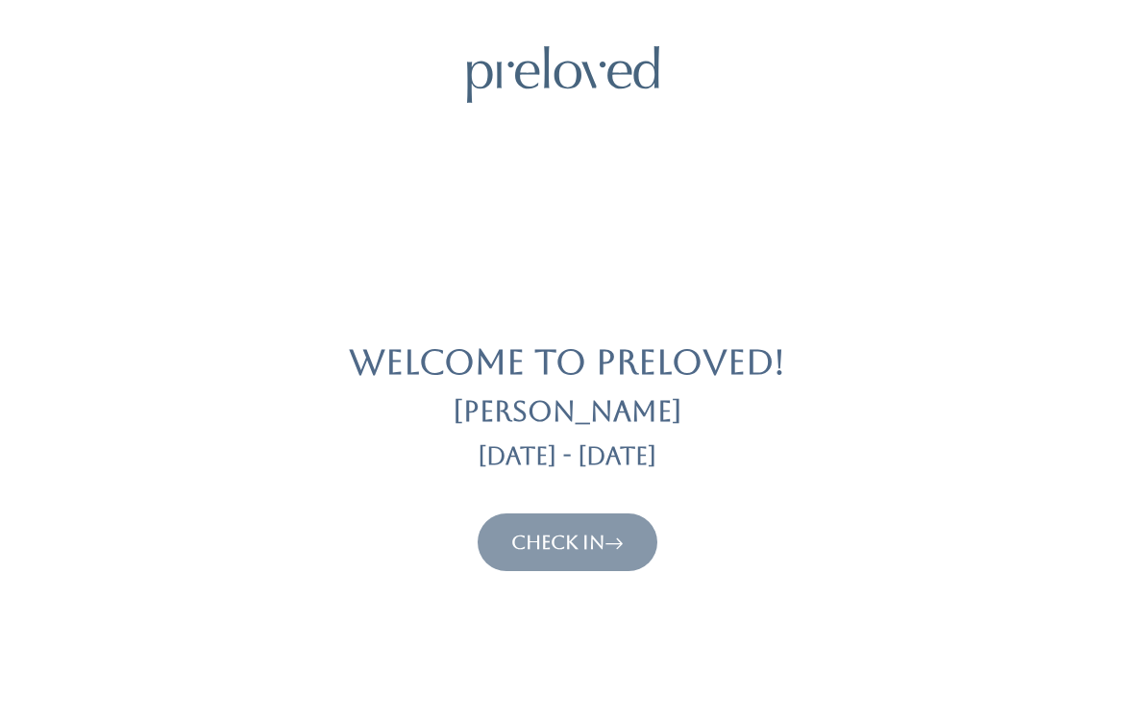
click at [576, 538] on link "Check In" at bounding box center [567, 541] width 112 height 23
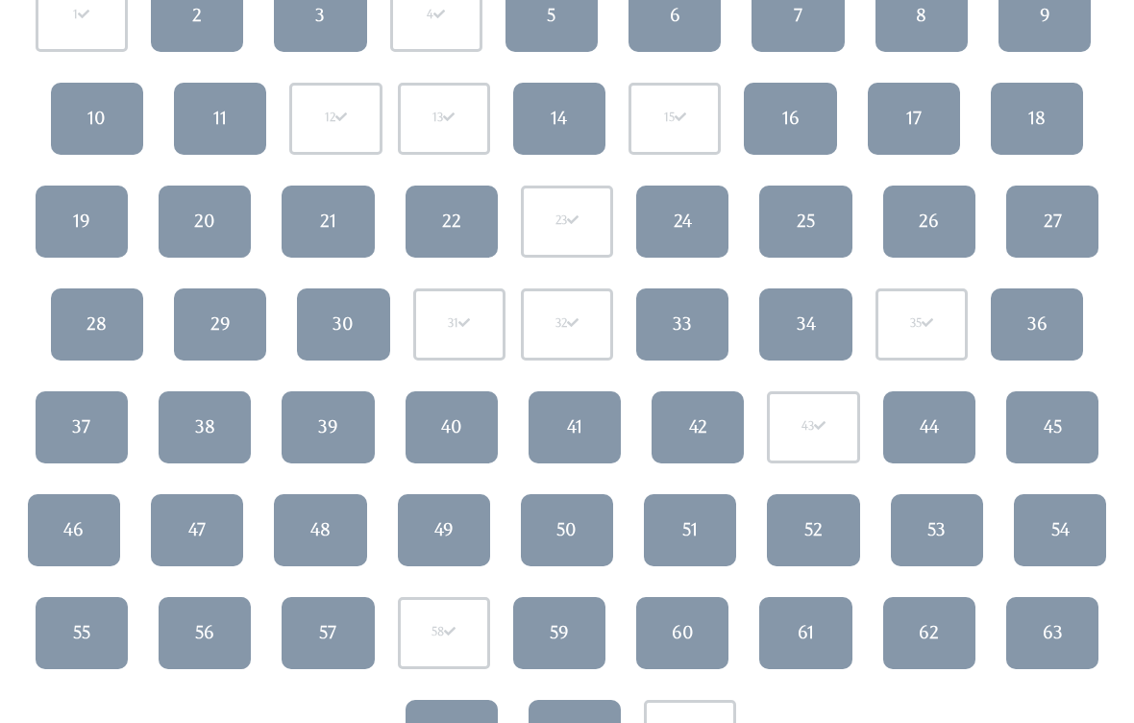
scroll to position [272, 0]
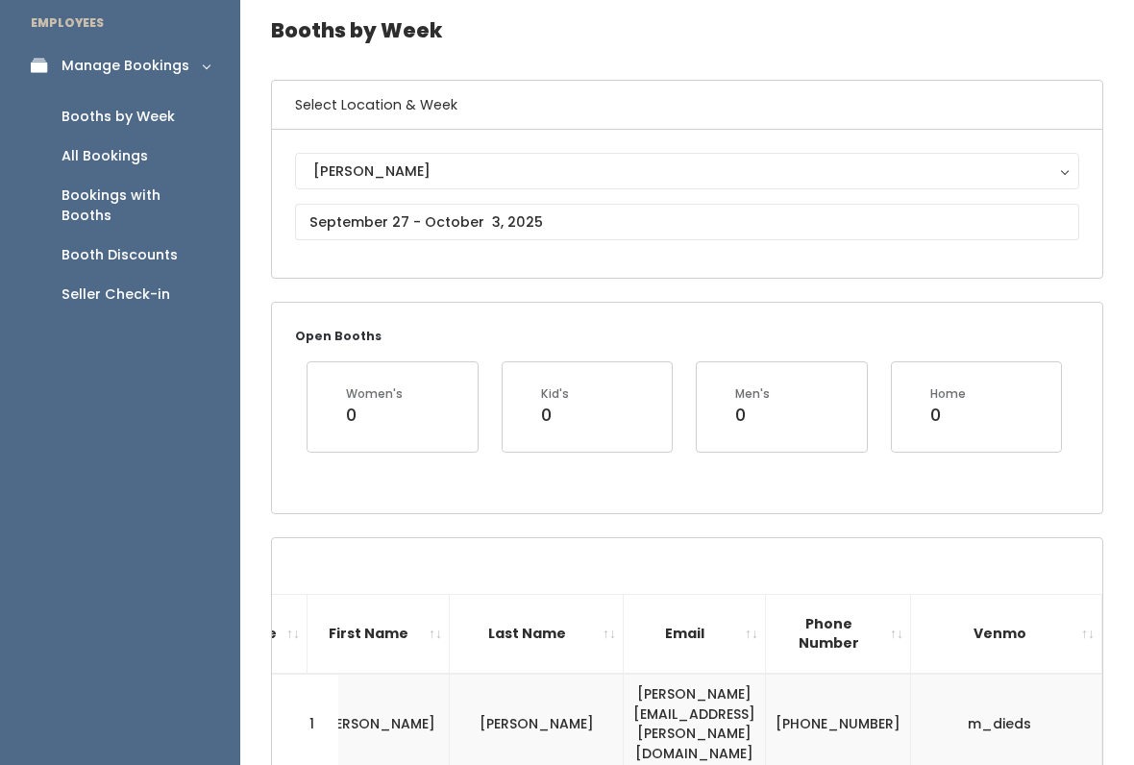
scroll to position [145, 0]
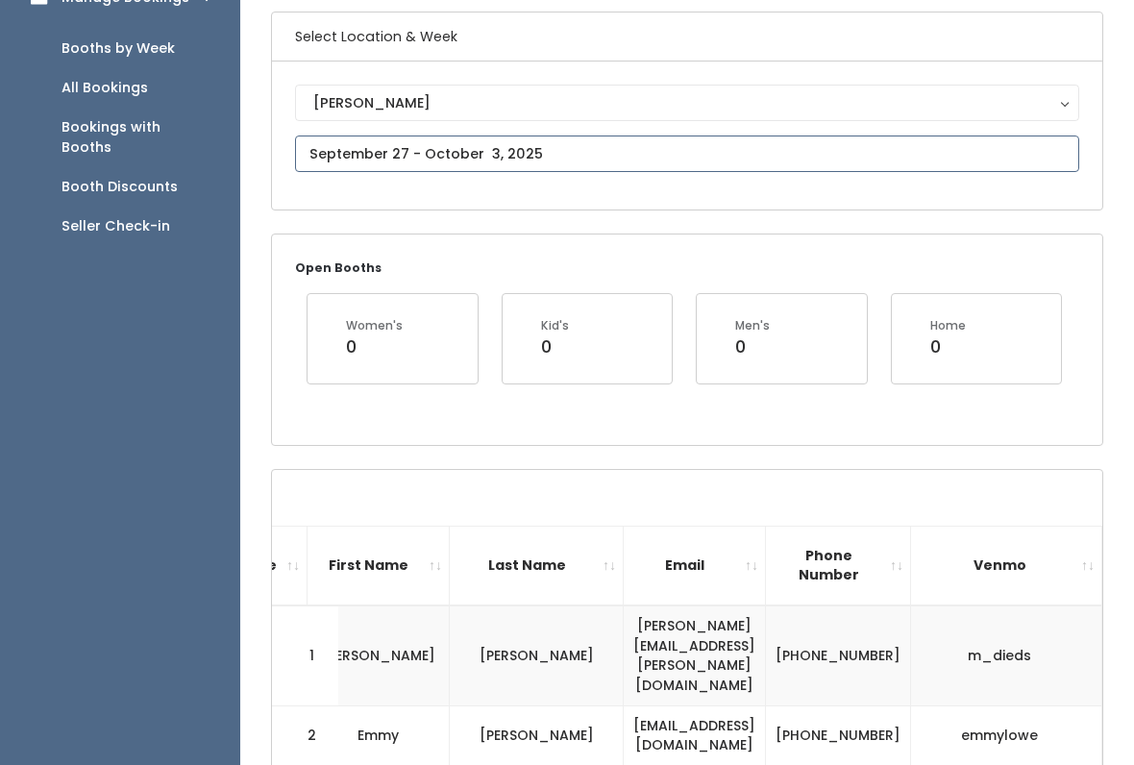
click at [994, 135] on input "text" at bounding box center [687, 153] width 784 height 37
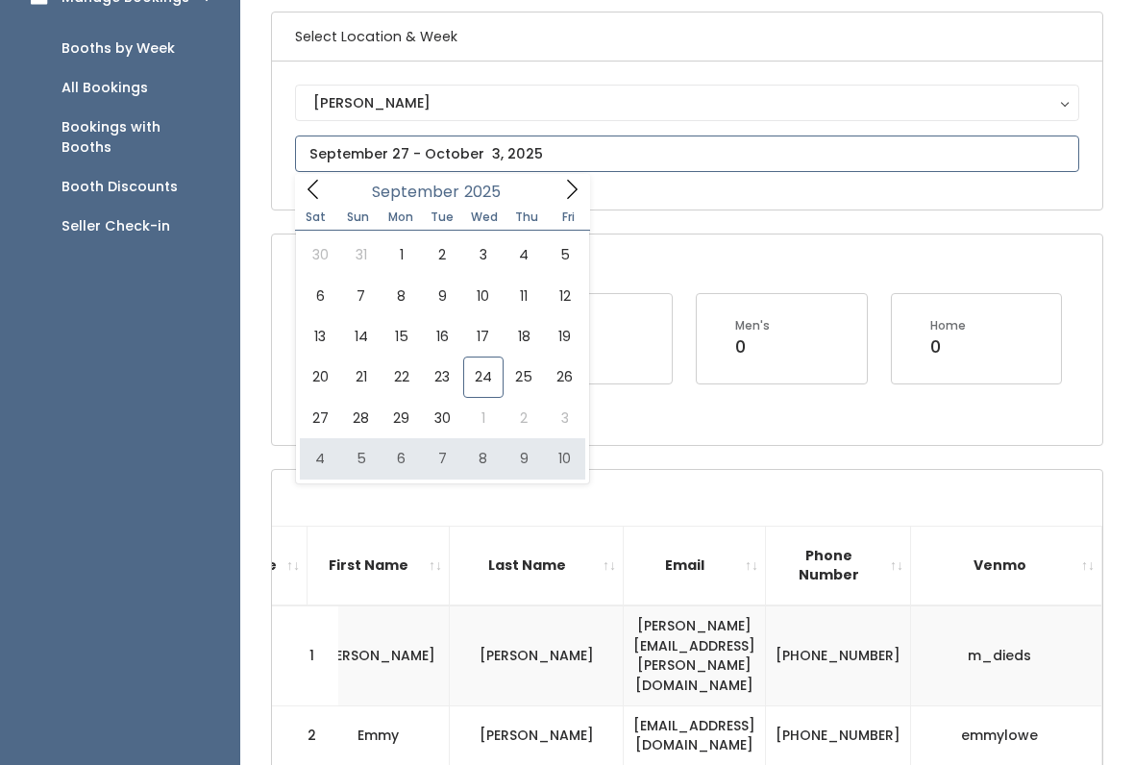
type input "October 4 to October 10"
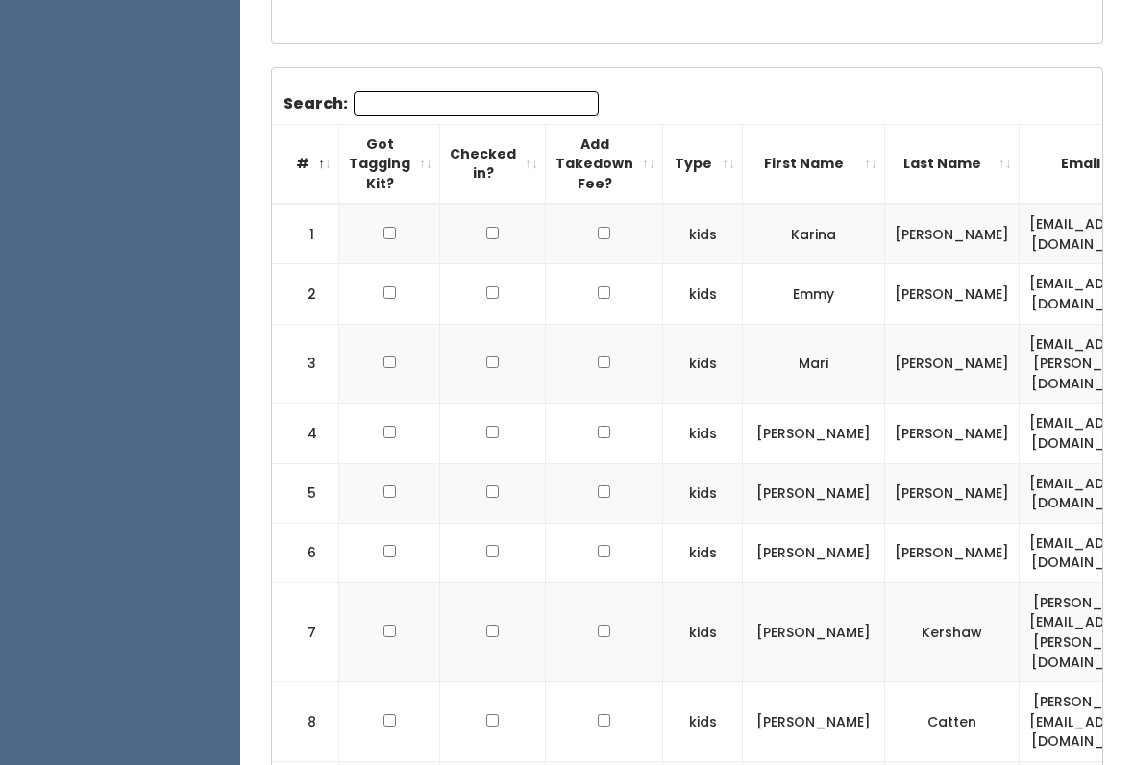
scroll to position [583, 0]
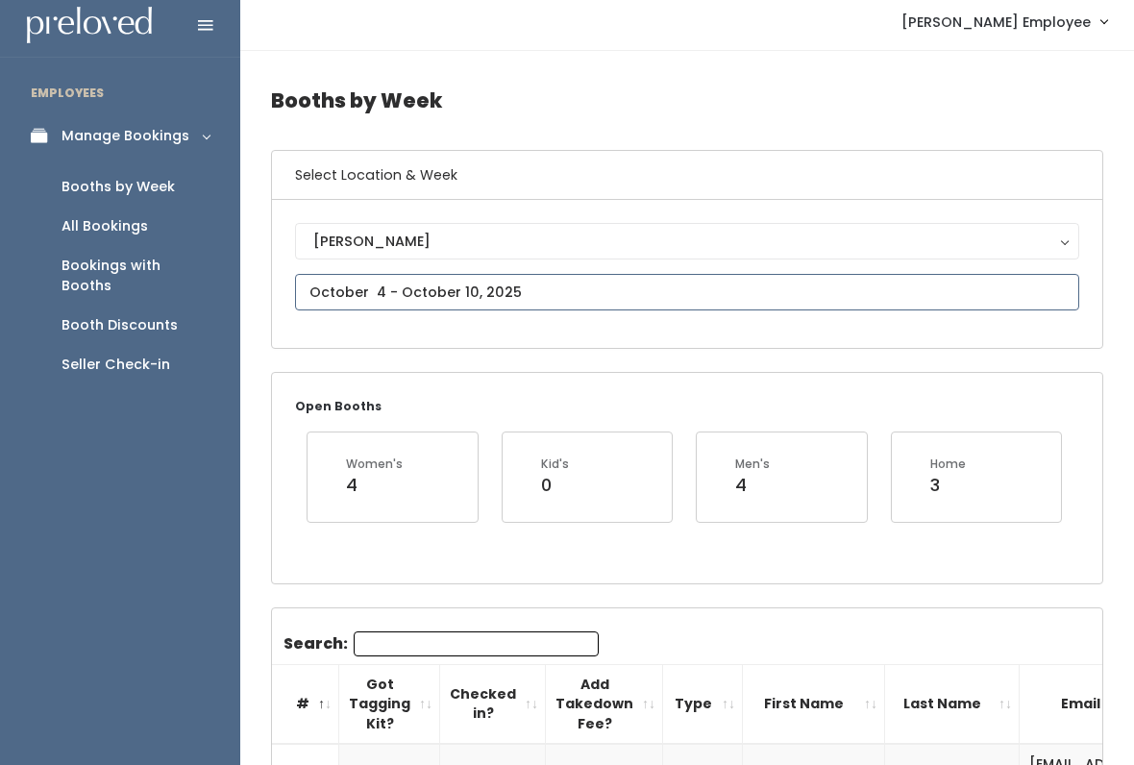
click at [595, 292] on input "text" at bounding box center [687, 293] width 784 height 37
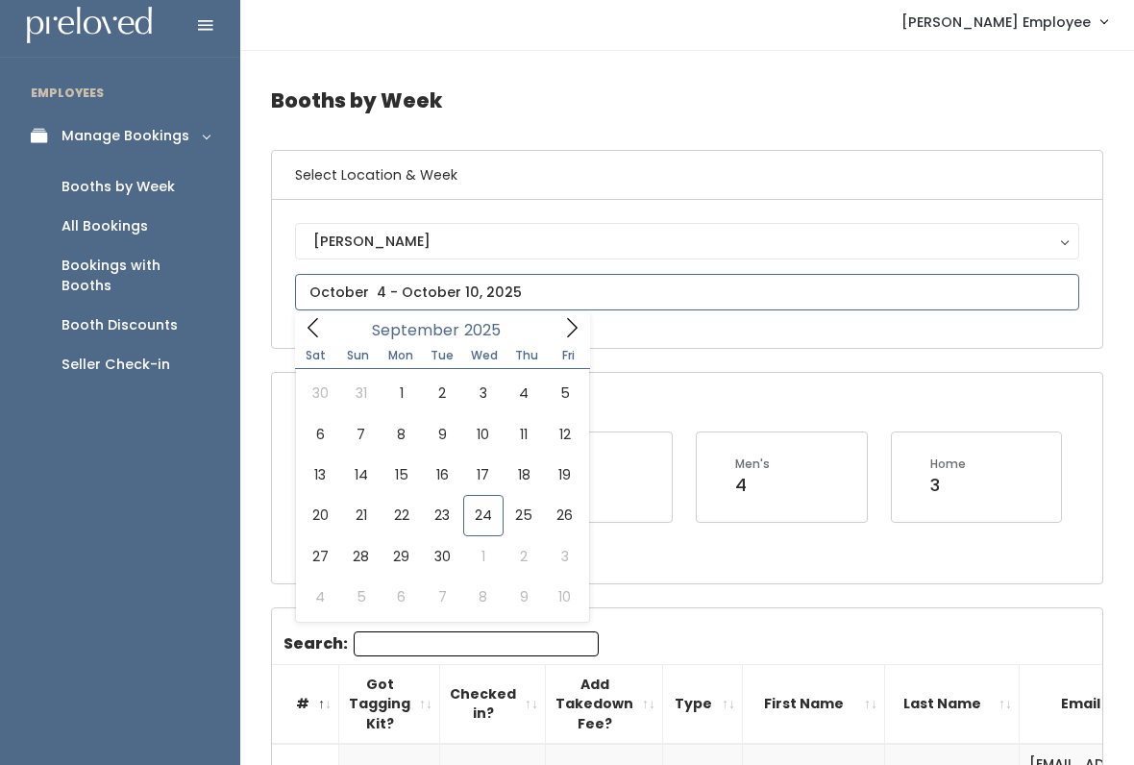
type input "[DATE] to [DATE]"
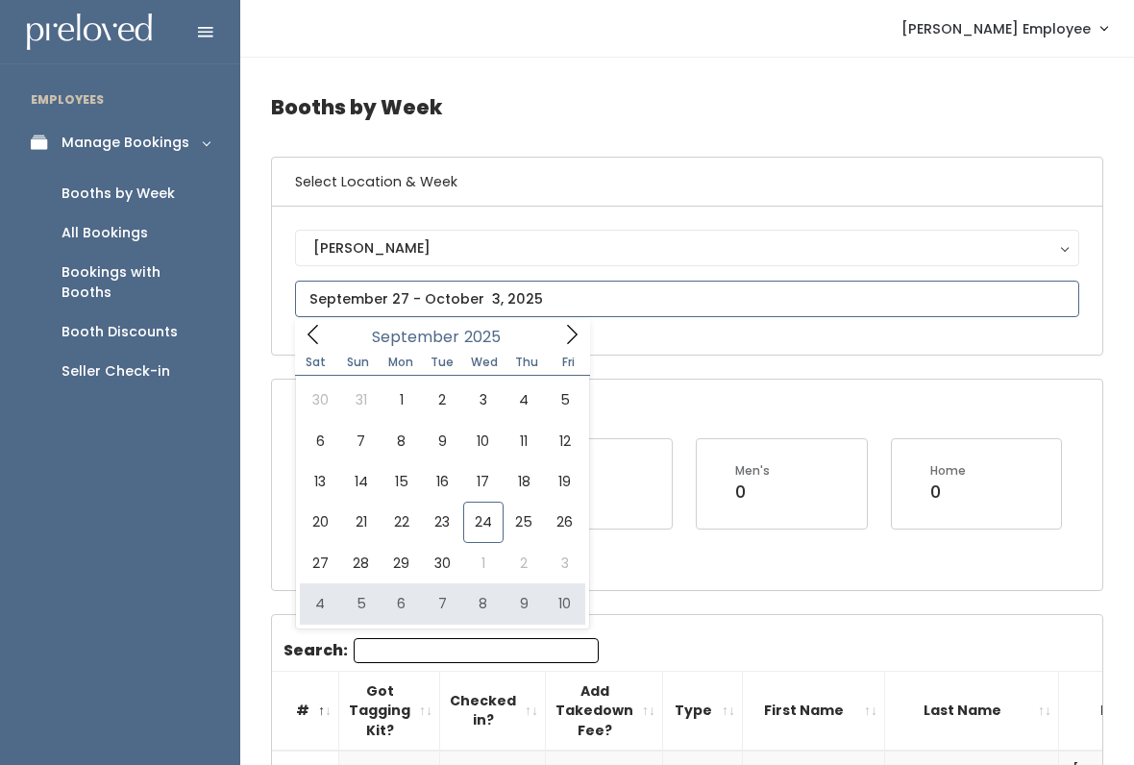
type input "October 4 to October 10"
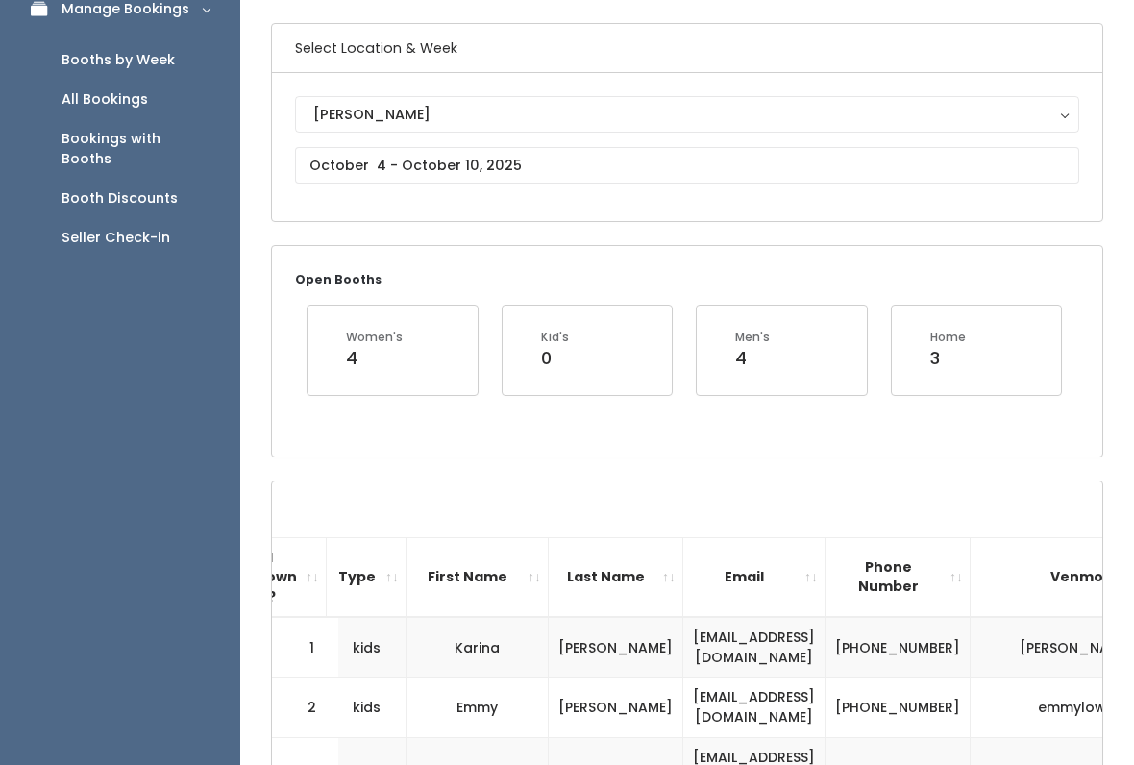
scroll to position [51, 0]
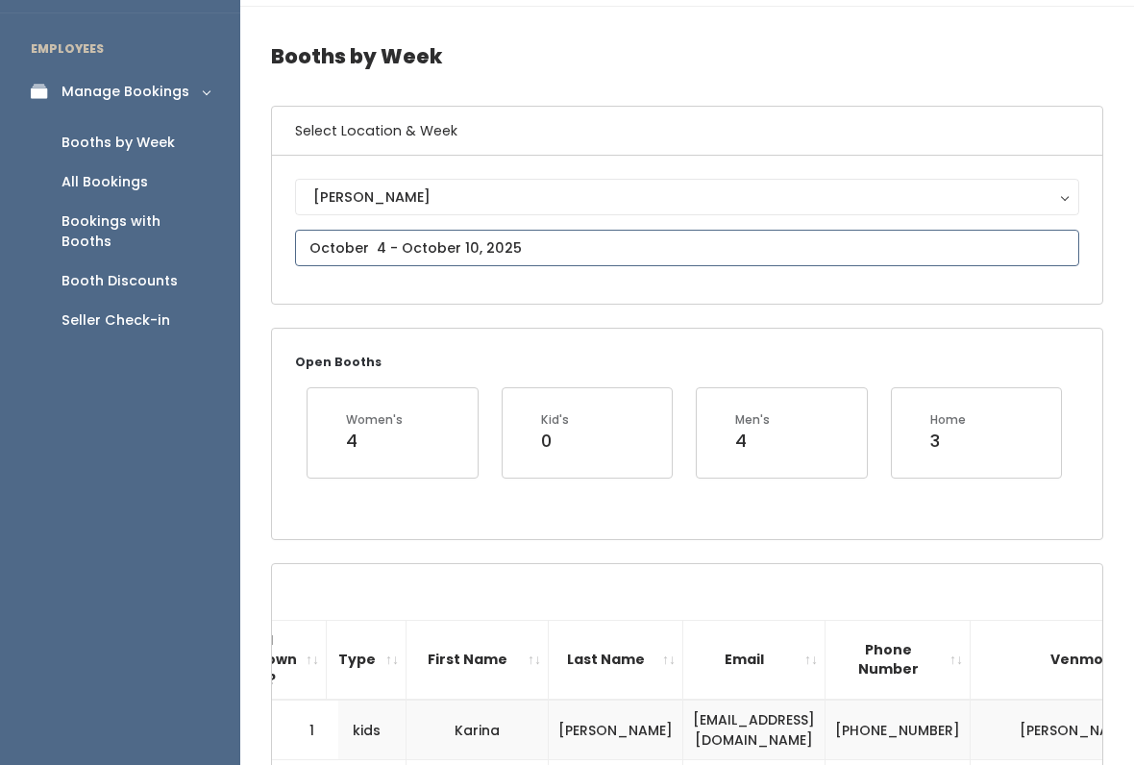
click at [637, 257] on input "text" at bounding box center [687, 248] width 784 height 37
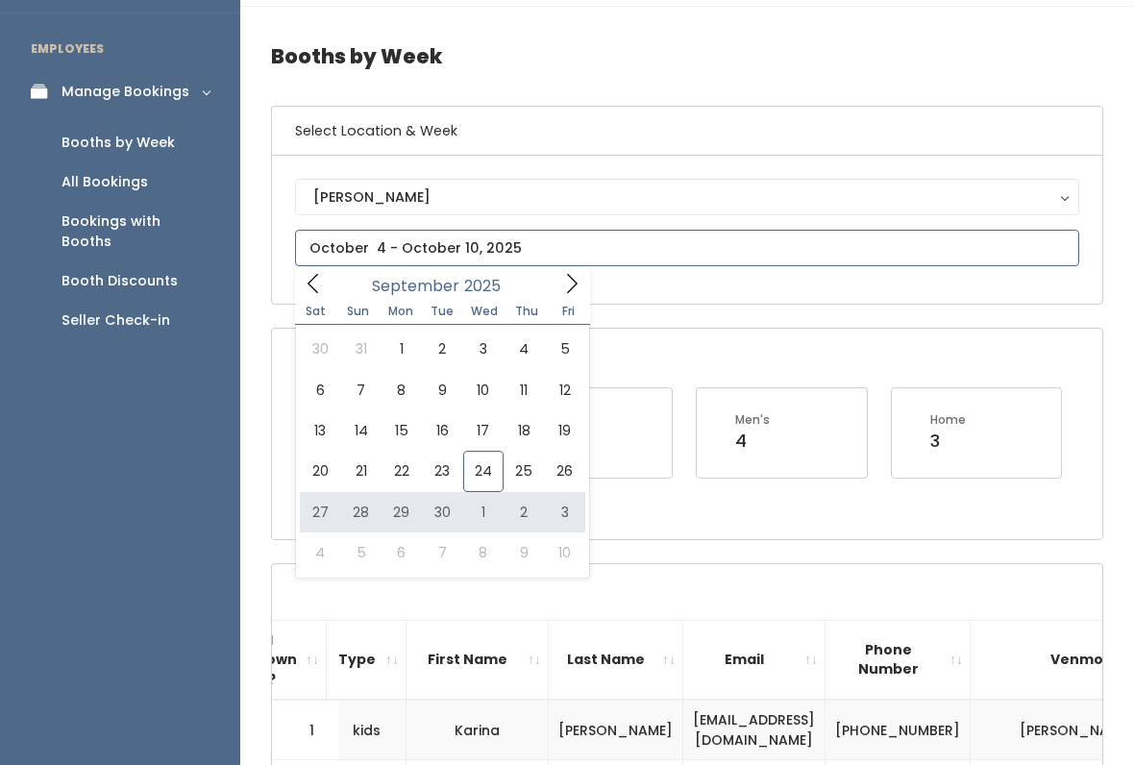
type input "September 27 to October 3"
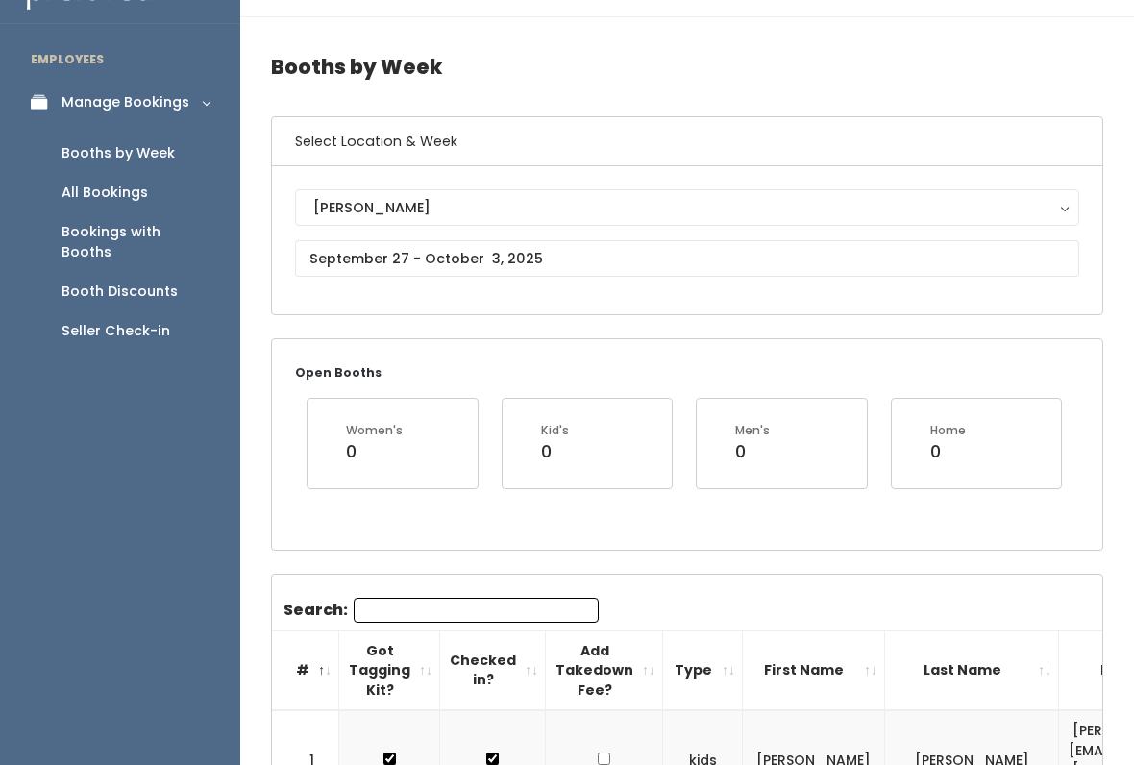
scroll to position [39, 0]
click at [97, 281] on link "Booth Discounts" at bounding box center [120, 292] width 240 height 39
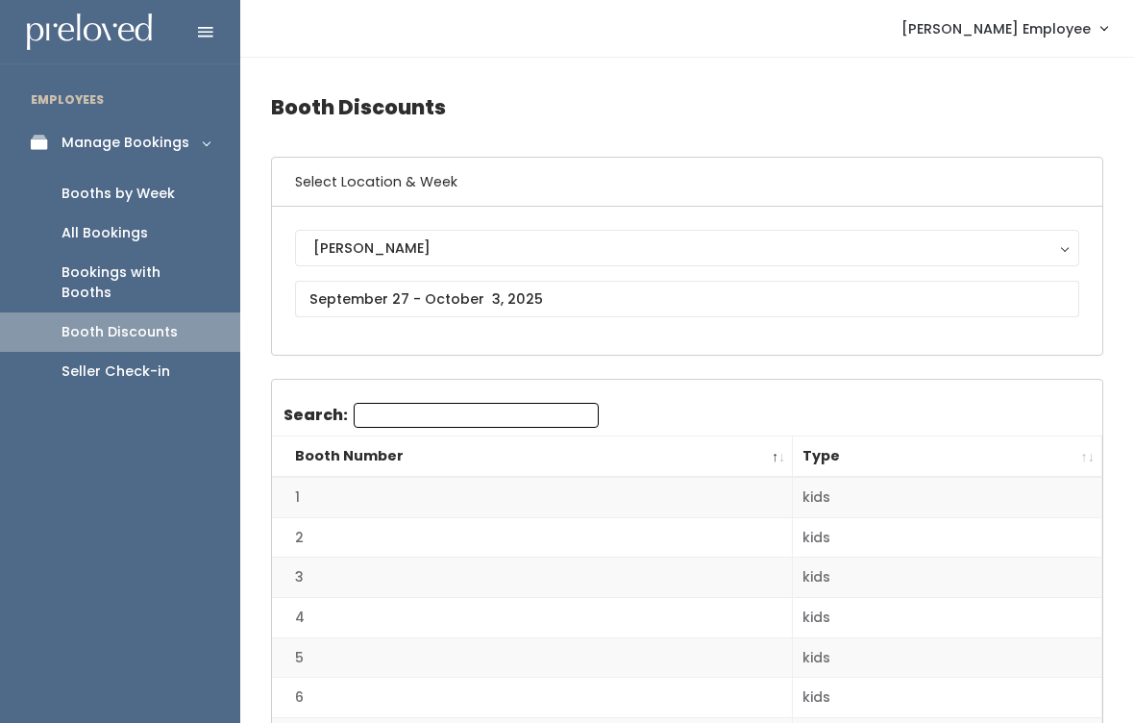
click at [158, 361] on div "Seller Check-in" at bounding box center [115, 371] width 109 height 20
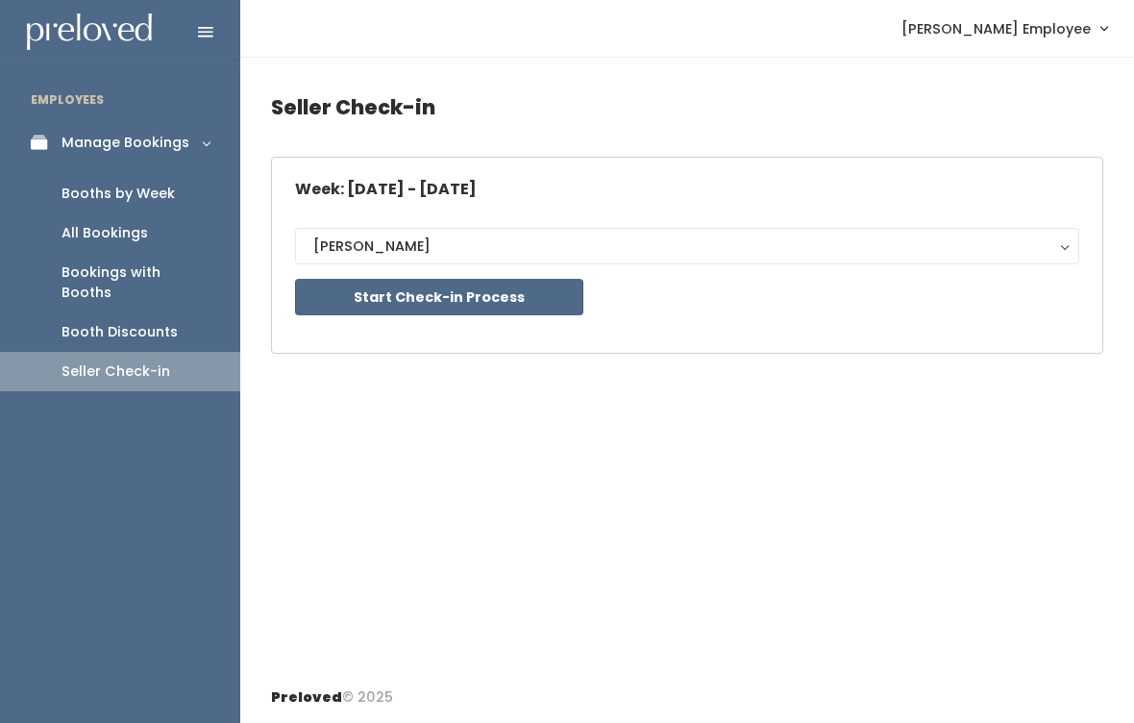
click at [192, 272] on div "Bookings with Booths" at bounding box center [135, 282] width 148 height 40
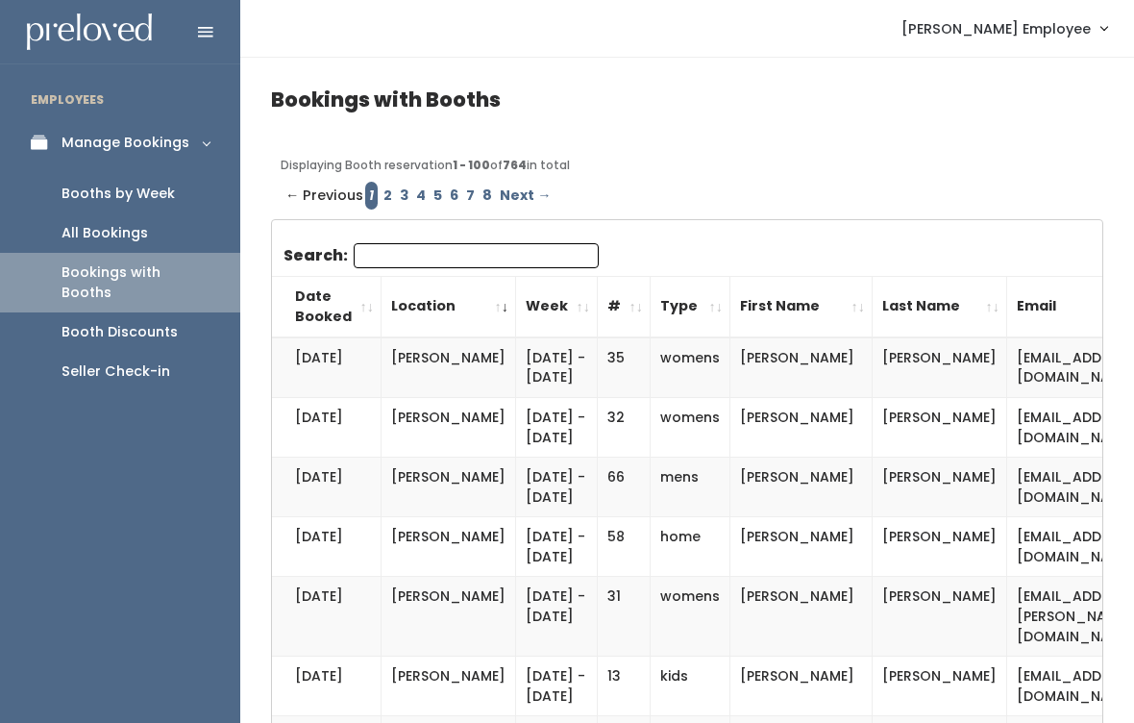
click at [139, 228] on div "All Bookings" at bounding box center [104, 233] width 86 height 20
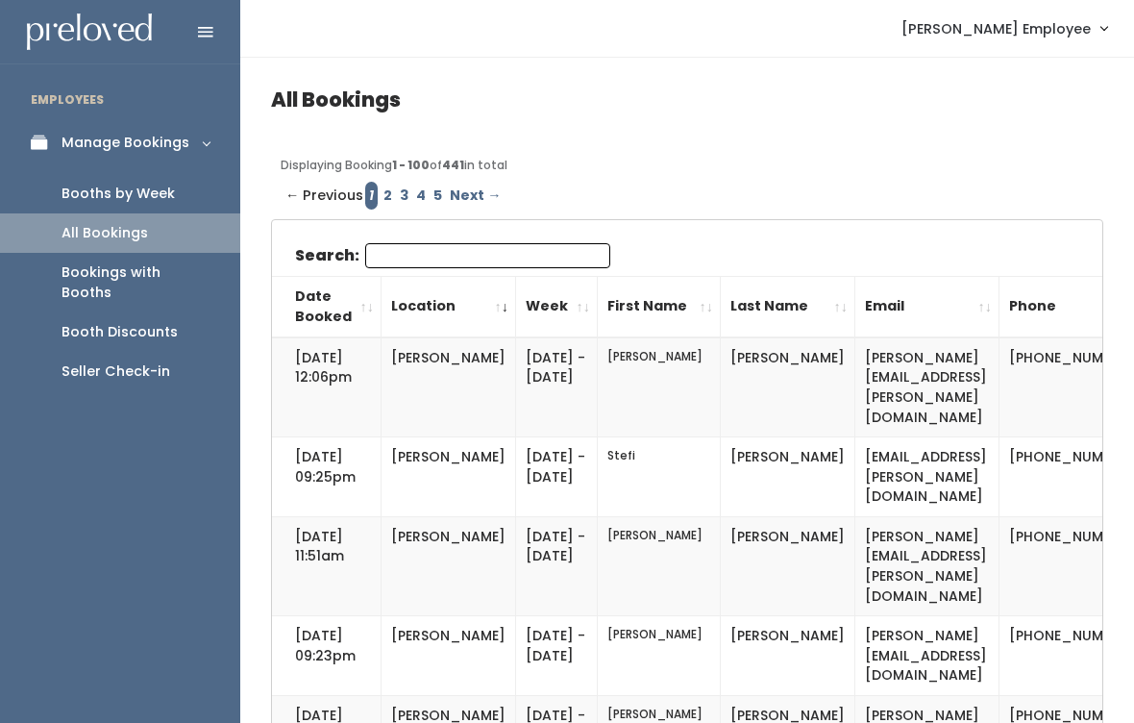
click at [194, 196] on link "Booths by Week" at bounding box center [120, 193] width 240 height 39
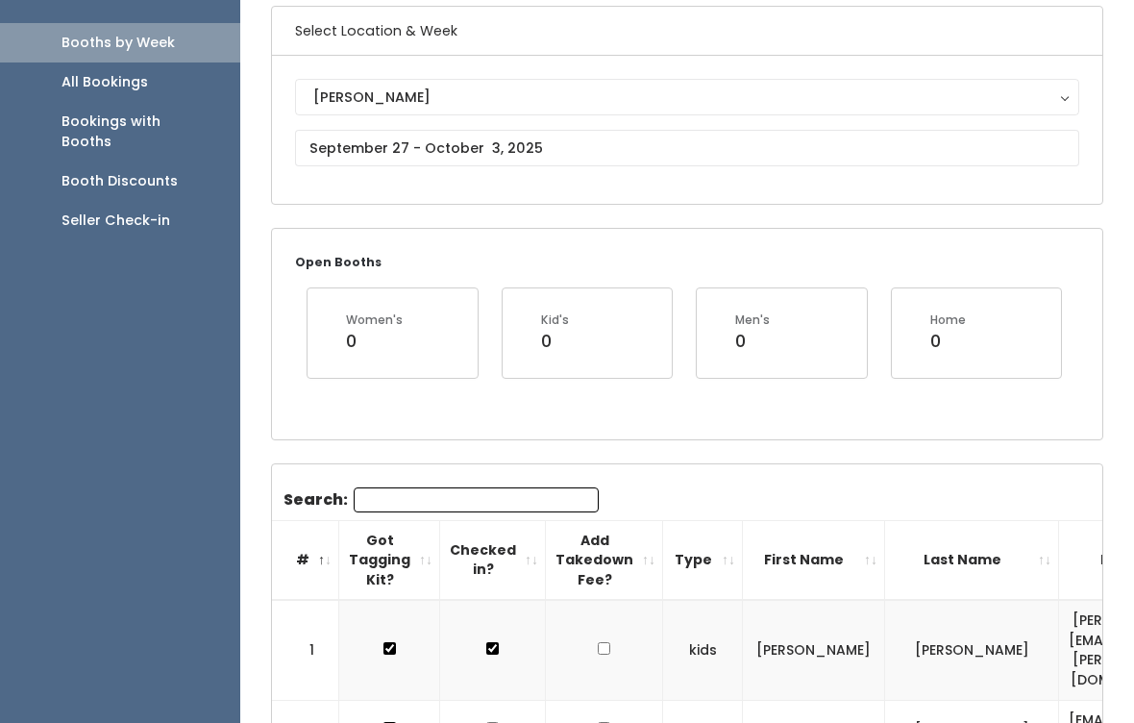
scroll to position [151, 0]
click at [571, 132] on input "text" at bounding box center [687, 148] width 784 height 37
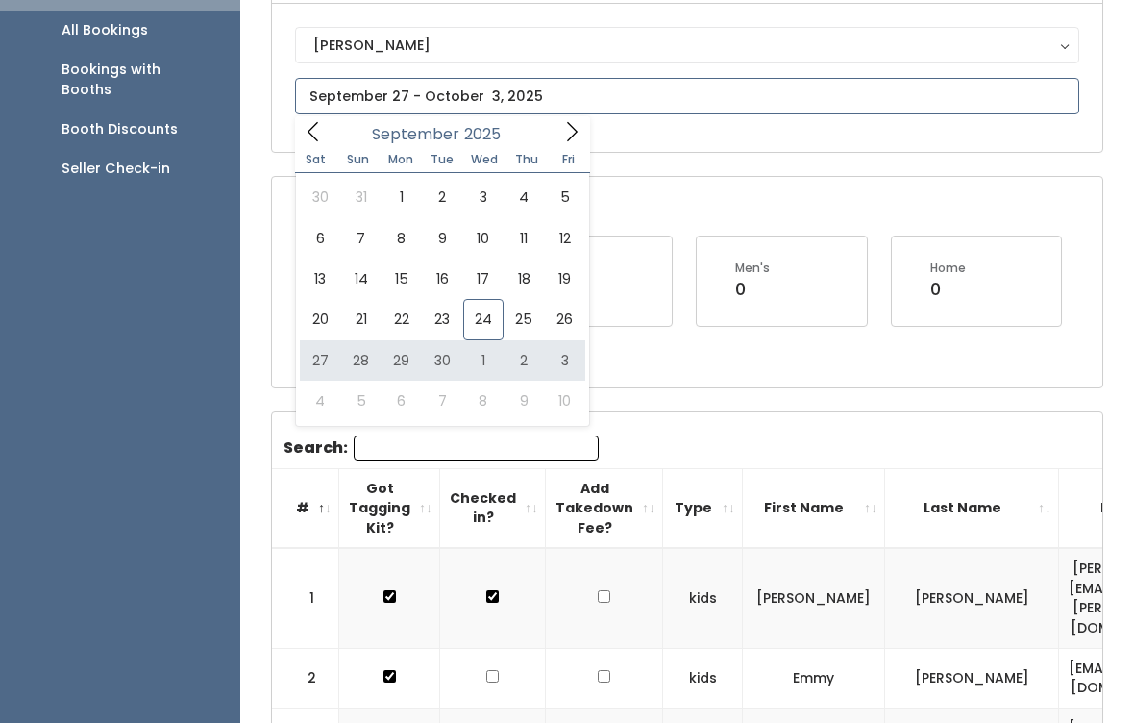
scroll to position [203, 0]
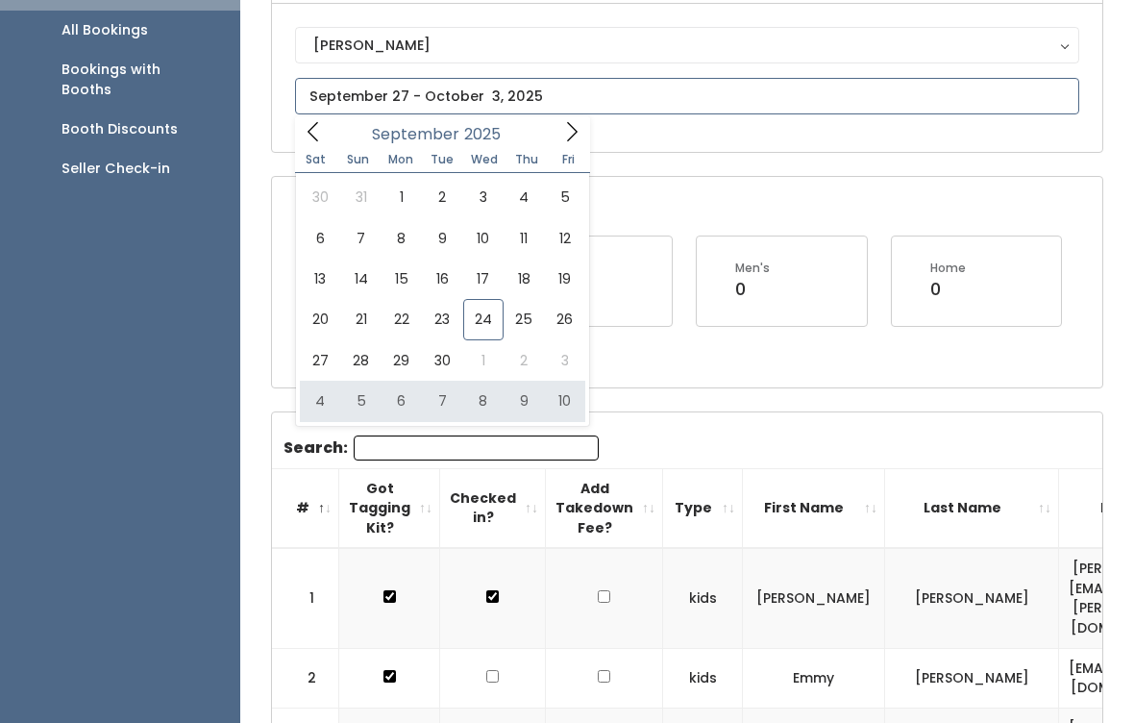
type input "October 4 to October 10"
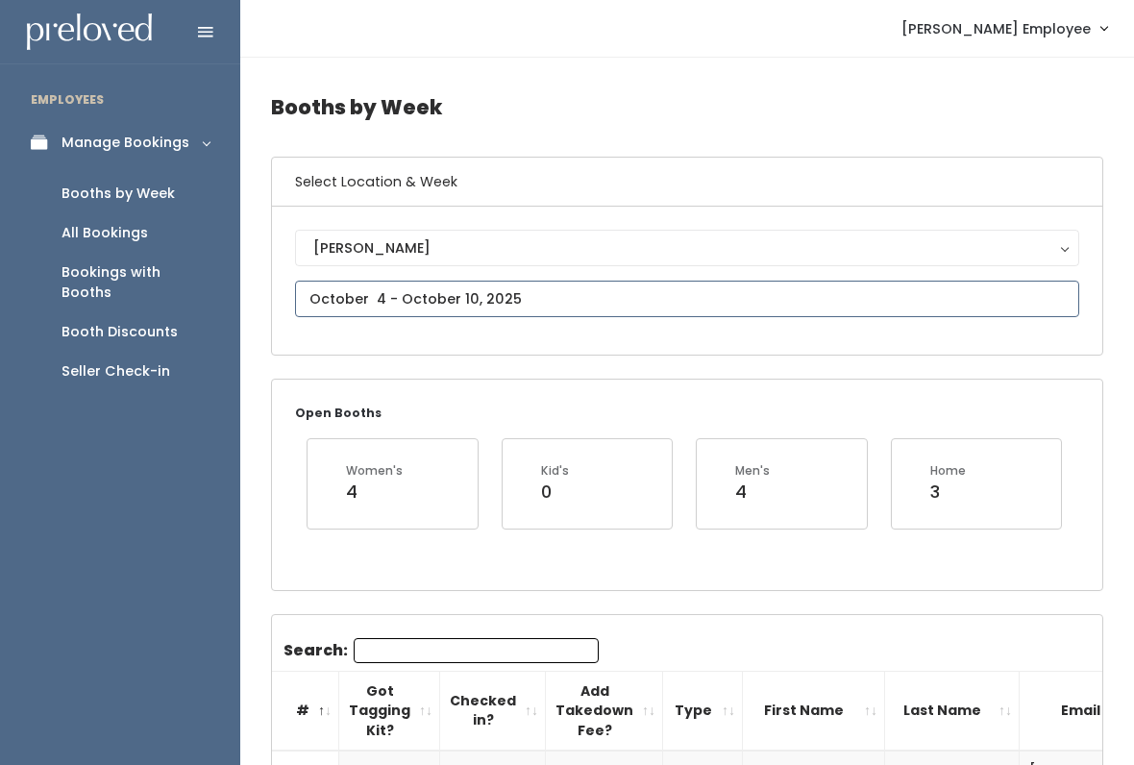
click at [500, 298] on input "text" at bounding box center [687, 299] width 784 height 37
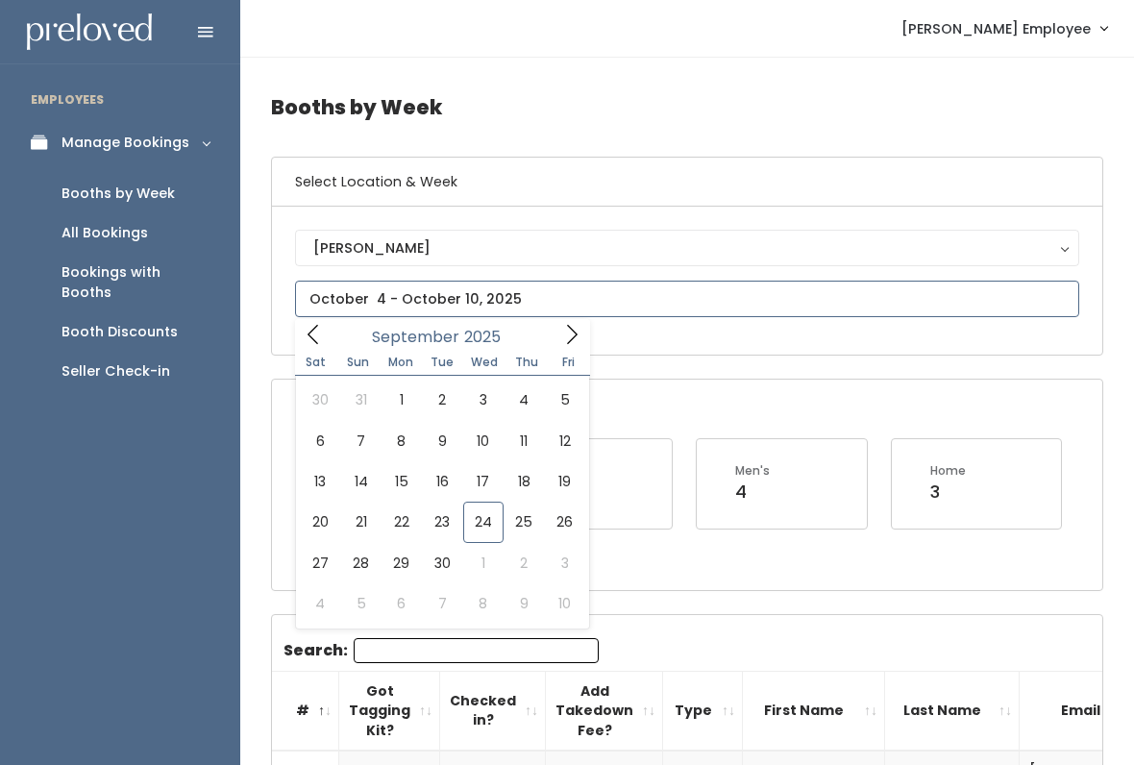
click at [307, 345] on icon at bounding box center [313, 334] width 21 height 21
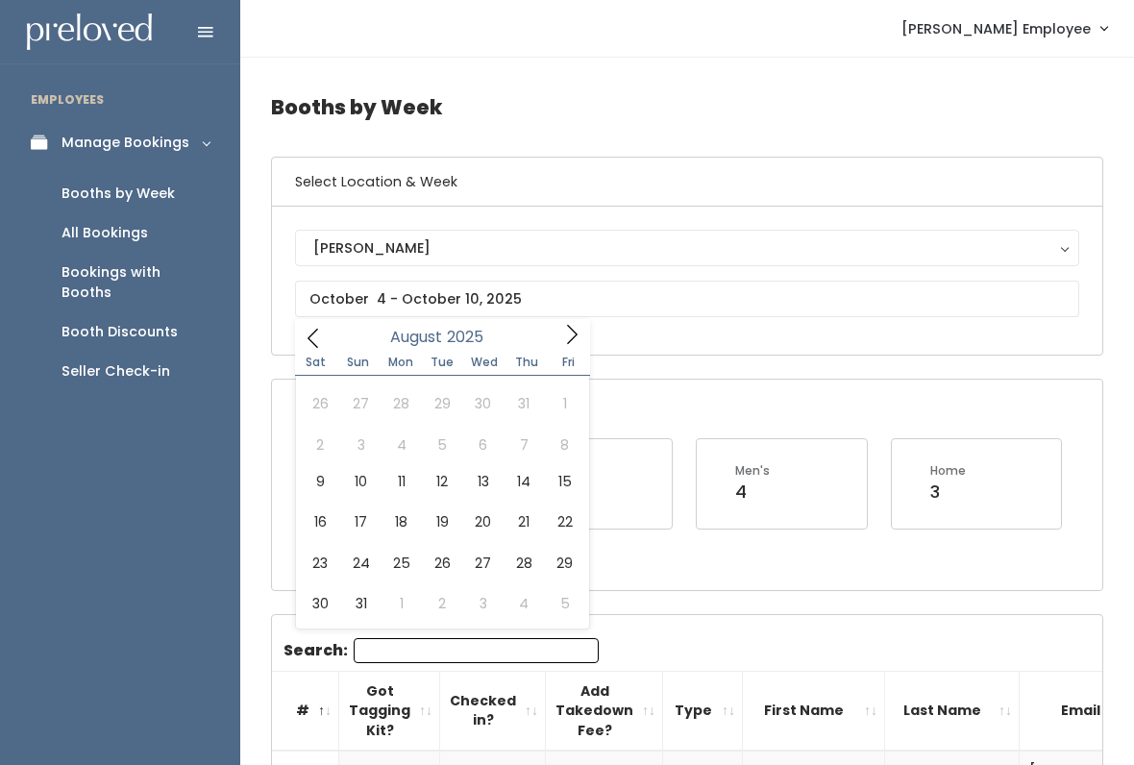
click at [129, 361] on div "Seller Check-in" at bounding box center [115, 371] width 109 height 20
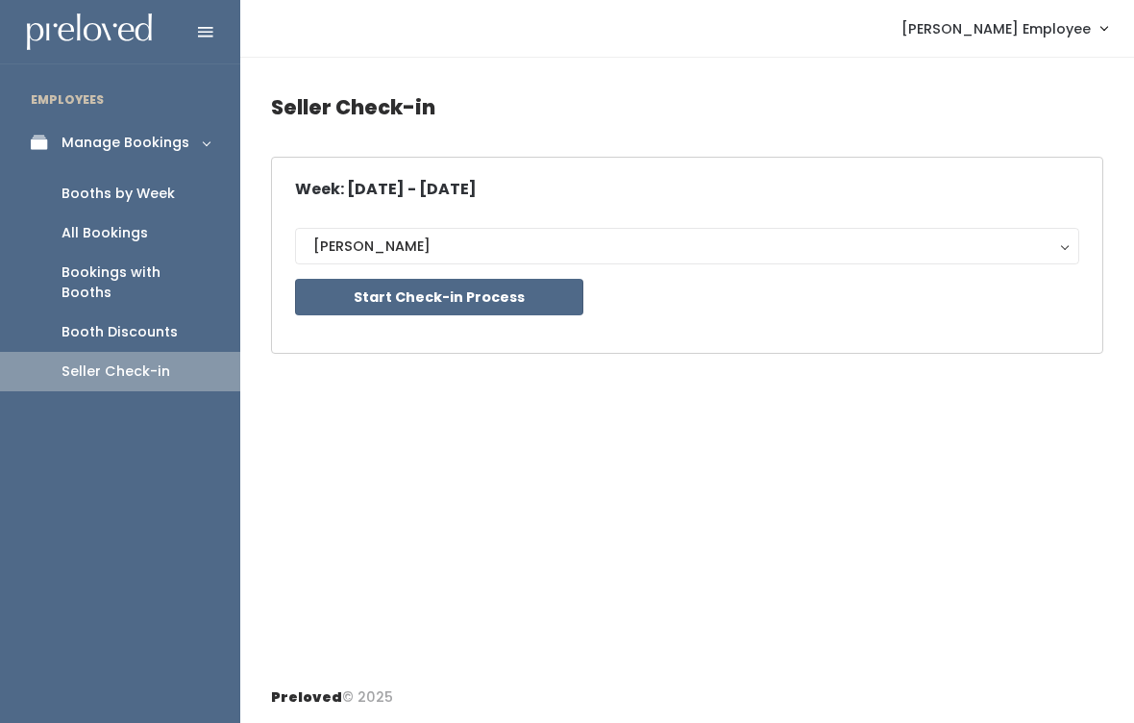
click at [470, 287] on button "Start Check-in Process" at bounding box center [439, 297] width 288 height 37
click at [516, 298] on button "Start Check-in Process" at bounding box center [439, 297] width 288 height 37
click at [116, 214] on link "All Bookings" at bounding box center [120, 232] width 240 height 39
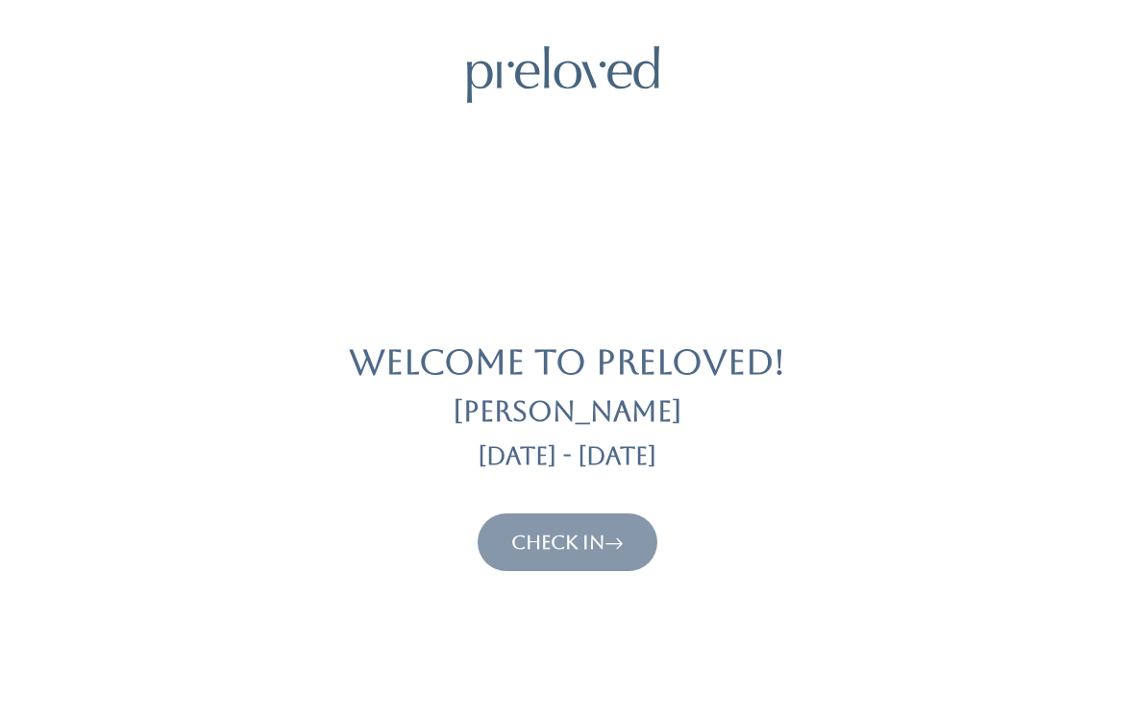
click at [594, 537] on link "Check In" at bounding box center [567, 541] width 112 height 23
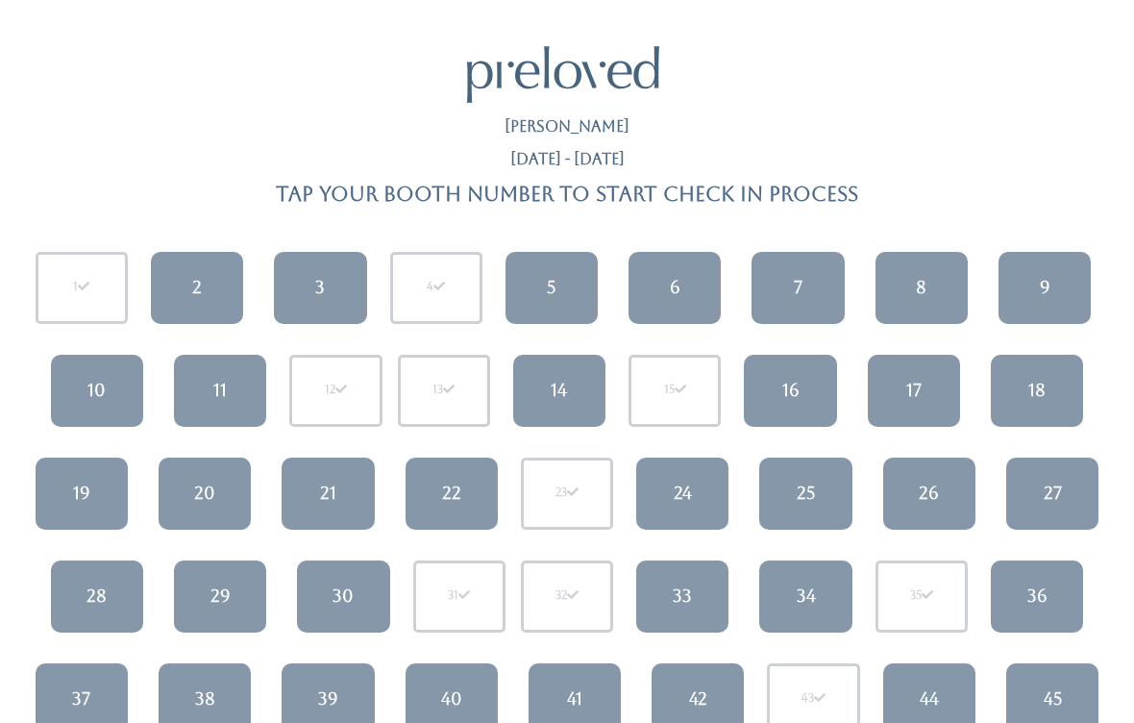
click at [569, 377] on link "14" at bounding box center [559, 391] width 92 height 72
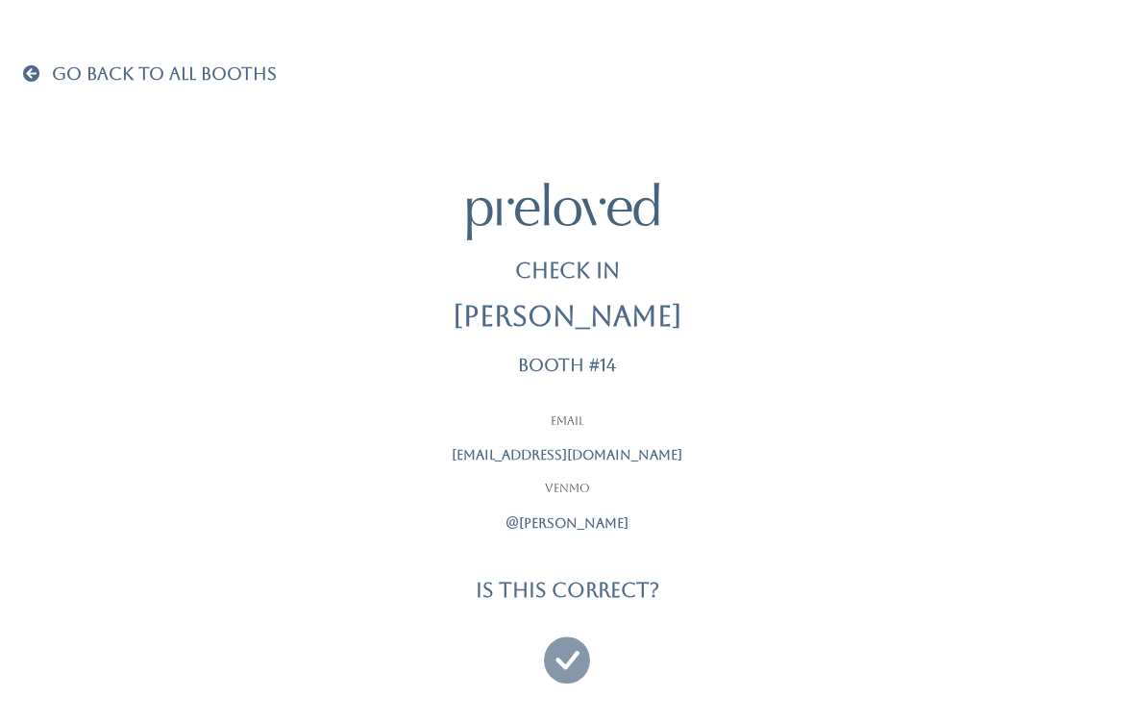
scroll to position [12, 0]
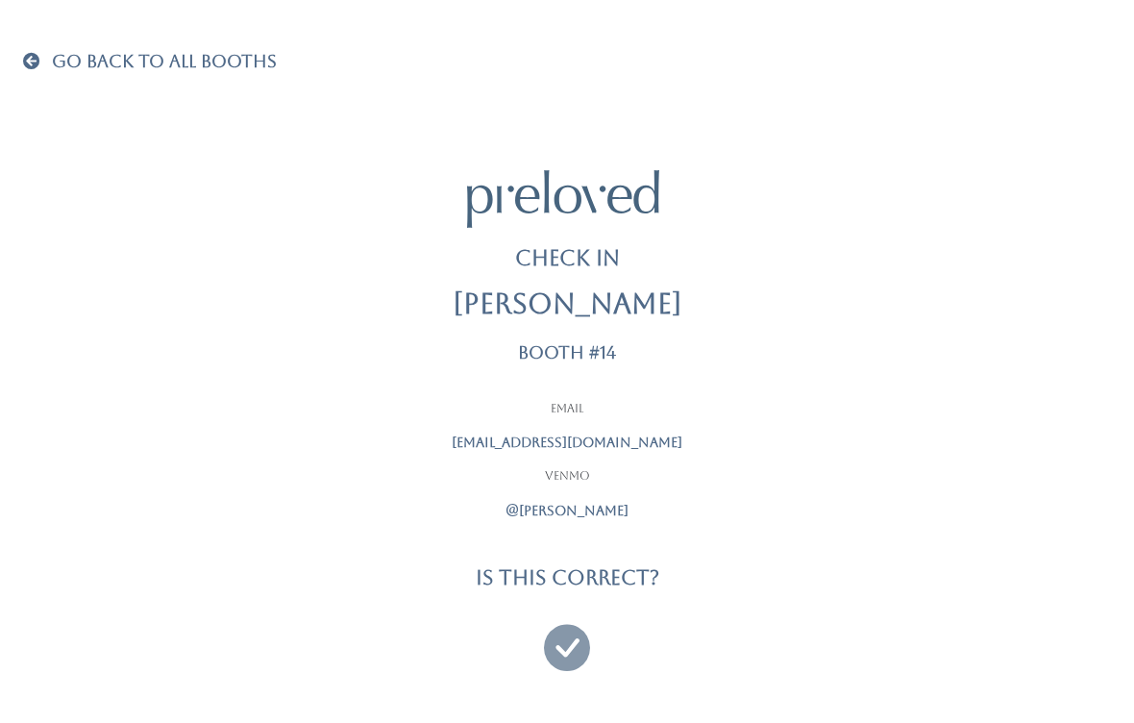
click at [557, 632] on icon at bounding box center [567, 638] width 46 height 64
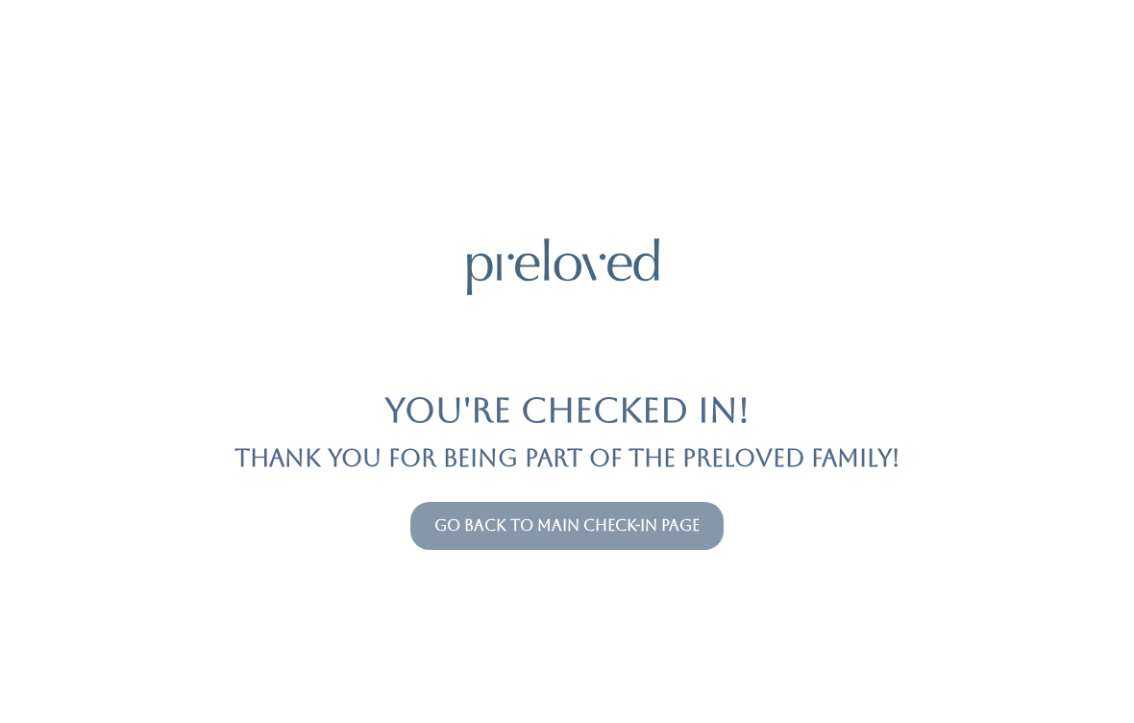
click at [532, 527] on link "Go back to main check-in page" at bounding box center [566, 525] width 265 height 18
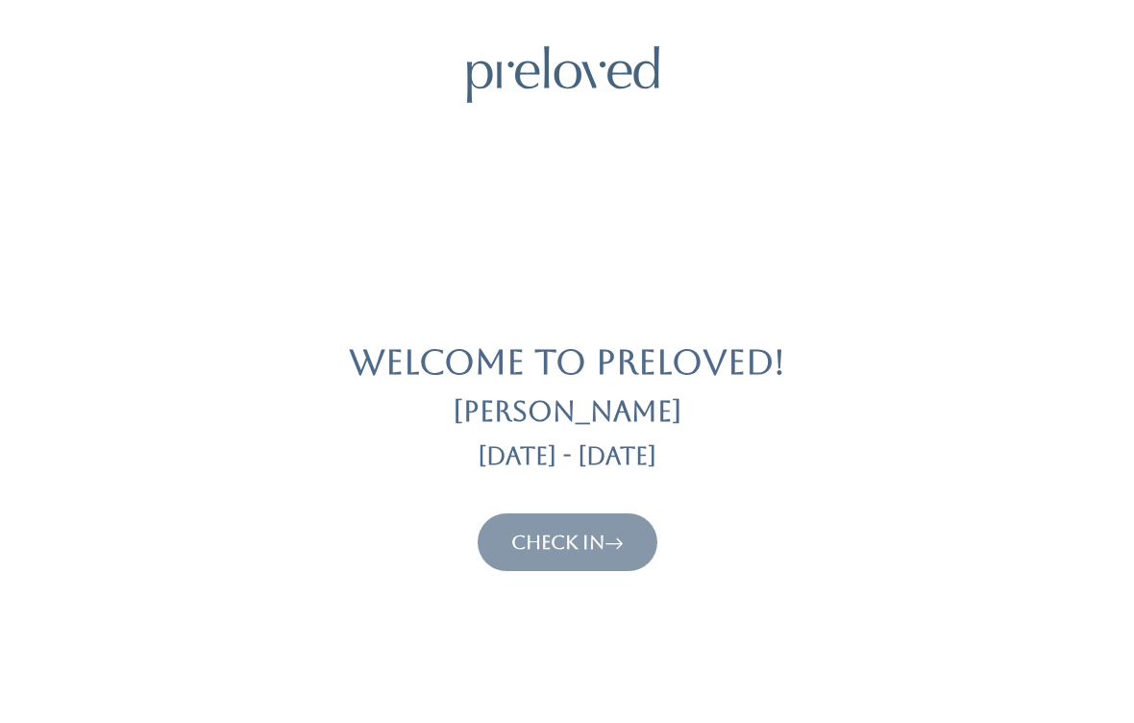
click at [588, 541] on link "Check In" at bounding box center [567, 541] width 112 height 23
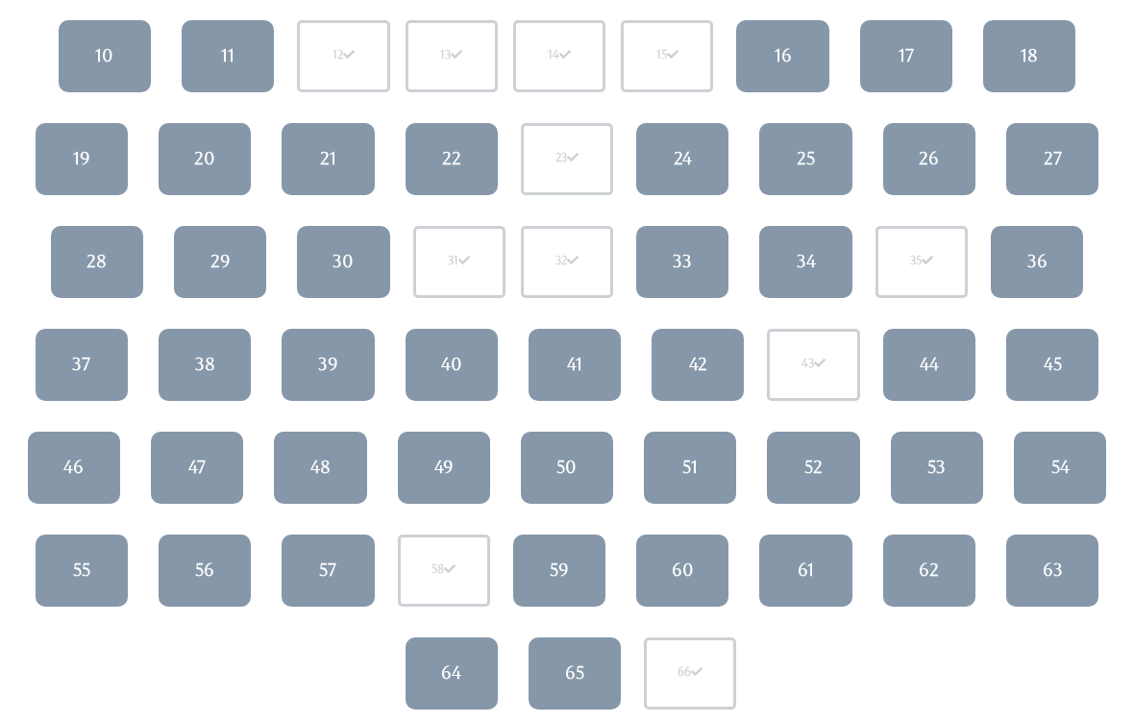
scroll to position [333, 0]
click at [586, 365] on link "41" at bounding box center [574, 366] width 92 height 72
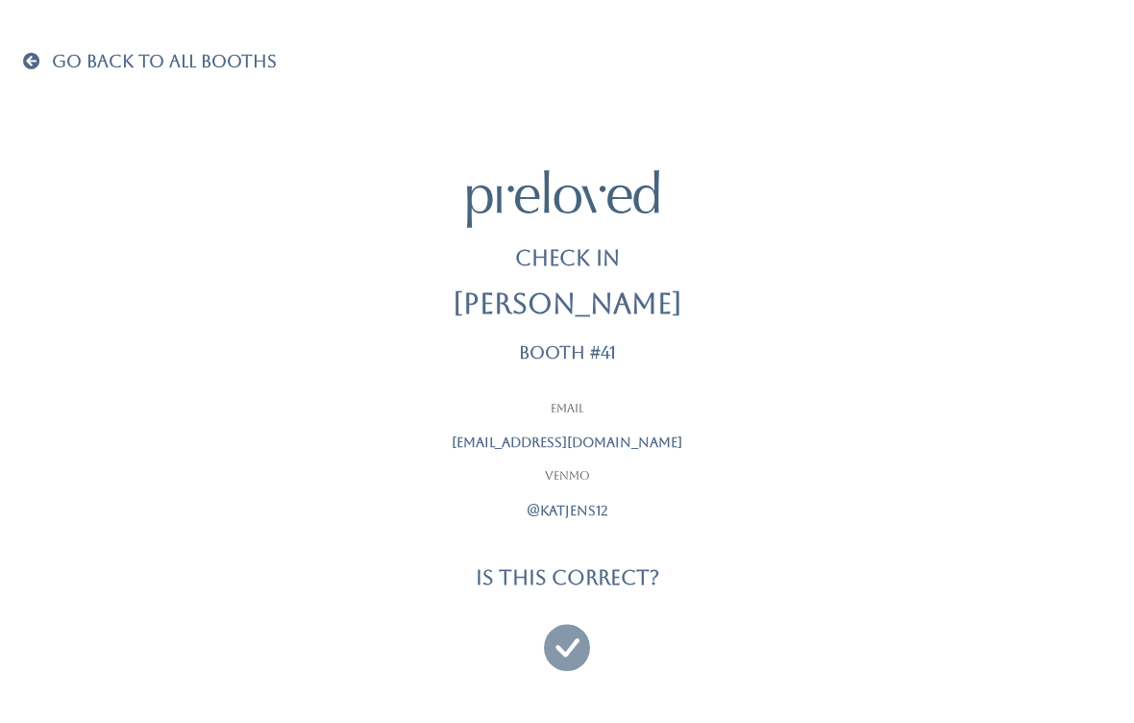
click at [562, 645] on icon at bounding box center [567, 638] width 46 height 64
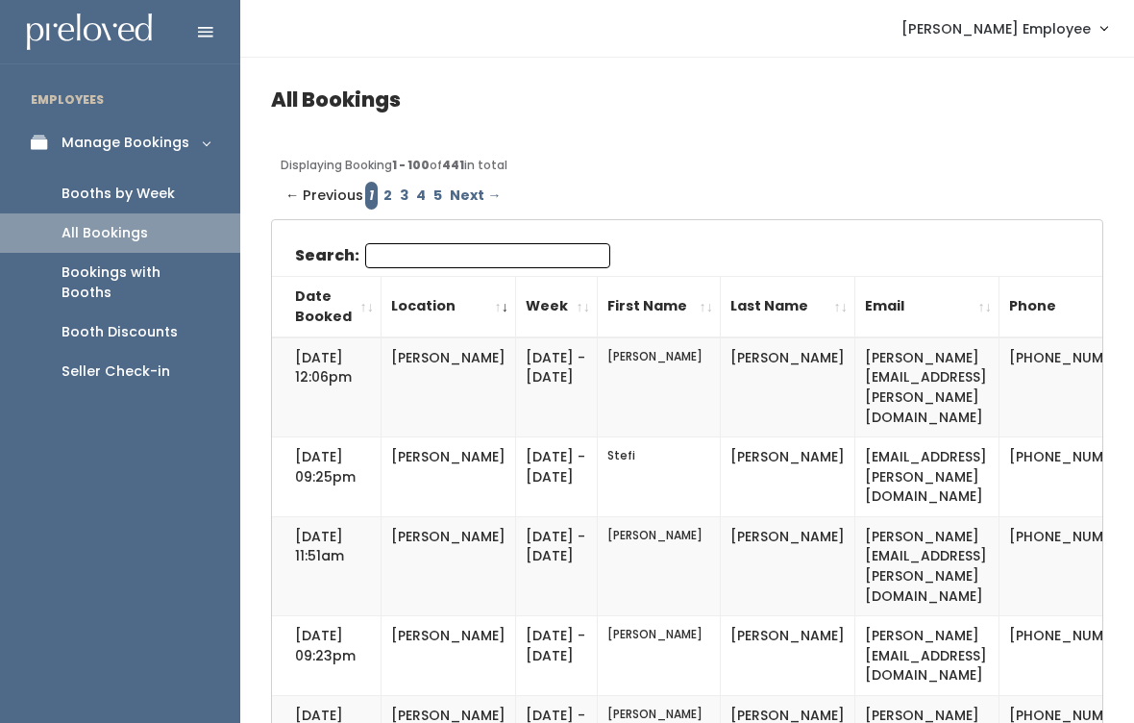
click at [125, 198] on div "Booths by Week" at bounding box center [117, 194] width 113 height 20
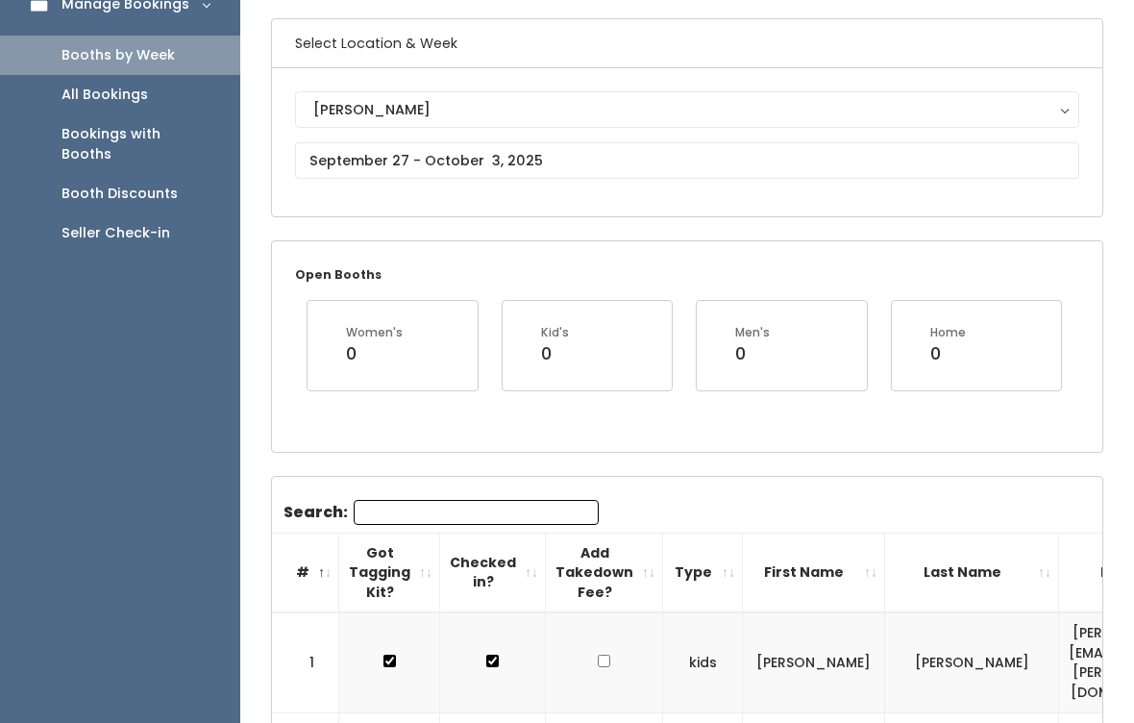
scroll to position [138, 0]
click at [565, 159] on input "text" at bounding box center [687, 160] width 784 height 37
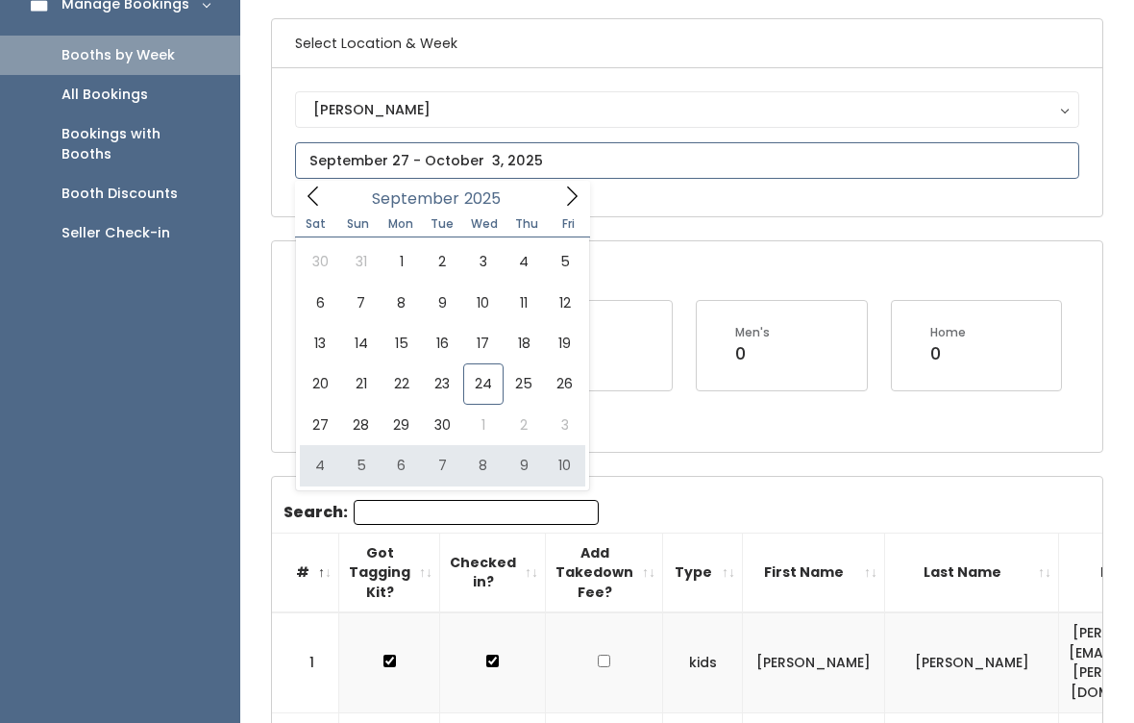
type input "[DATE] to [DATE]"
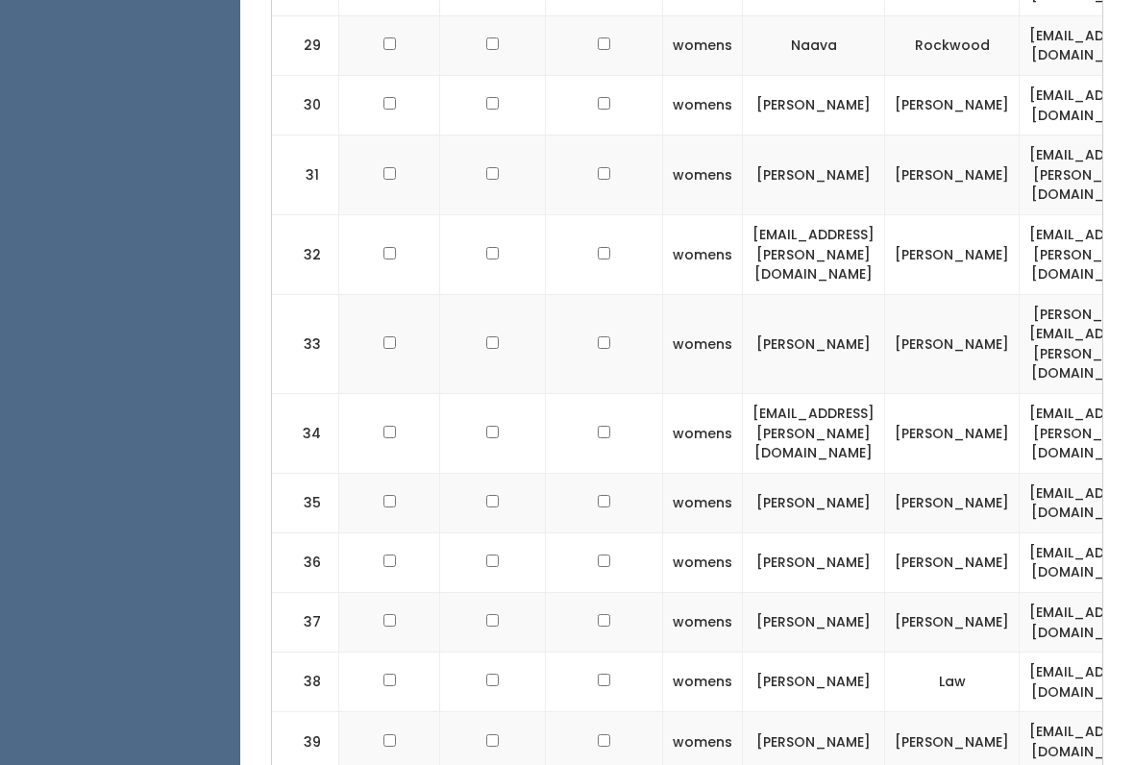
scroll to position [2583, 0]
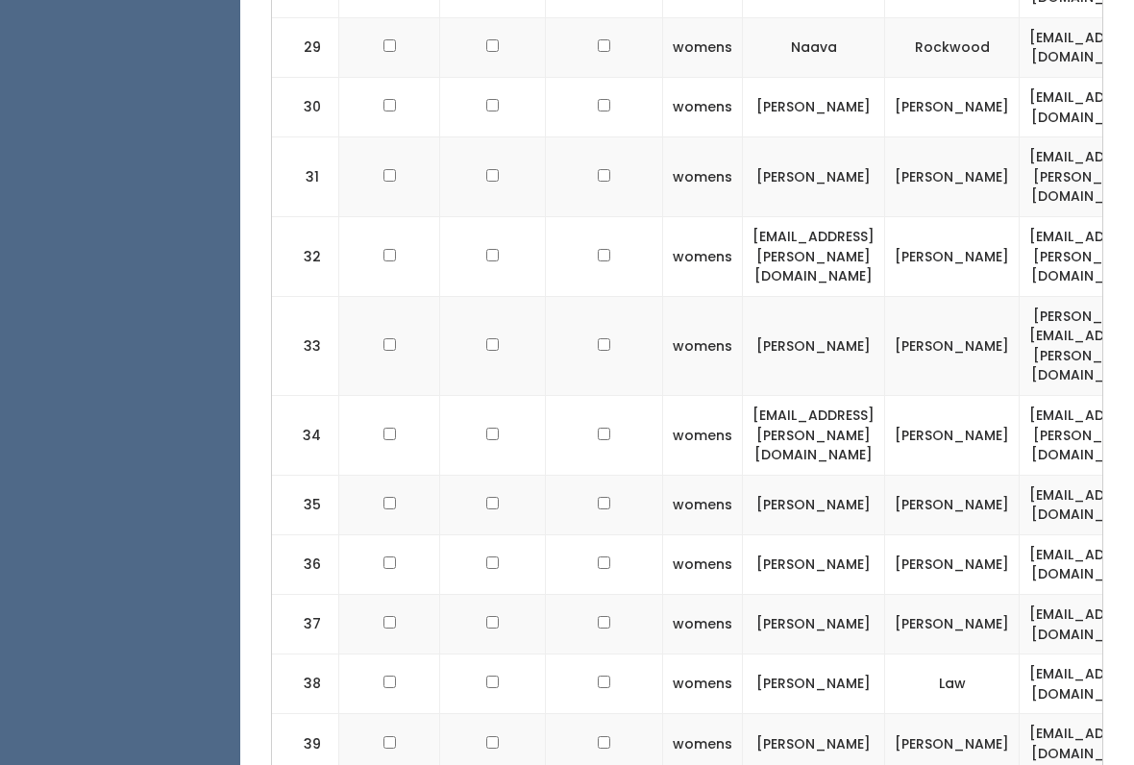
click at [383, 557] on input "checkbox" at bounding box center [389, 563] width 12 height 12
checkbox input "true"
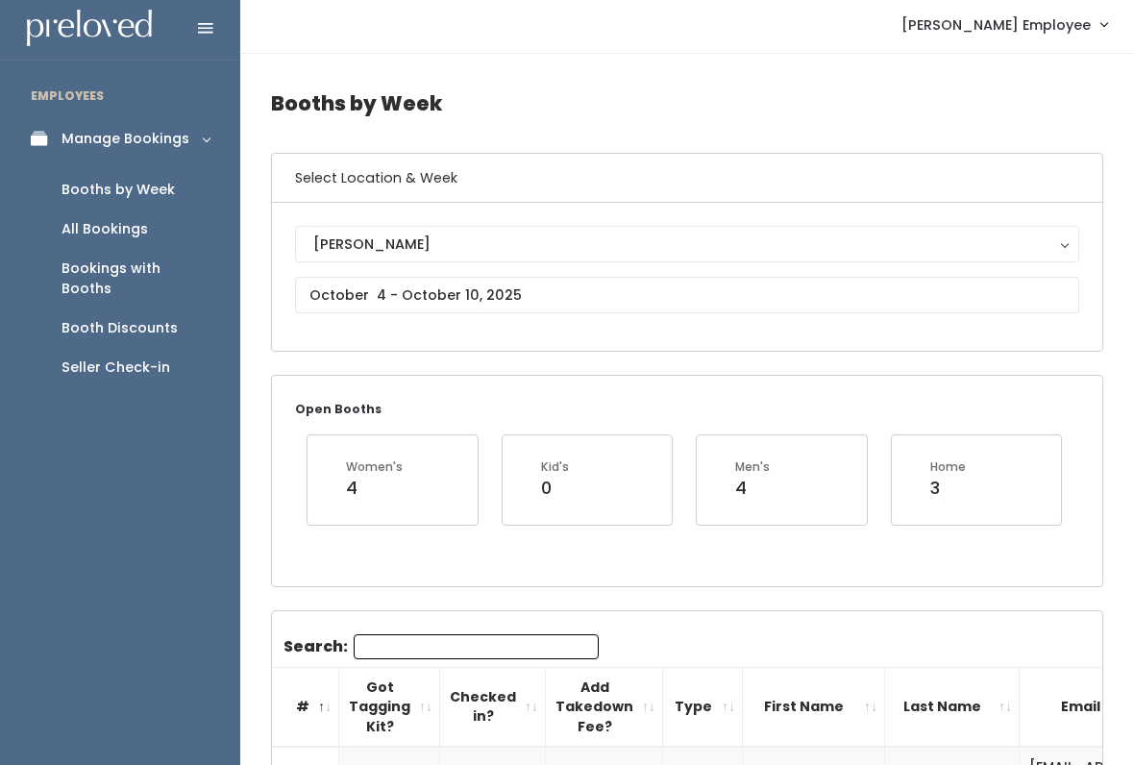
scroll to position [0, 0]
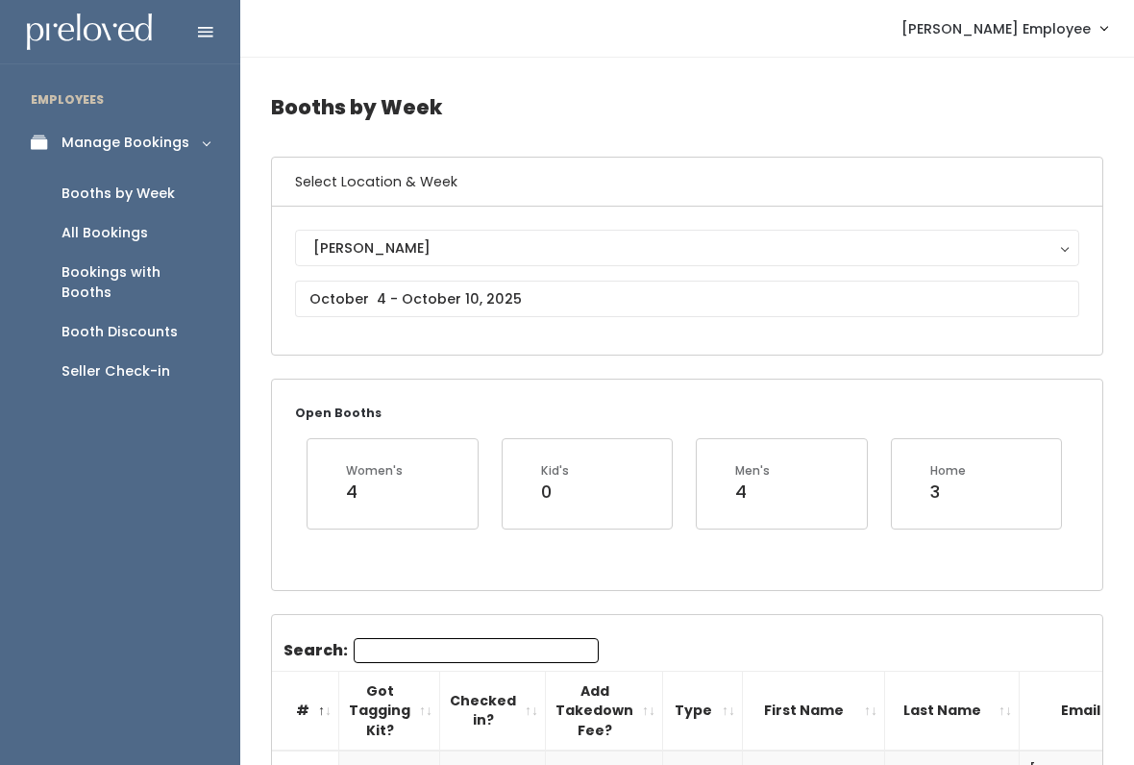
click at [143, 186] on div "Booths by Week" at bounding box center [117, 194] width 113 height 20
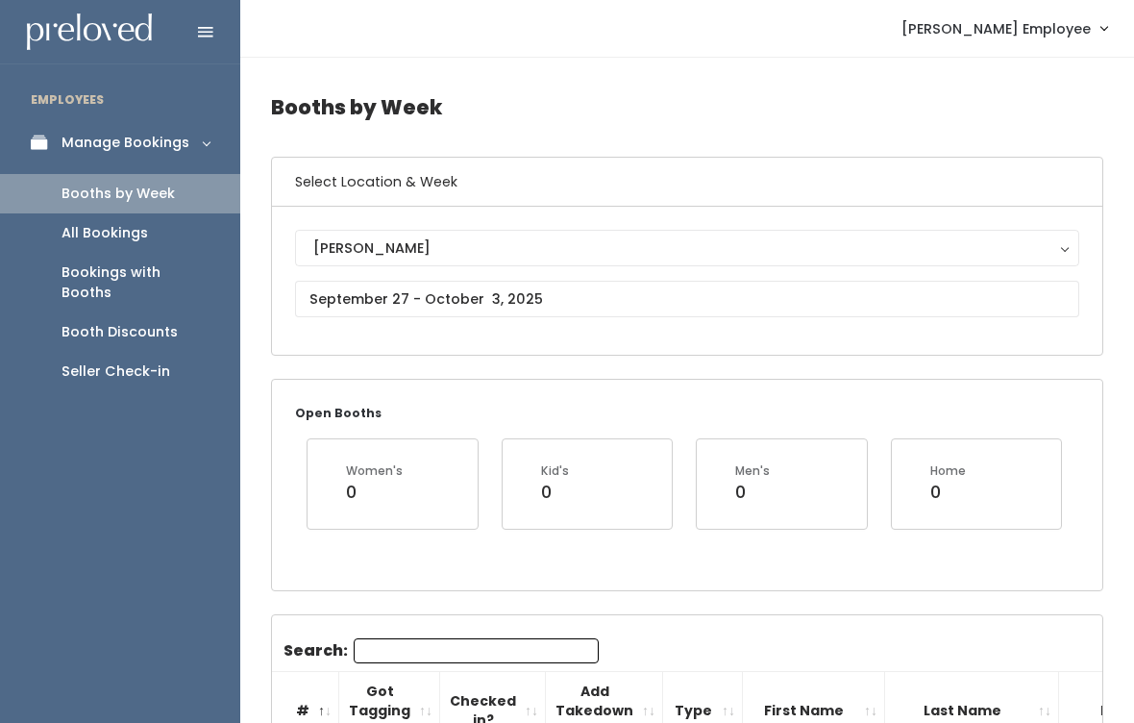
click at [140, 361] on div "Seller Check-in" at bounding box center [115, 371] width 109 height 20
